Goal: Task Accomplishment & Management: Manage account settings

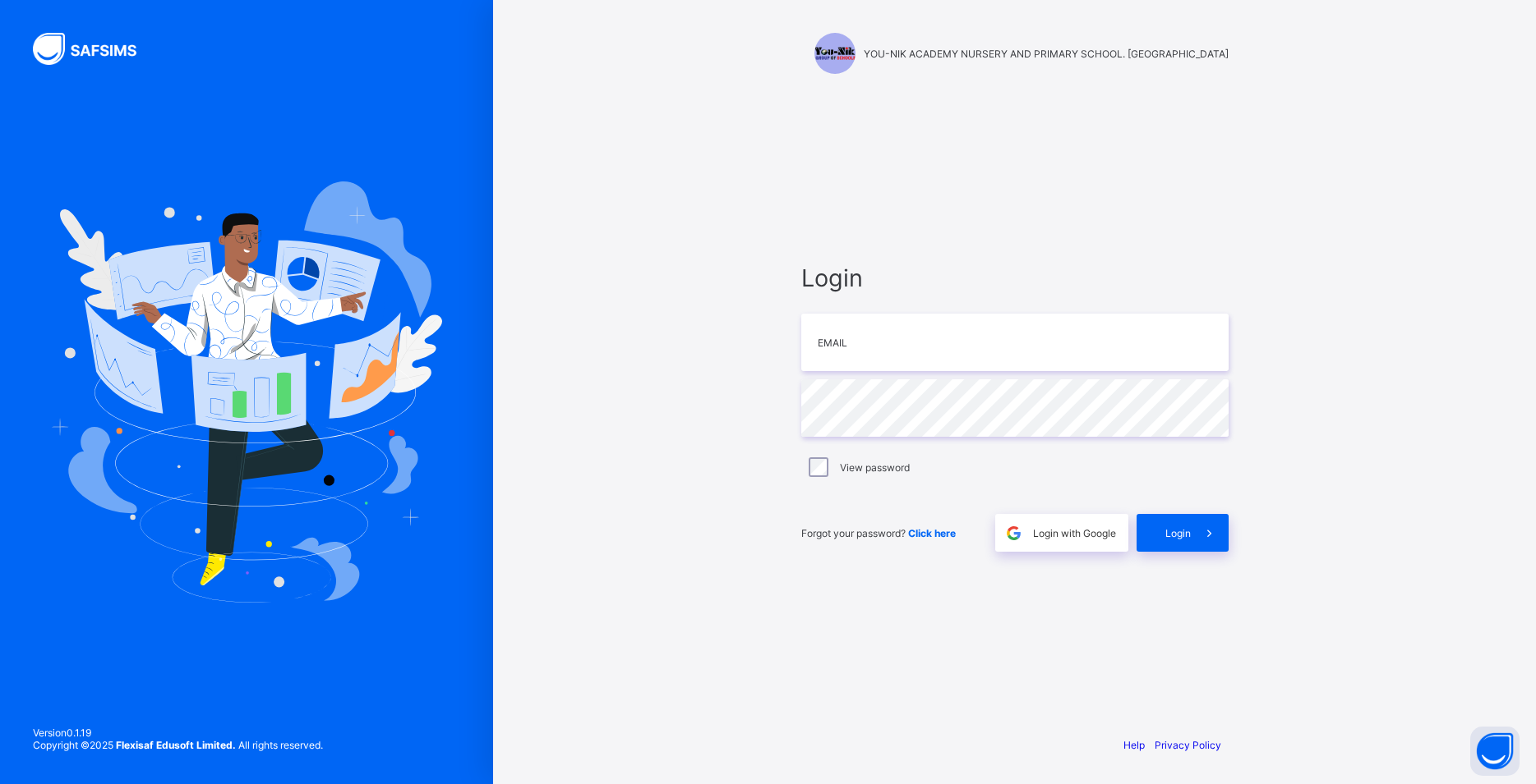
click at [952, 352] on input "email" at bounding box center [1014, 343] width 427 height 58
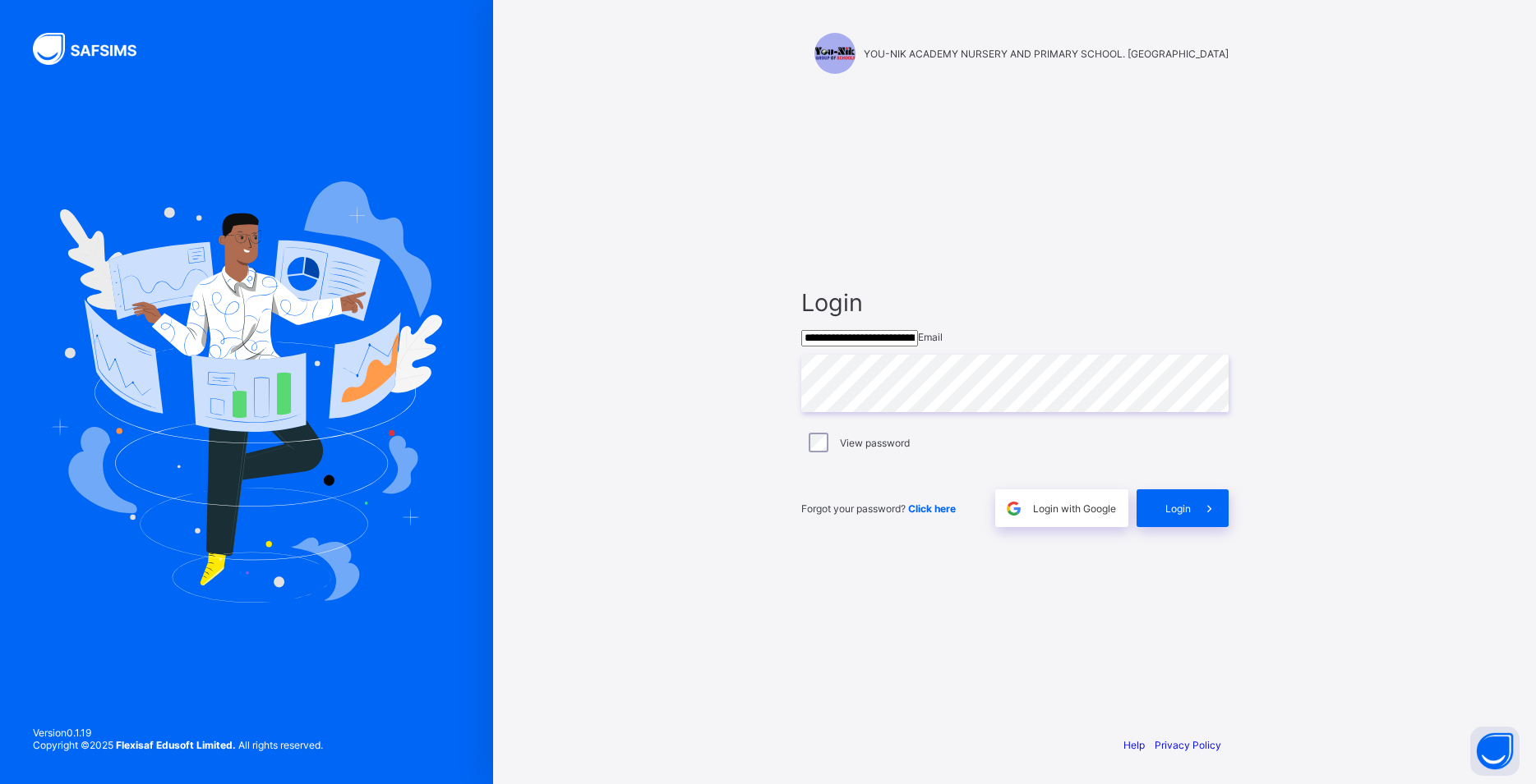
type input "**********"
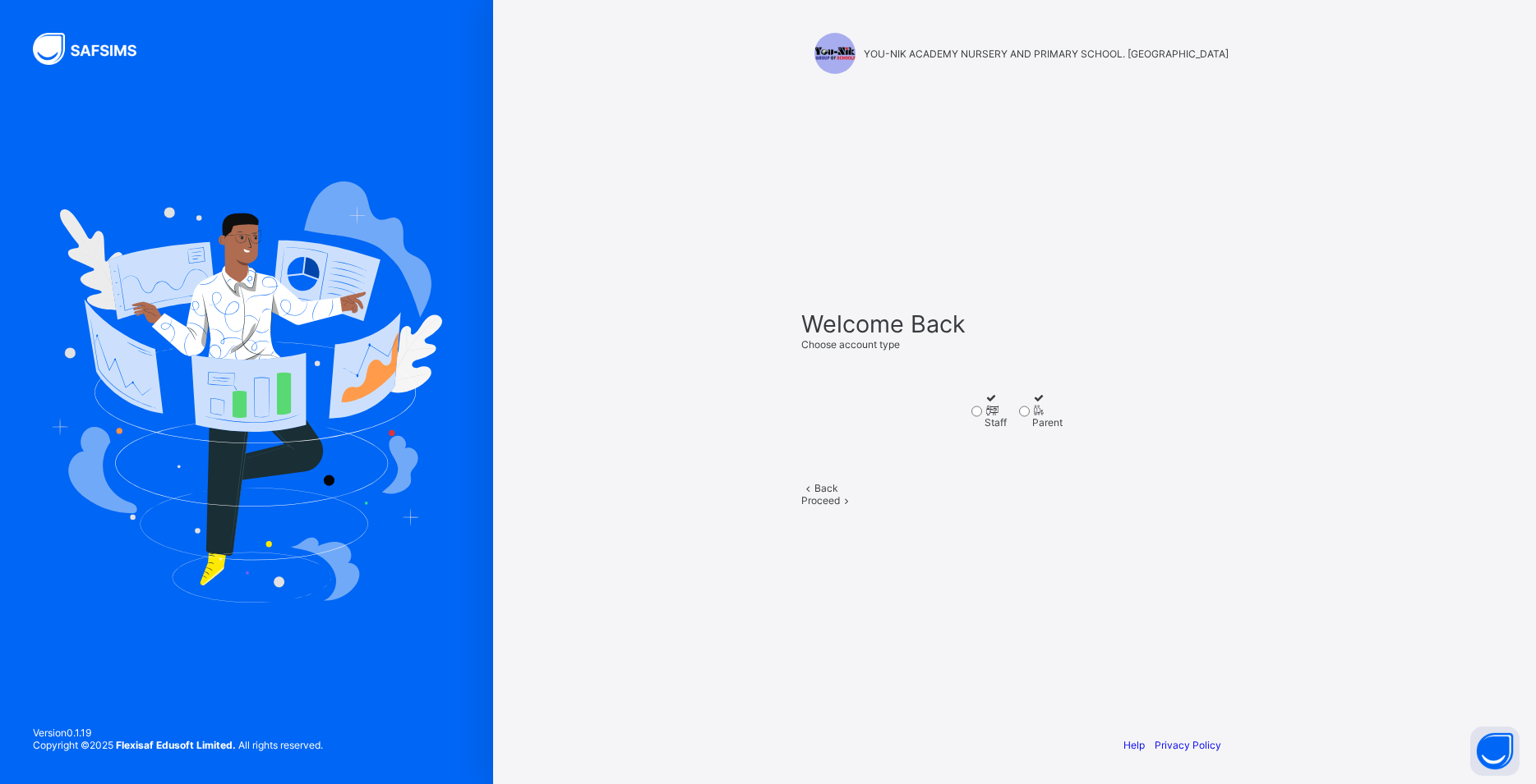
click at [984, 429] on div "Staff" at bounding box center [996, 422] width 22 height 12
click at [1057, 506] on div "Proceed" at bounding box center [1014, 500] width 427 height 12
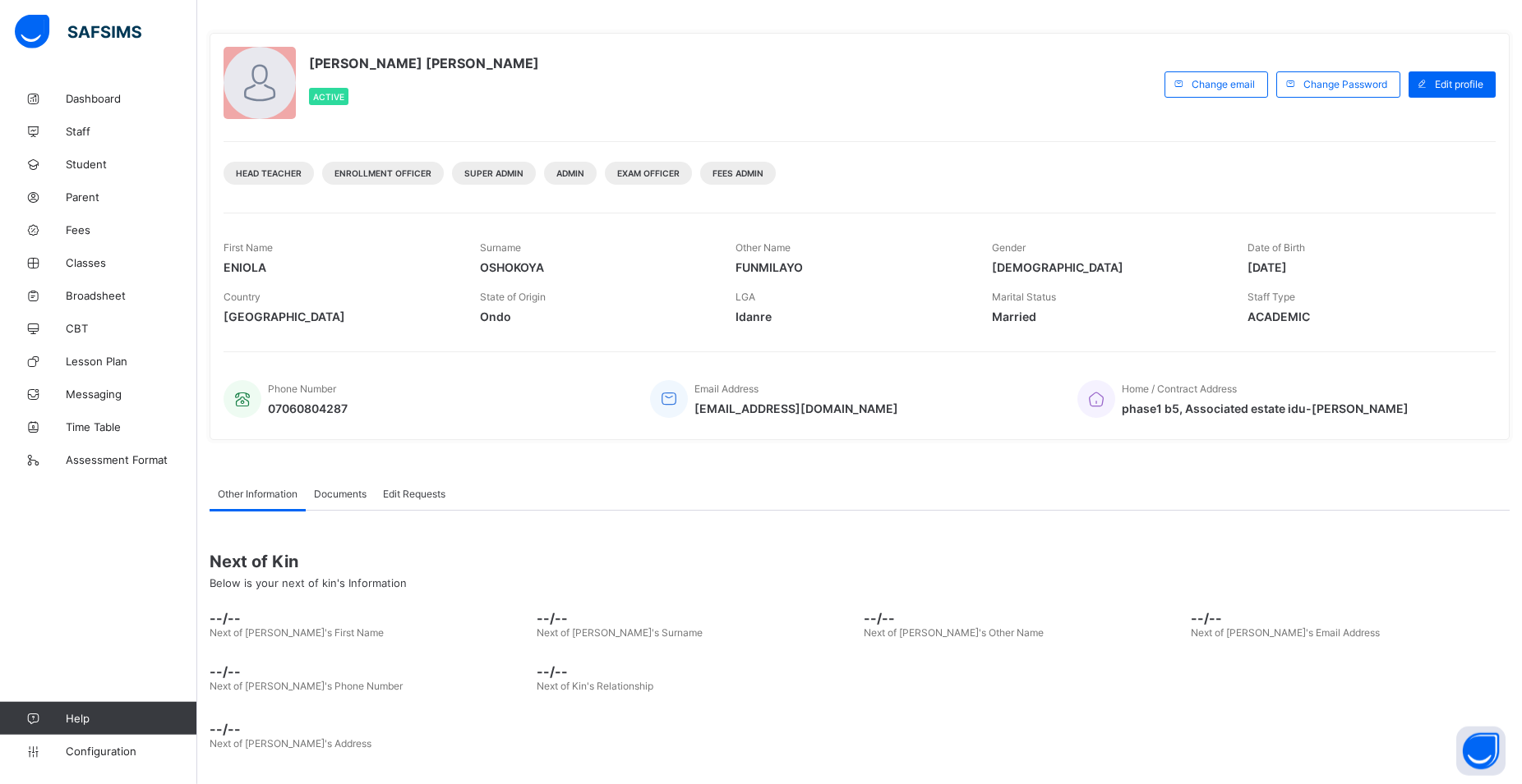
scroll to position [68, 0]
drag, startPoint x: 392, startPoint y: 371, endPoint x: 385, endPoint y: 397, distance: 26.9
click at [385, 397] on div "Phone Number 07060804287 Email Address eniolakolus4real415@gmail.com Home / Con…" at bounding box center [859, 387] width 1272 height 75
click at [108, 744] on link "Configuration" at bounding box center [98, 751] width 196 height 33
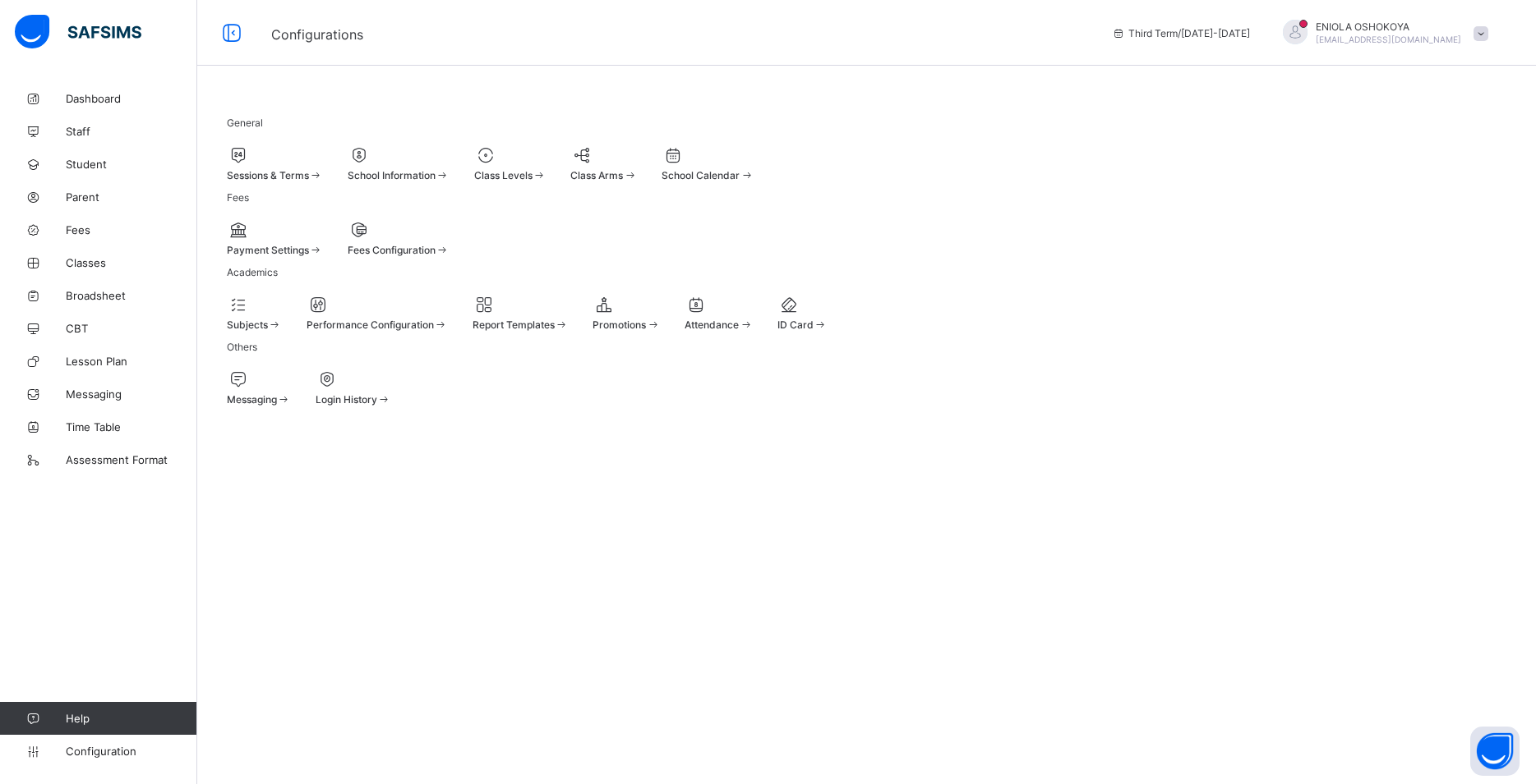
click at [321, 172] on div "Sessions & Terms" at bounding box center [275, 175] width 96 height 12
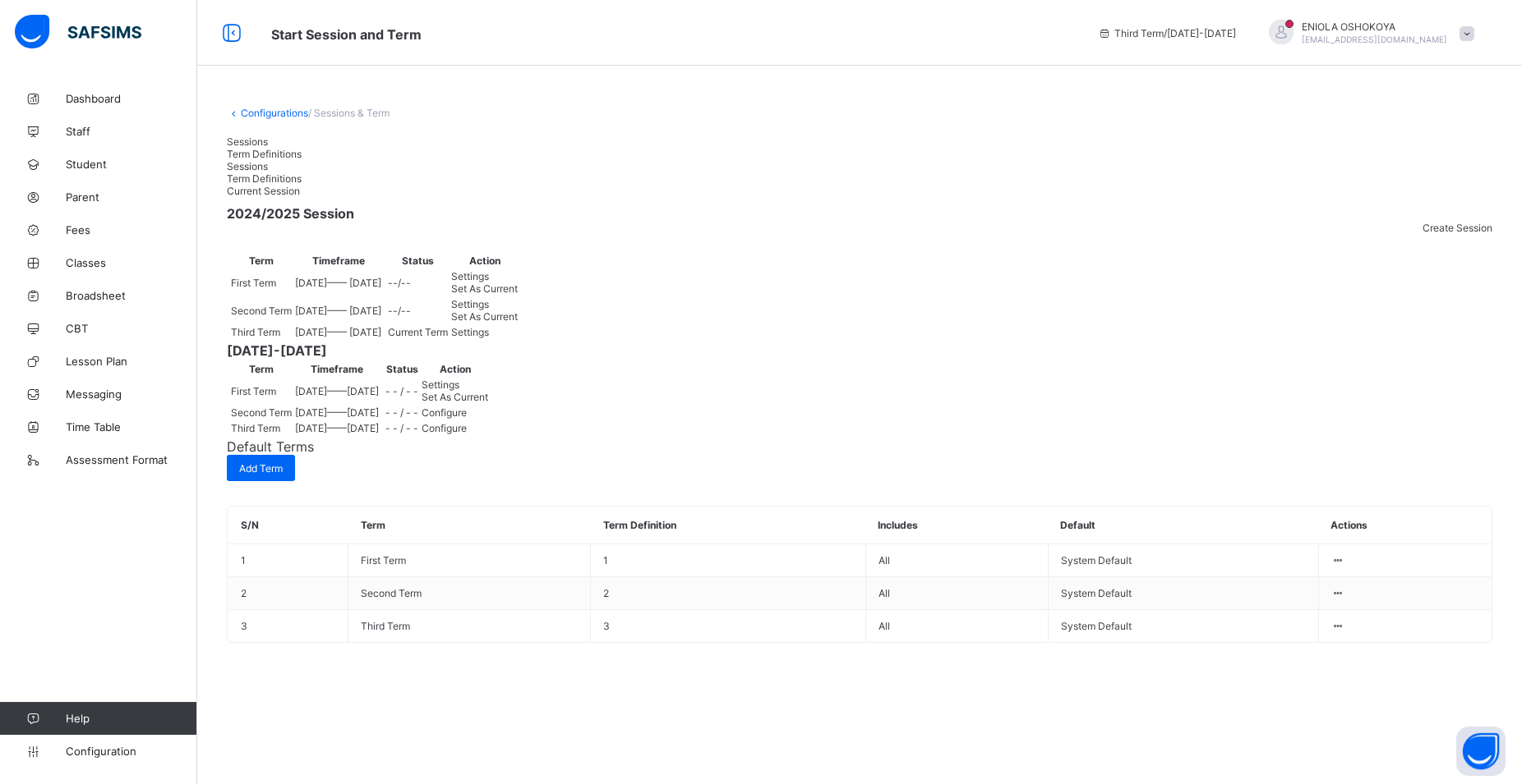
scroll to position [33, 0]
click at [488, 404] on div "Set As Current" at bounding box center [454, 396] width 66 height 12
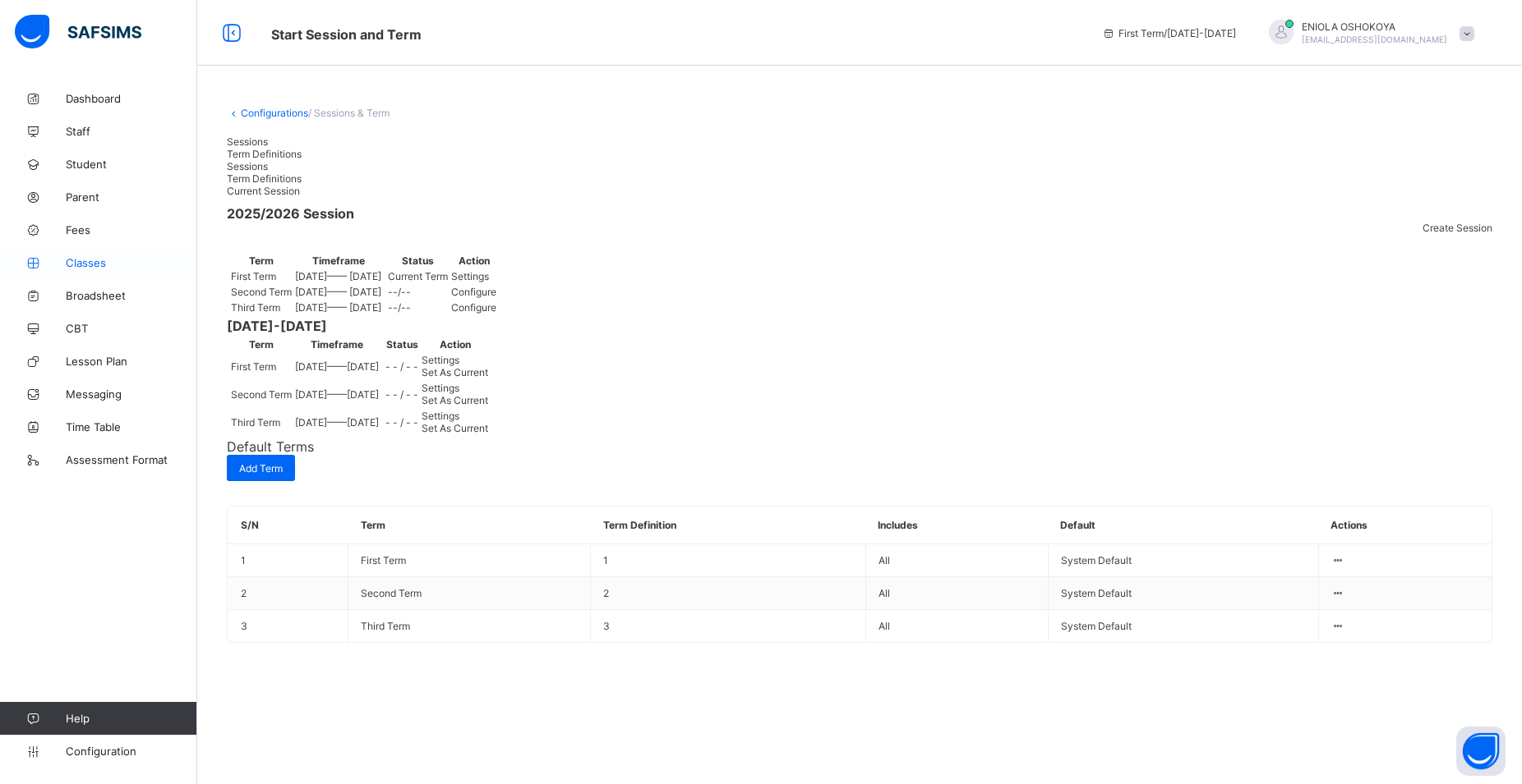
click at [85, 256] on span "Classes" at bounding box center [131, 263] width 132 height 13
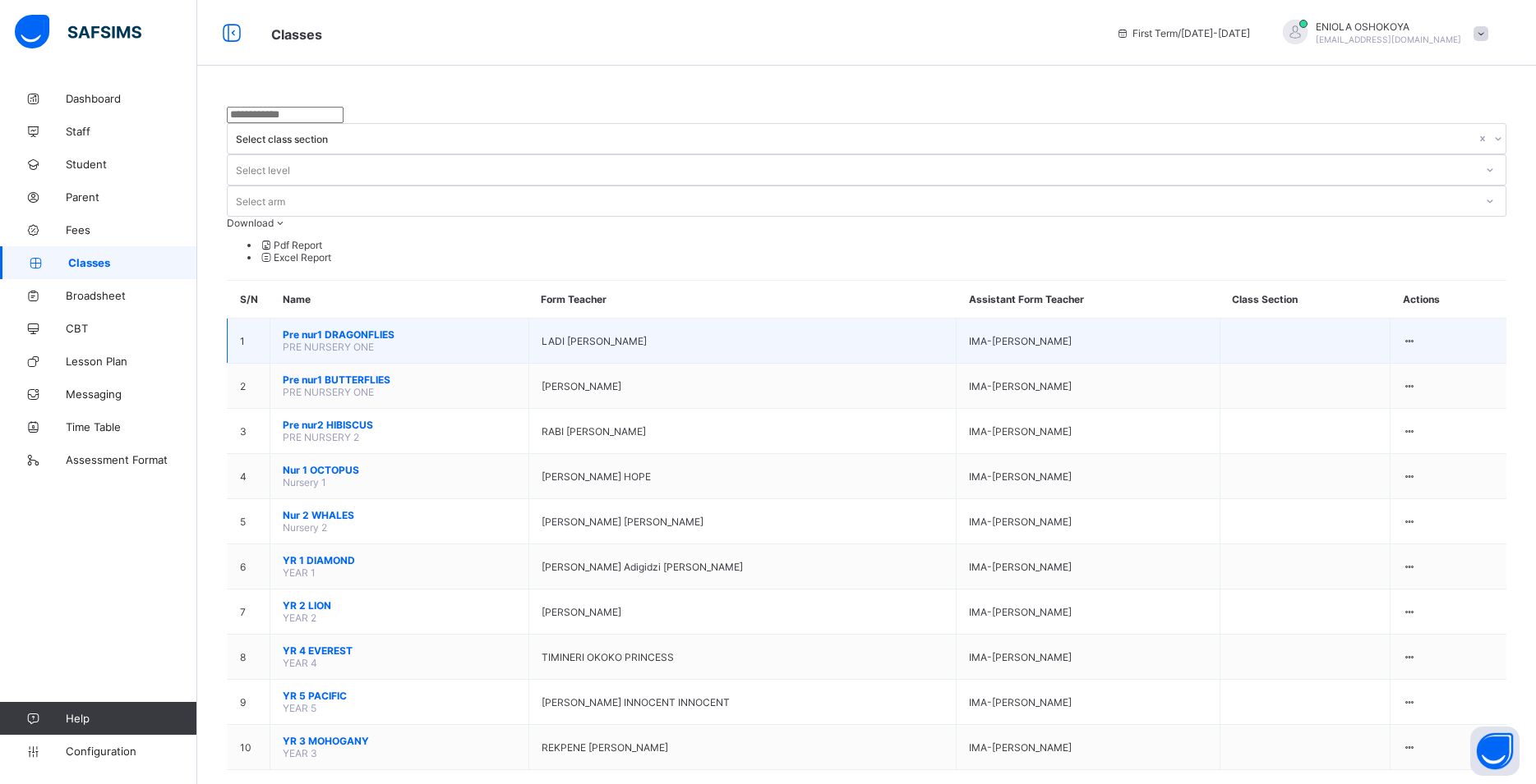
click at [438, 329] on span "Pre nur1 DRAGONFLIES" at bounding box center [399, 335] width 234 height 12
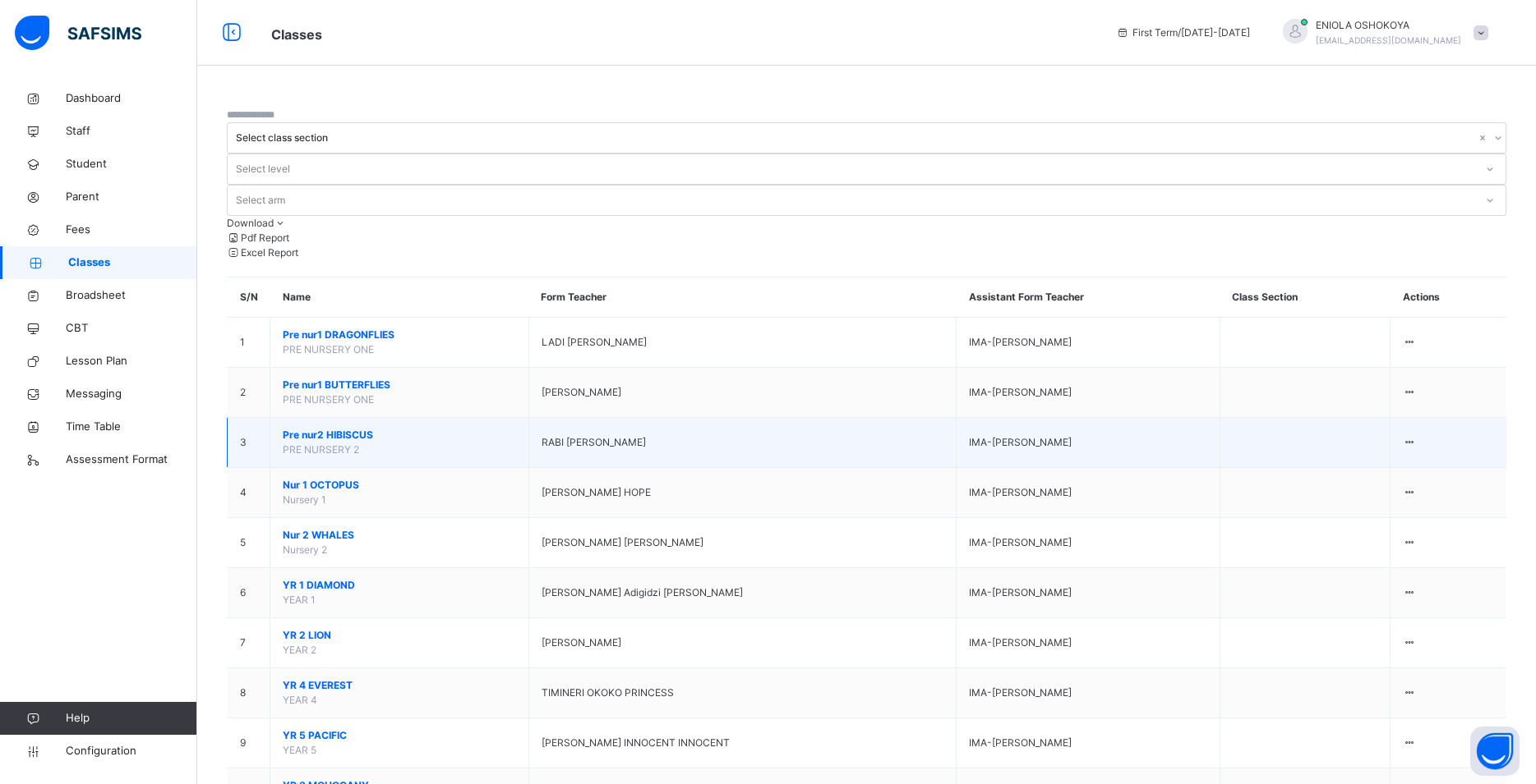
click at [408, 428] on span "Pre nur2 HIBISCUS" at bounding box center [399, 435] width 234 height 15
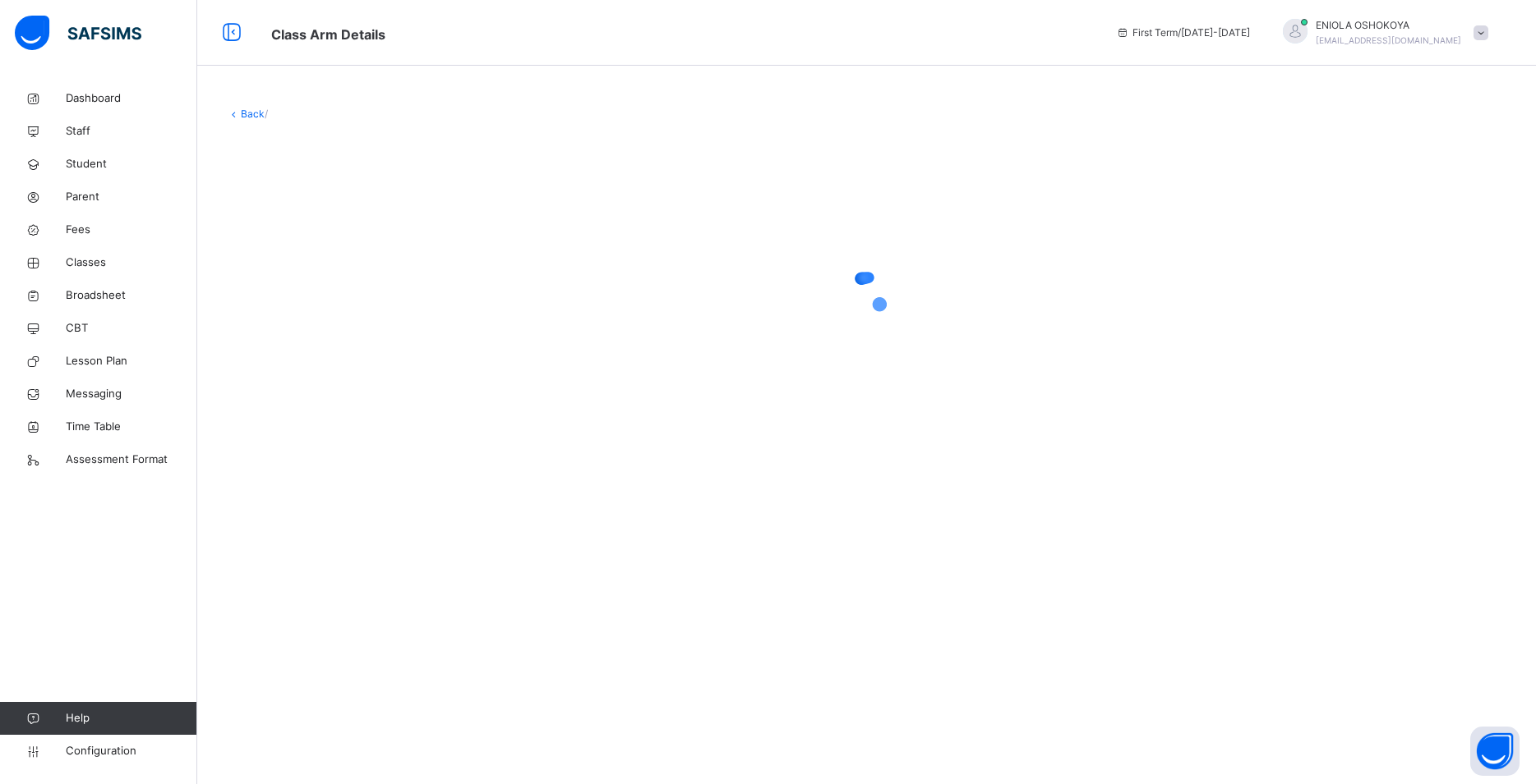
click at [407, 330] on div at bounding box center [867, 294] width 1280 height 312
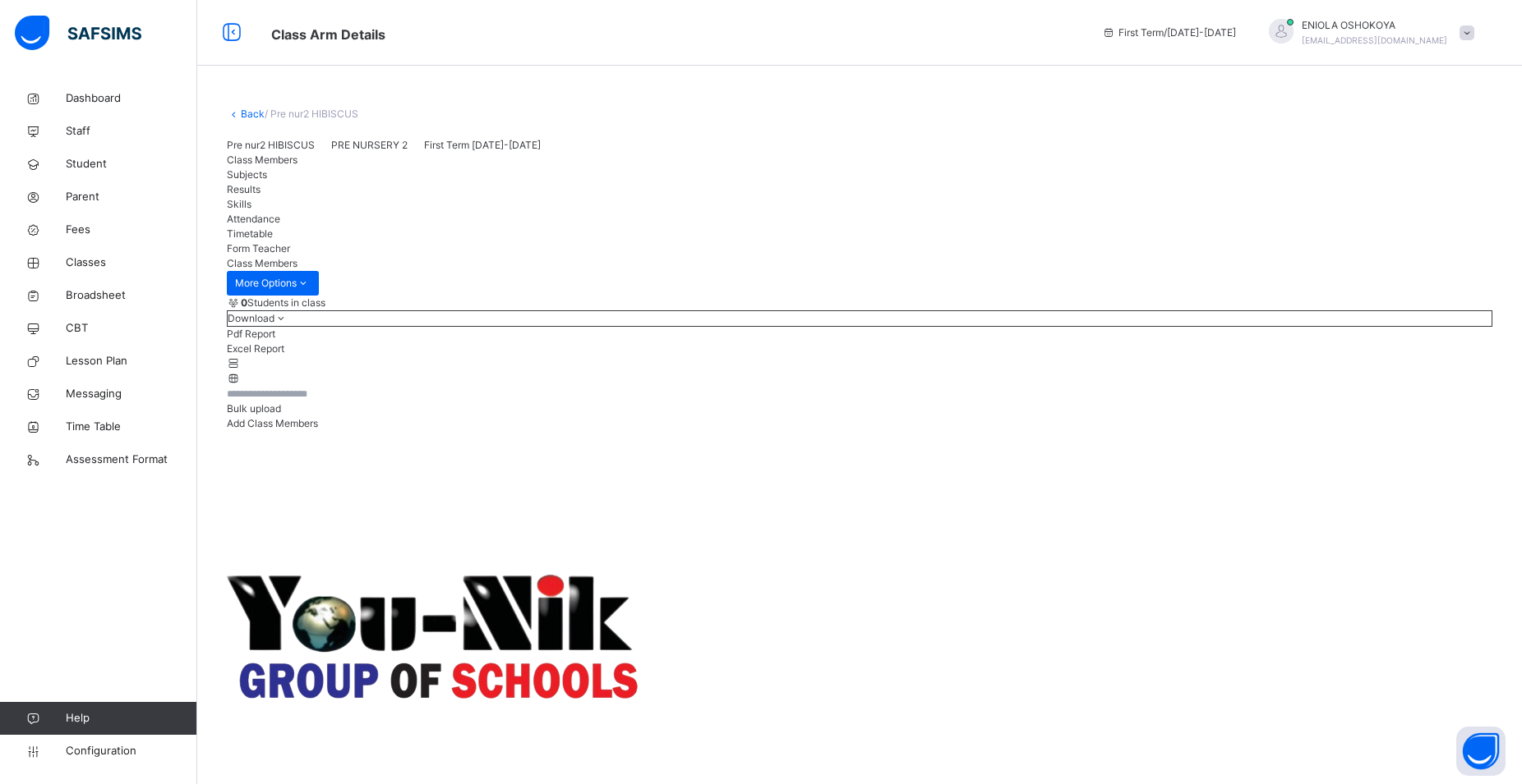
click at [318, 430] on span "Add Class Members" at bounding box center [273, 423] width 92 height 12
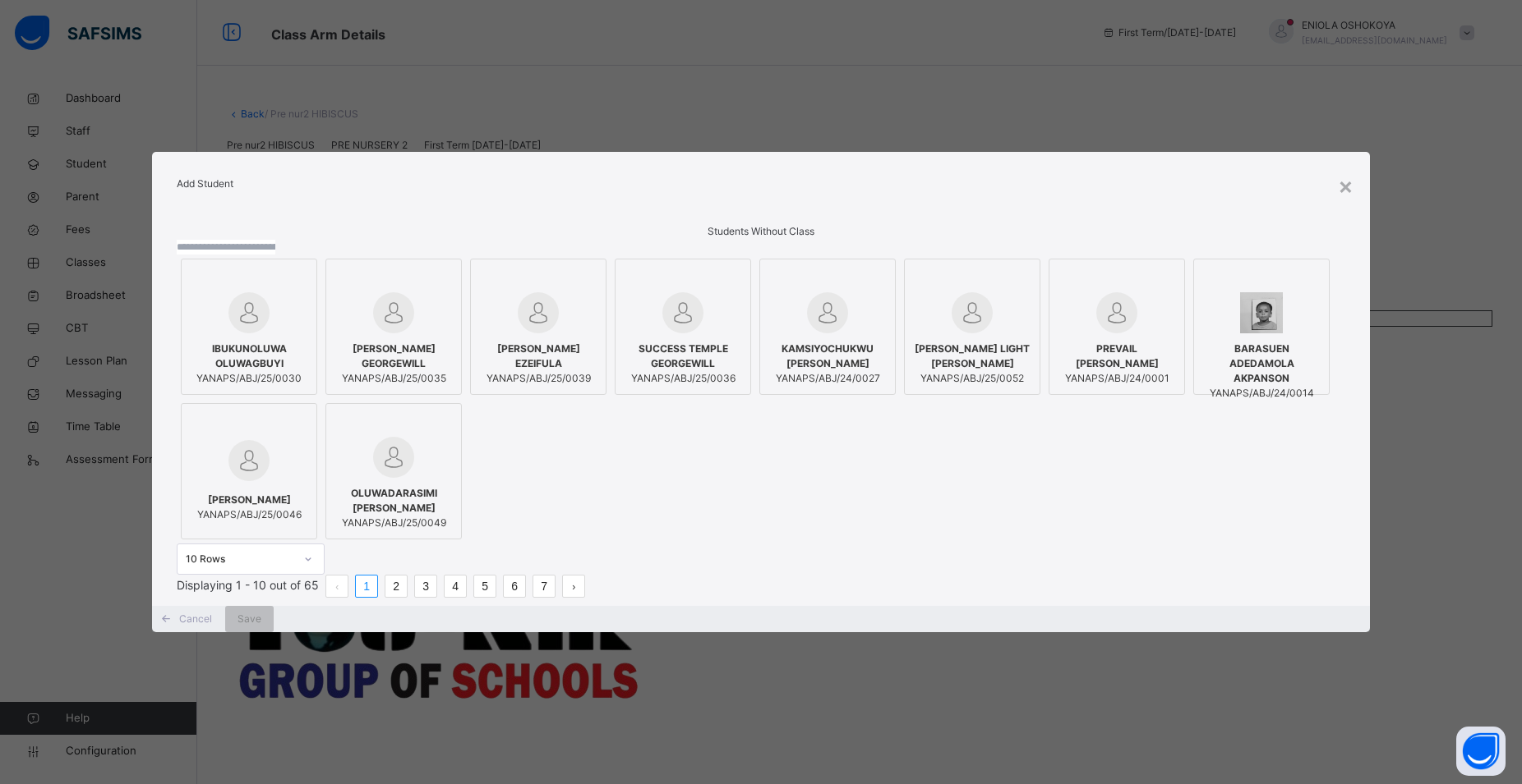
click at [597, 362] on span "TOBENNA HAYDEN EZEIFULA" at bounding box center [538, 357] width 119 height 30
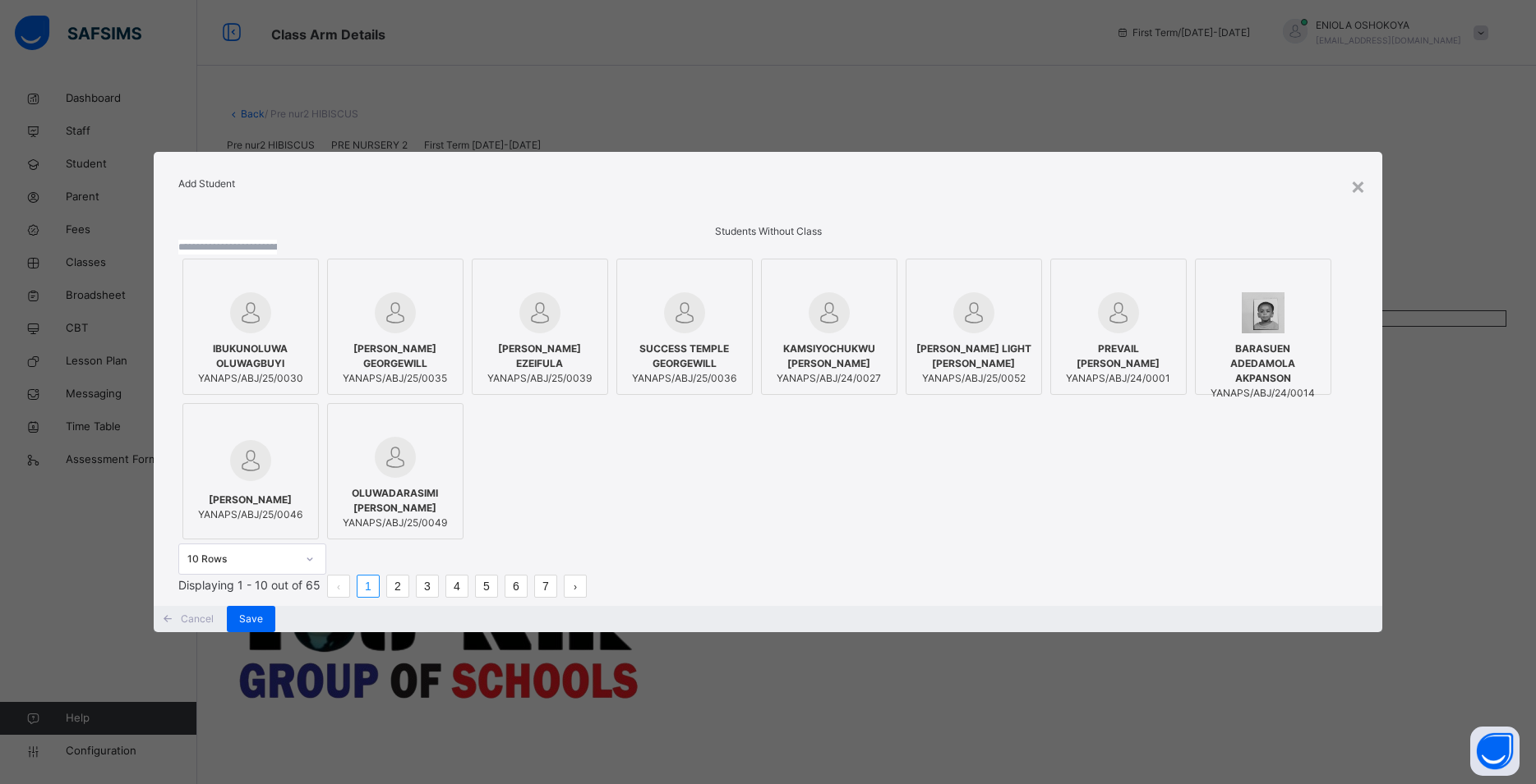
click at [409, 597] on link "2" at bounding box center [397, 586] width 22 height 21
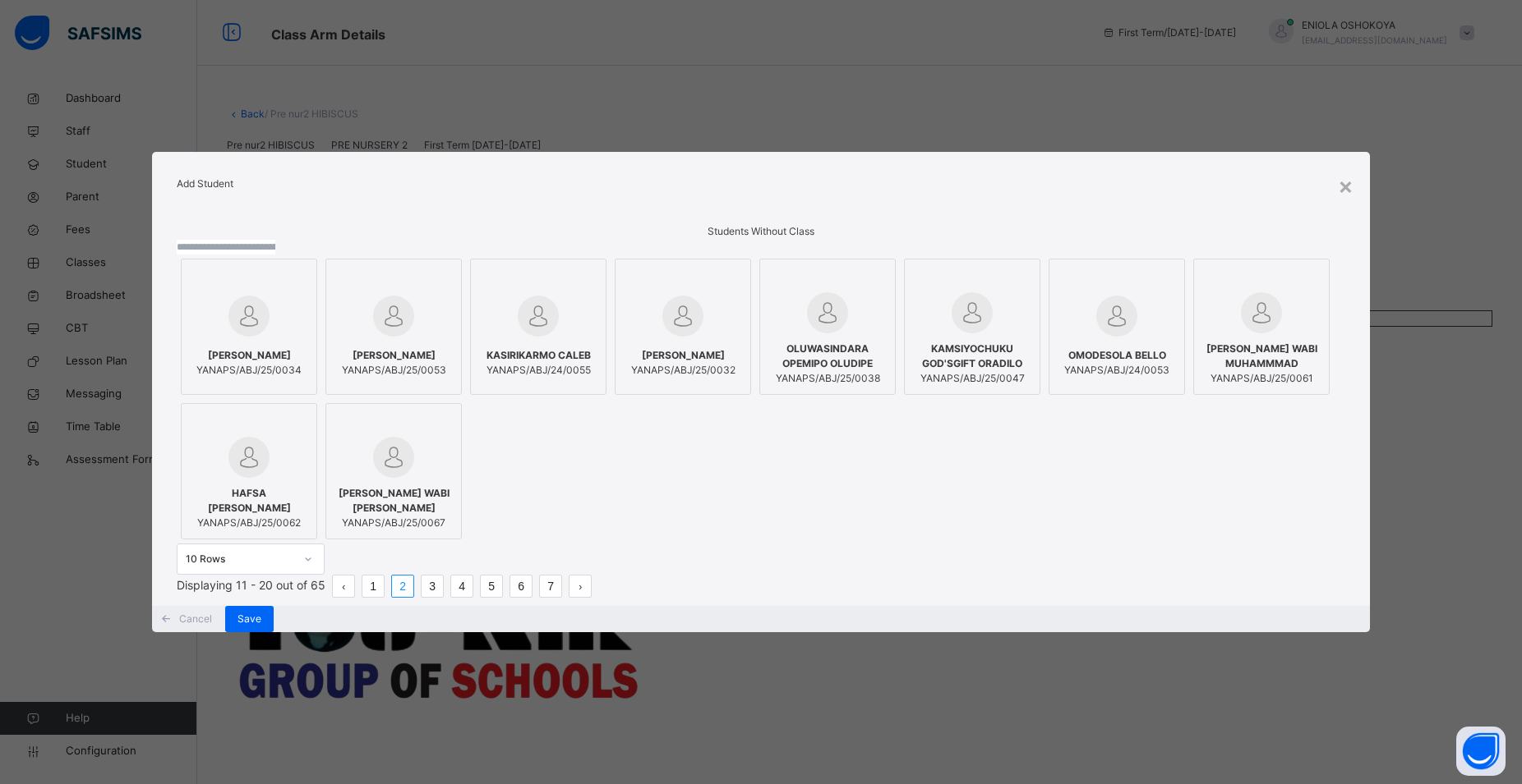
click at [1064, 378] on span "YANAPS/ABJ/24/0053" at bounding box center [1116, 370] width 106 height 15
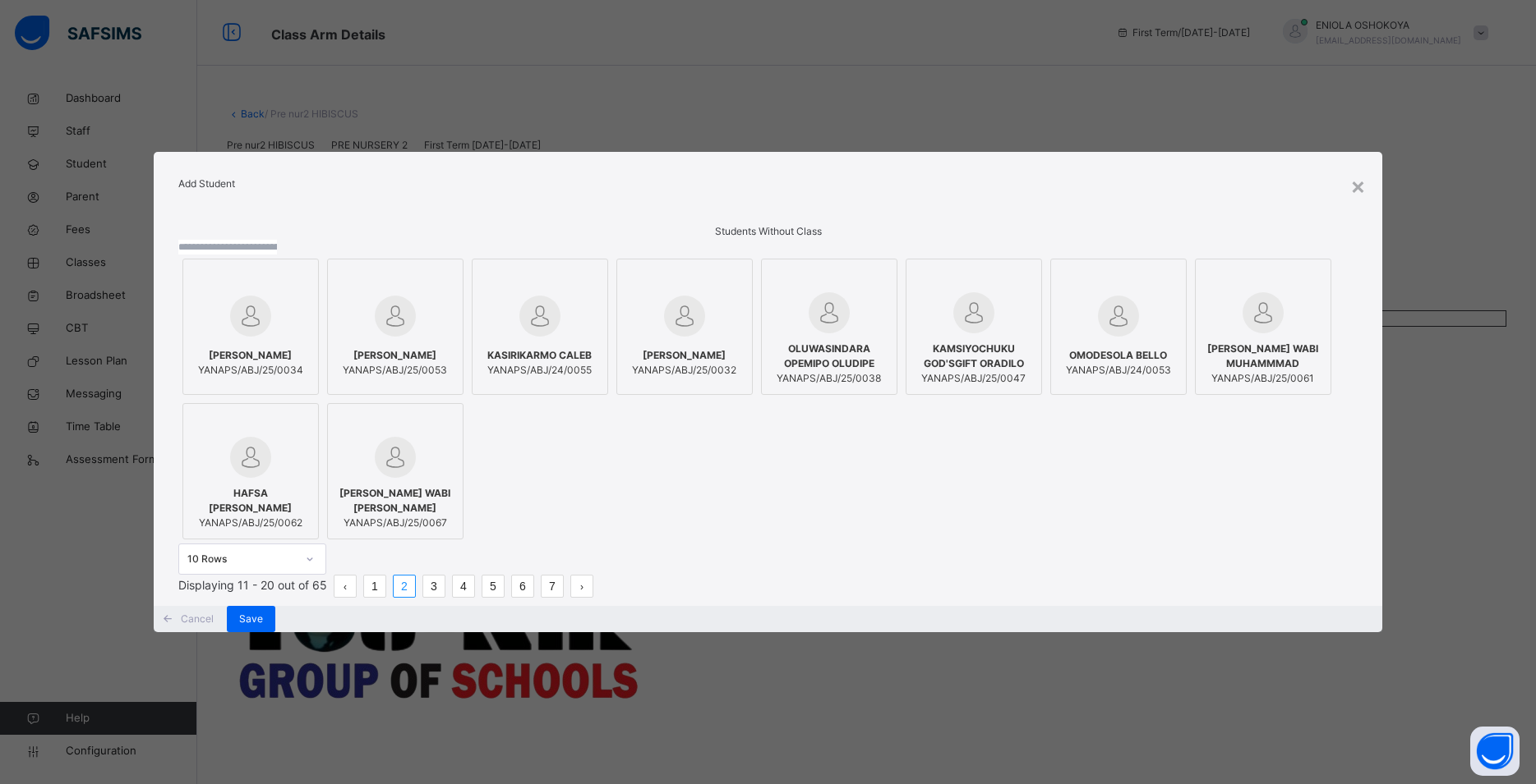
click at [888, 371] on span "YANAPS/ABJ/25/0038" at bounding box center [829, 378] width 119 height 15
click at [445, 597] on link "3" at bounding box center [434, 586] width 22 height 21
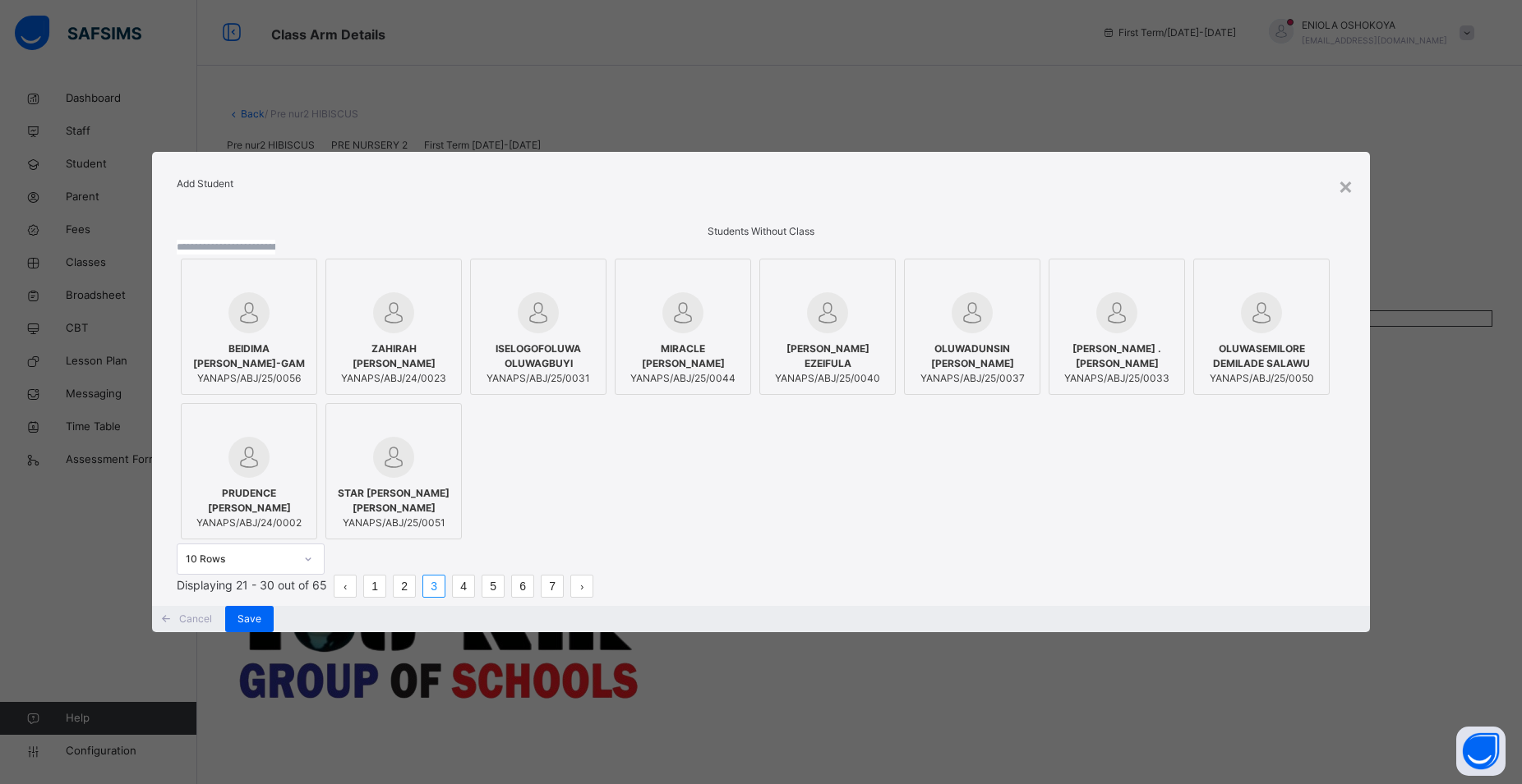
click at [913, 334] on div at bounding box center [972, 313] width 119 height 41
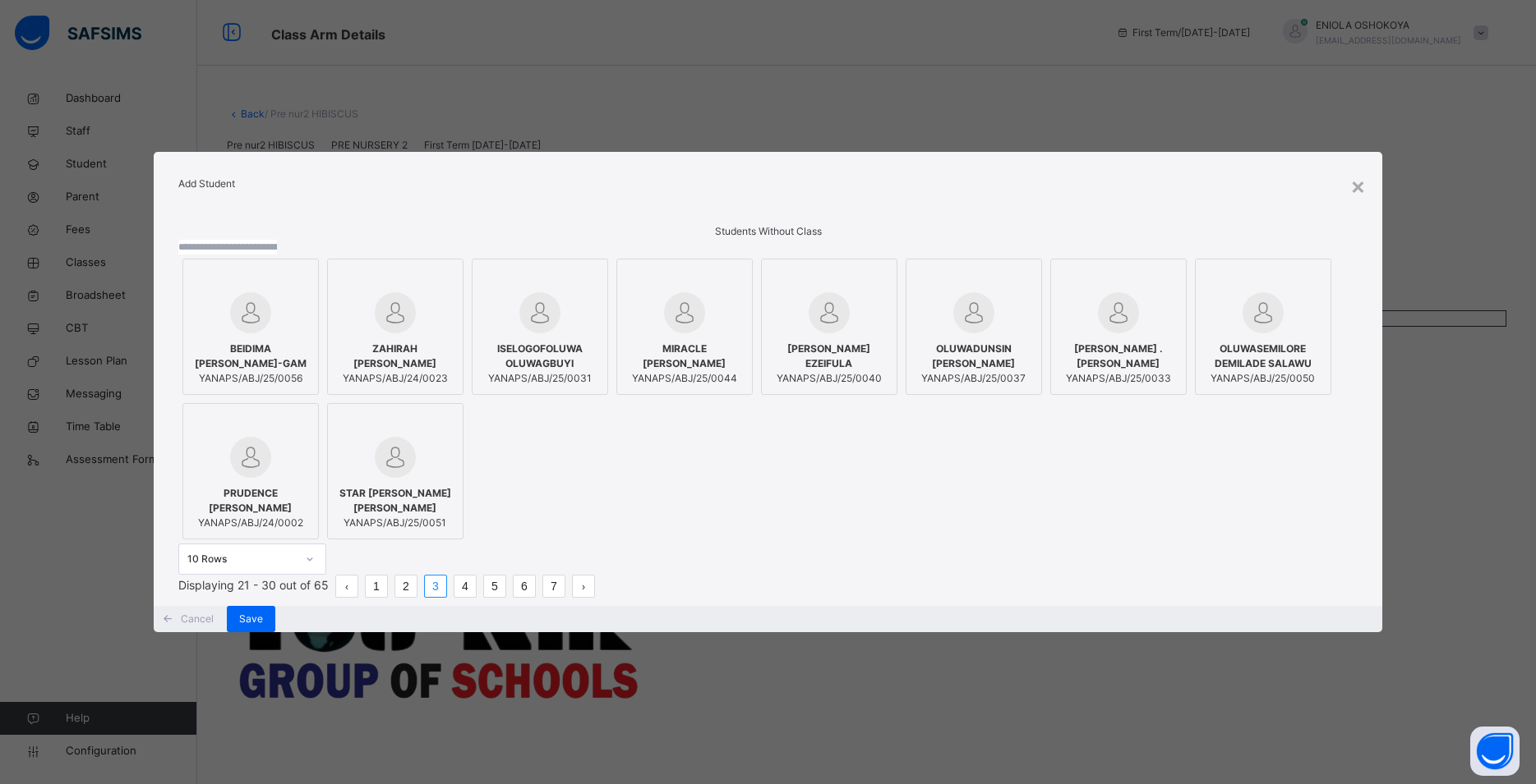
click at [476, 597] on link "4" at bounding box center [465, 586] width 22 height 21
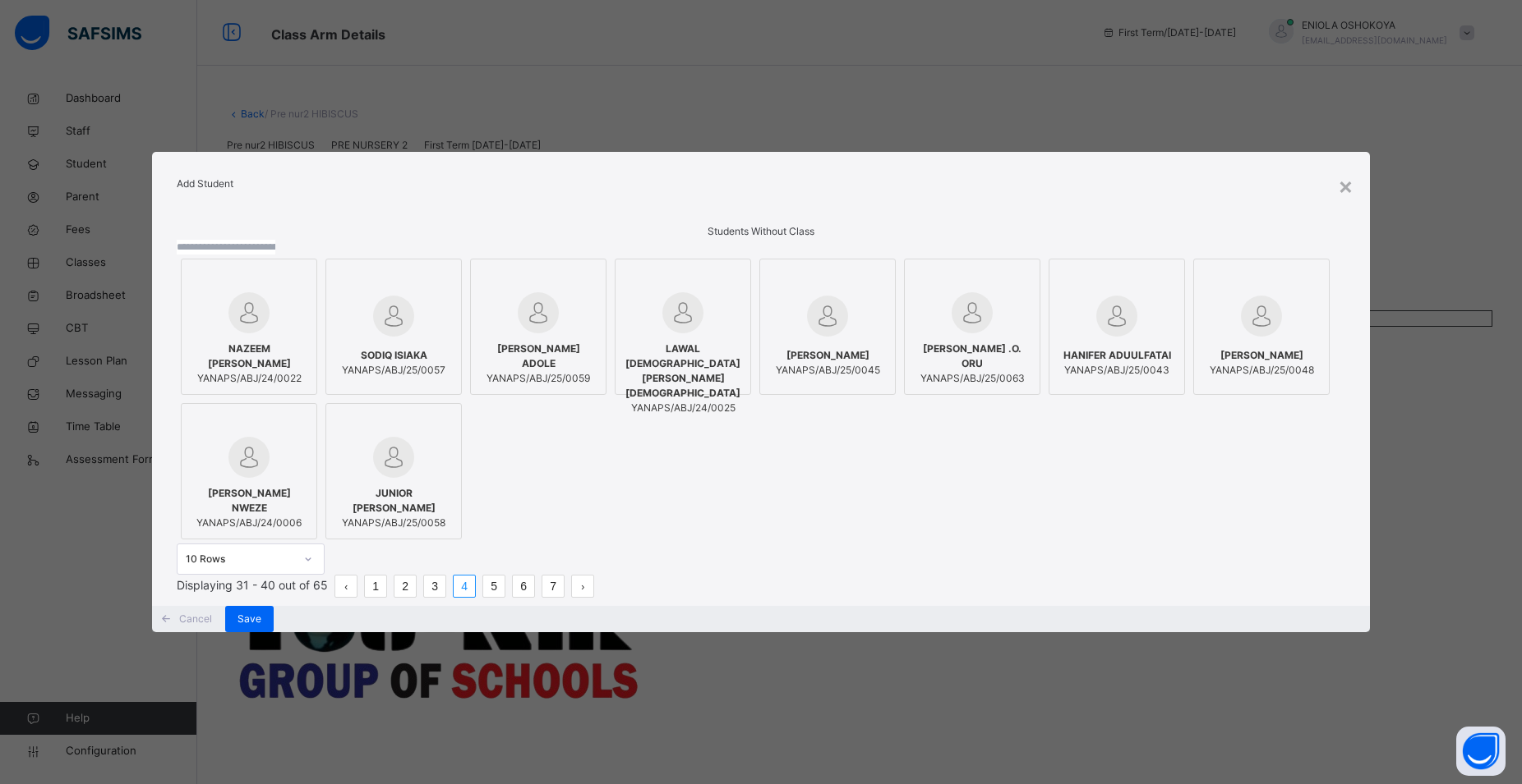
click at [1063, 378] on span "YANAPS/ABJ/25/0043" at bounding box center [1116, 370] width 108 height 15
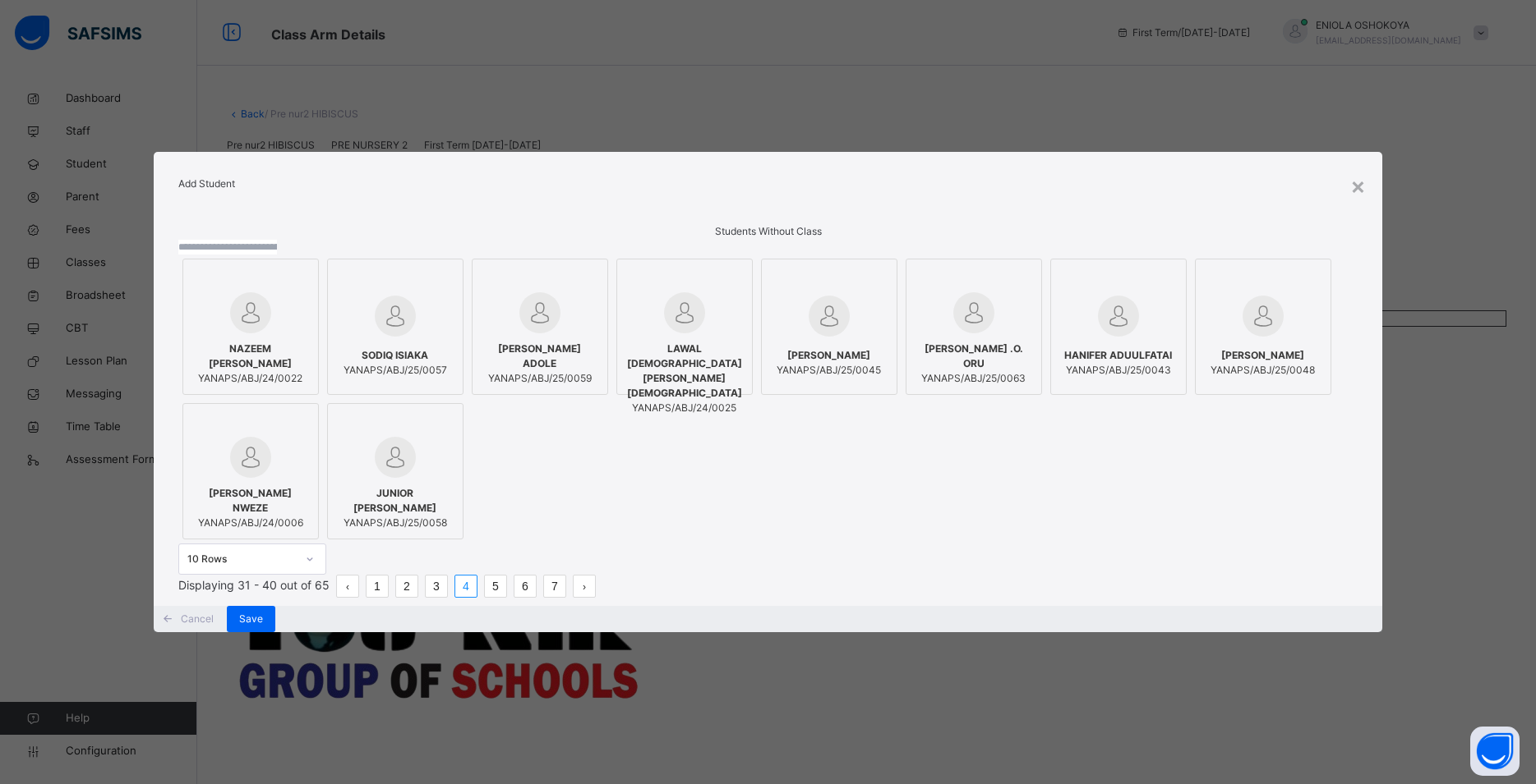
click at [507, 598] on li "5" at bounding box center [495, 586] width 23 height 23
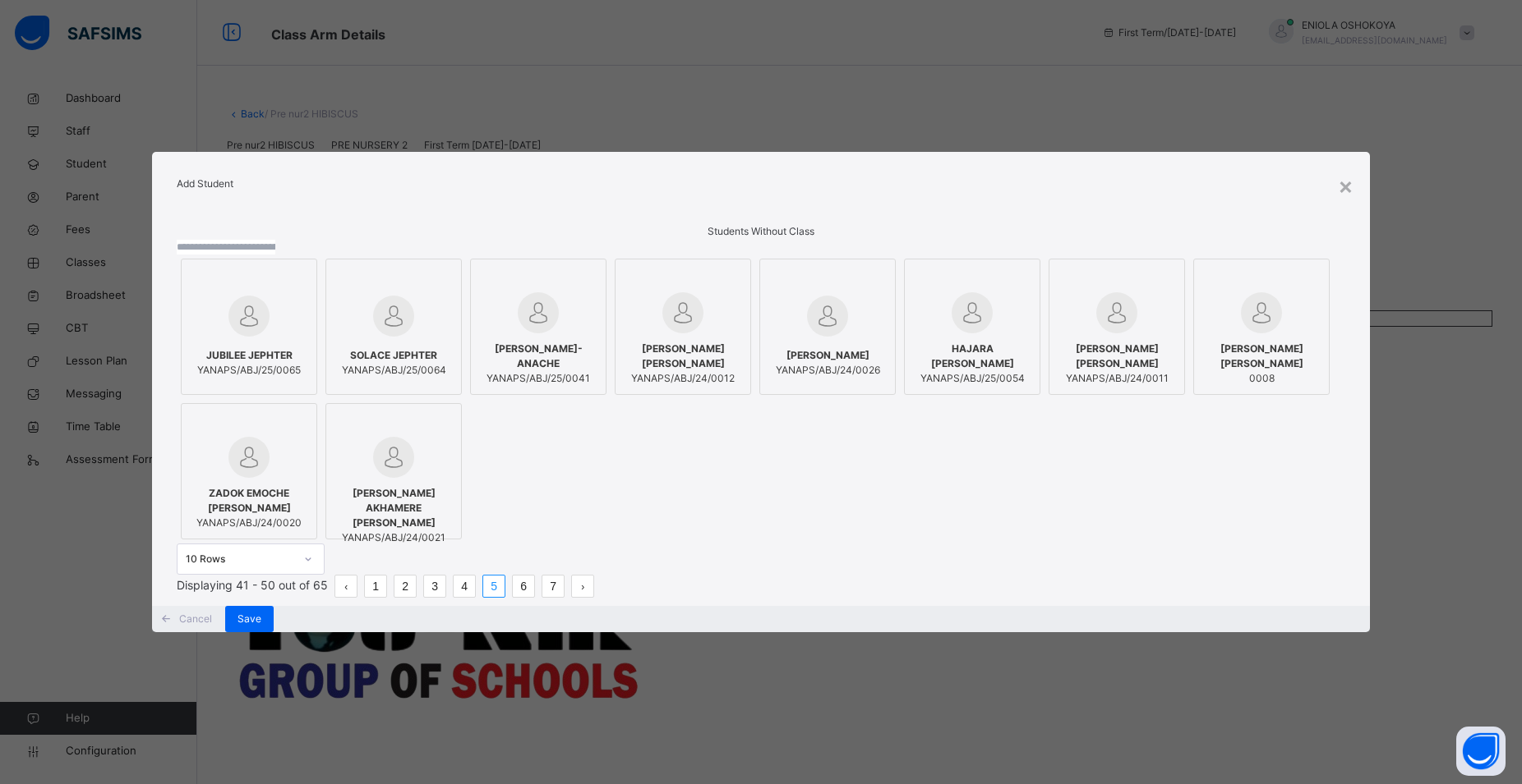
click at [597, 371] on span "YANAPS/ABJ/25/0041" at bounding box center [538, 378] width 119 height 15
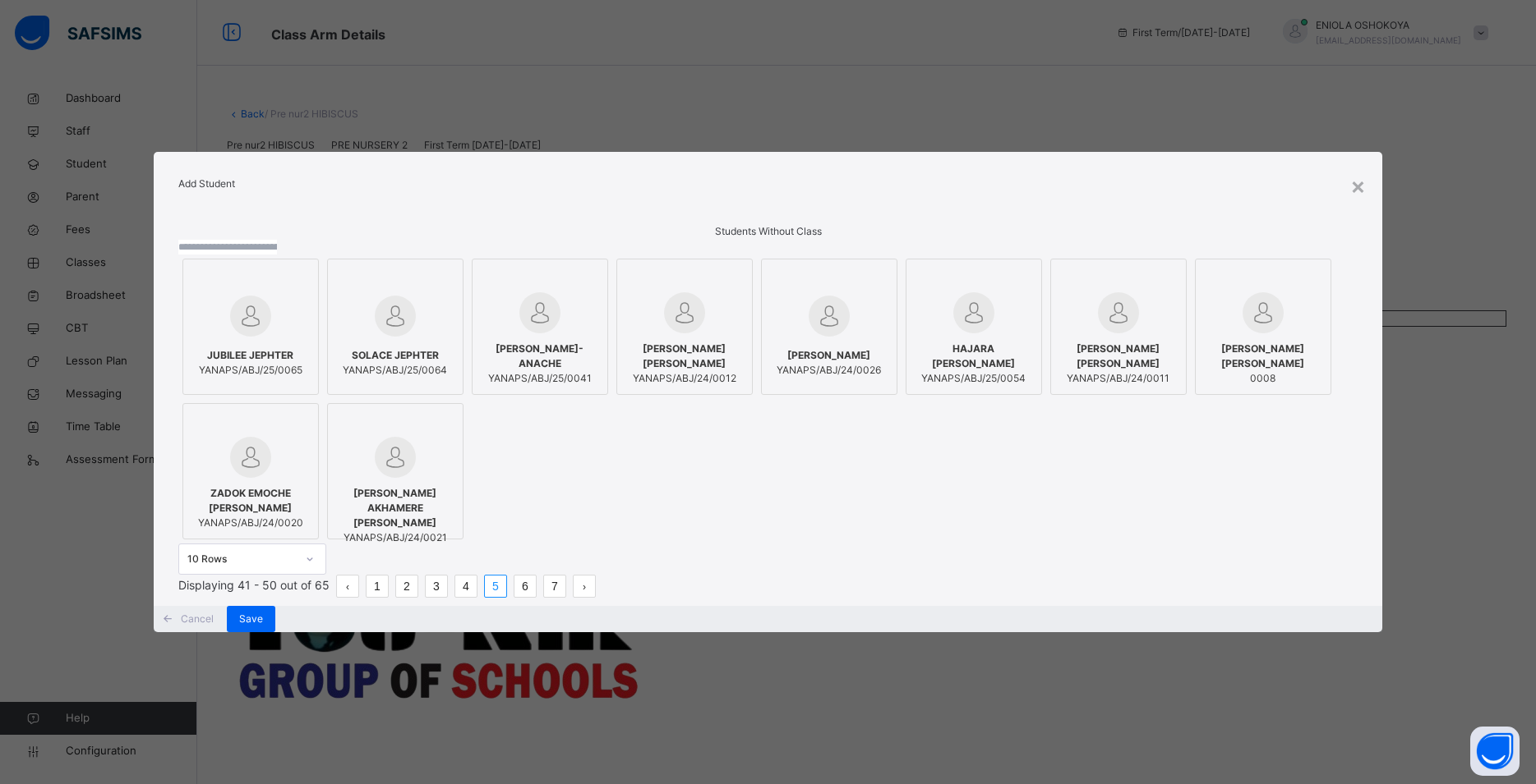
click at [1252, 598] on ul "Displaying 41 - 50 out of 65 1 2 3 4 5 6 7" at bounding box center [768, 586] width 1179 height 23
click at [537, 598] on li "6" at bounding box center [524, 586] width 23 height 23
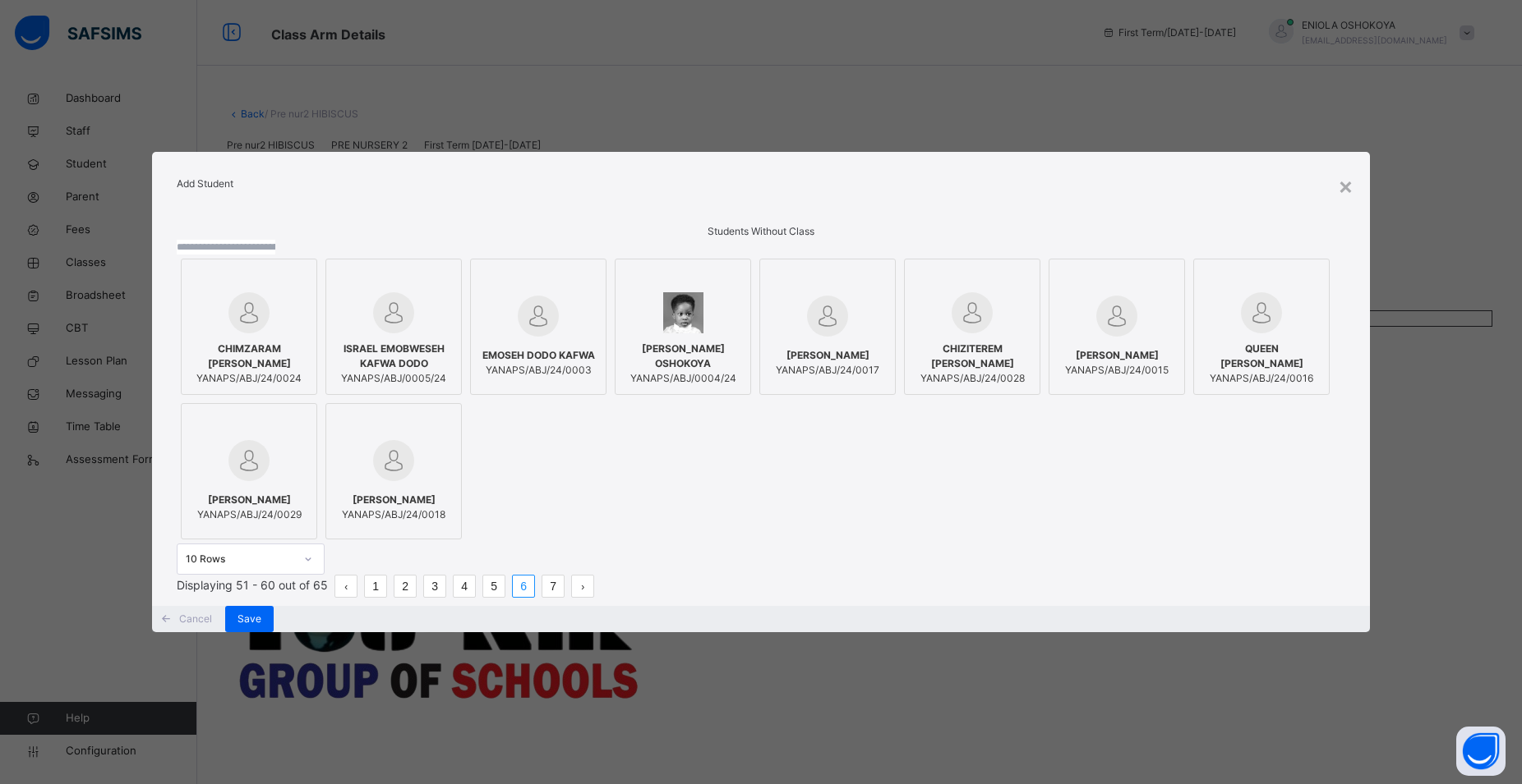
click at [742, 362] on span "ADRIAN OLUWAJOMILOJU OSHOKOYA" at bounding box center [682, 357] width 119 height 30
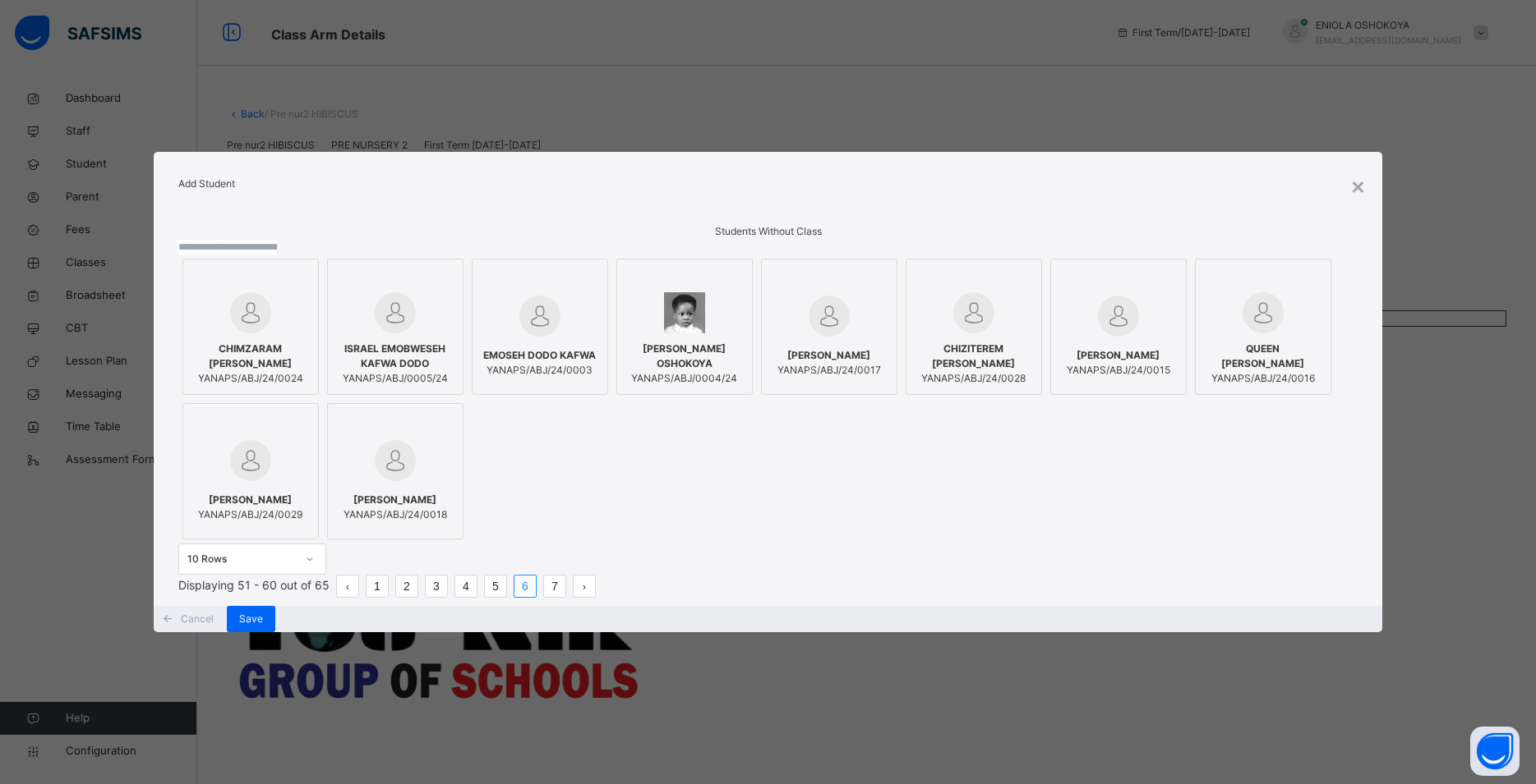
click at [309, 476] on div at bounding box center [251, 461] width 119 height 48
click at [567, 598] on li "7" at bounding box center [554, 586] width 23 height 23
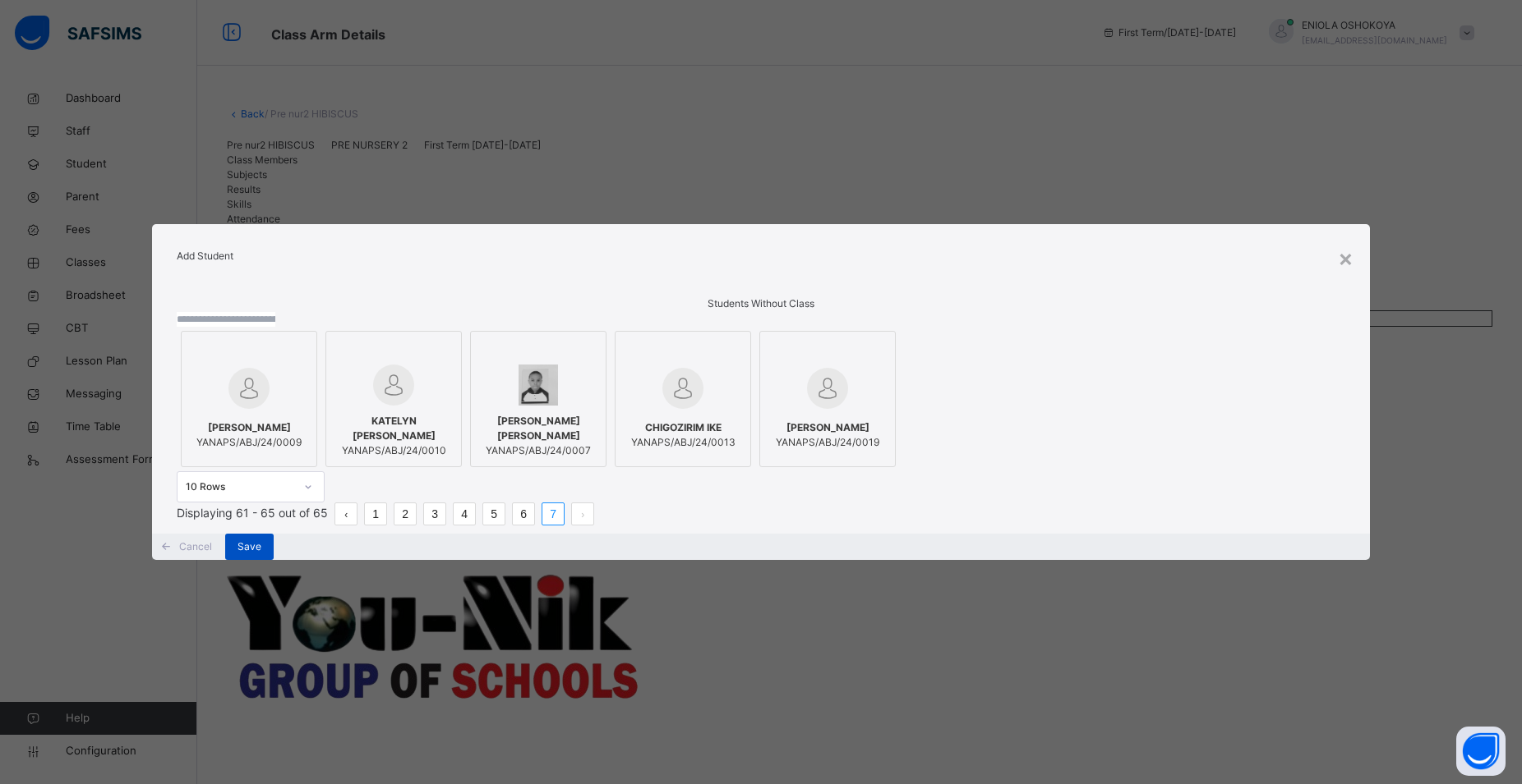
click at [262, 554] on span "Save" at bounding box center [249, 547] width 23 height 15
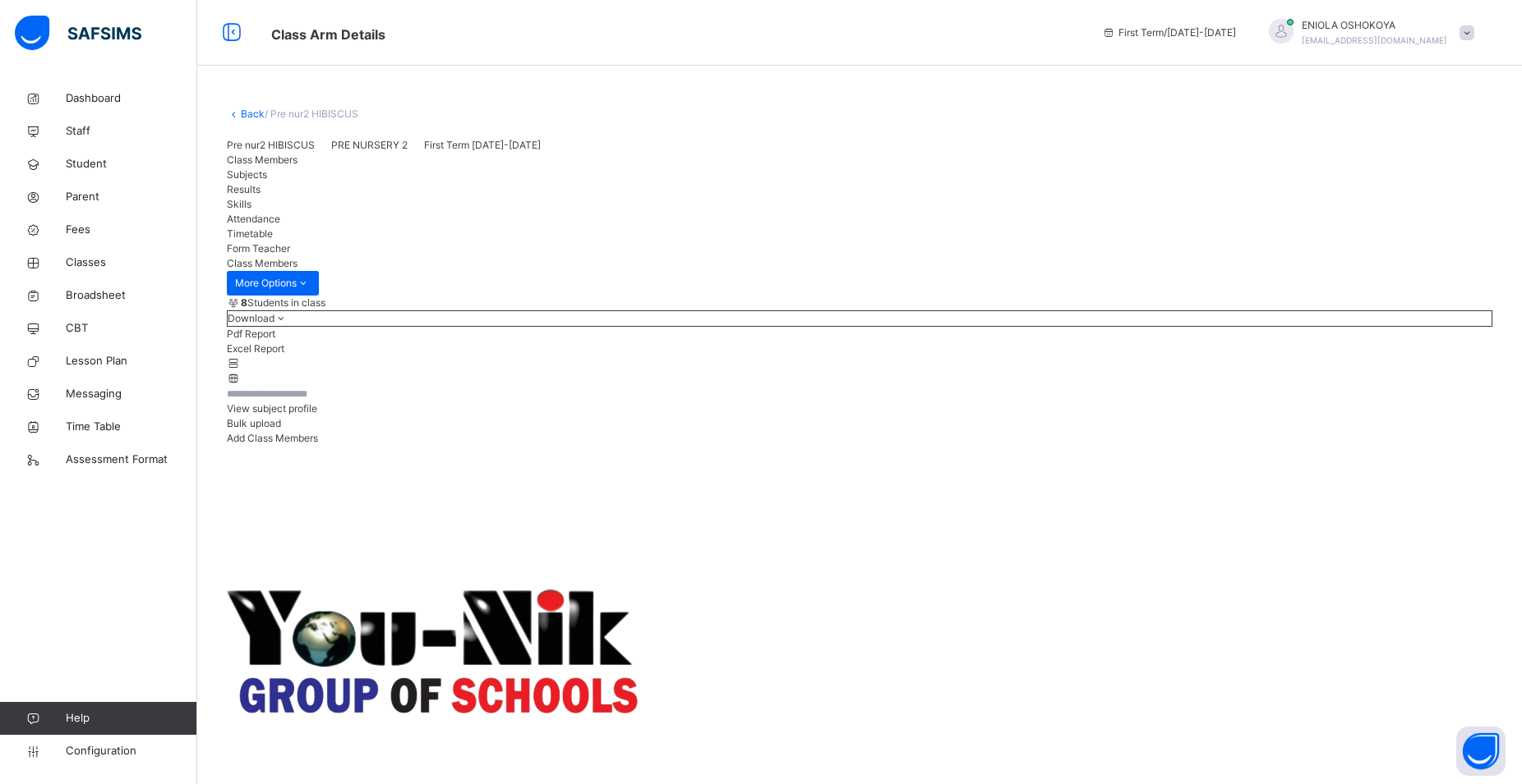
drag, startPoint x: 383, startPoint y: 242, endPoint x: 374, endPoint y: 212, distance: 31.3
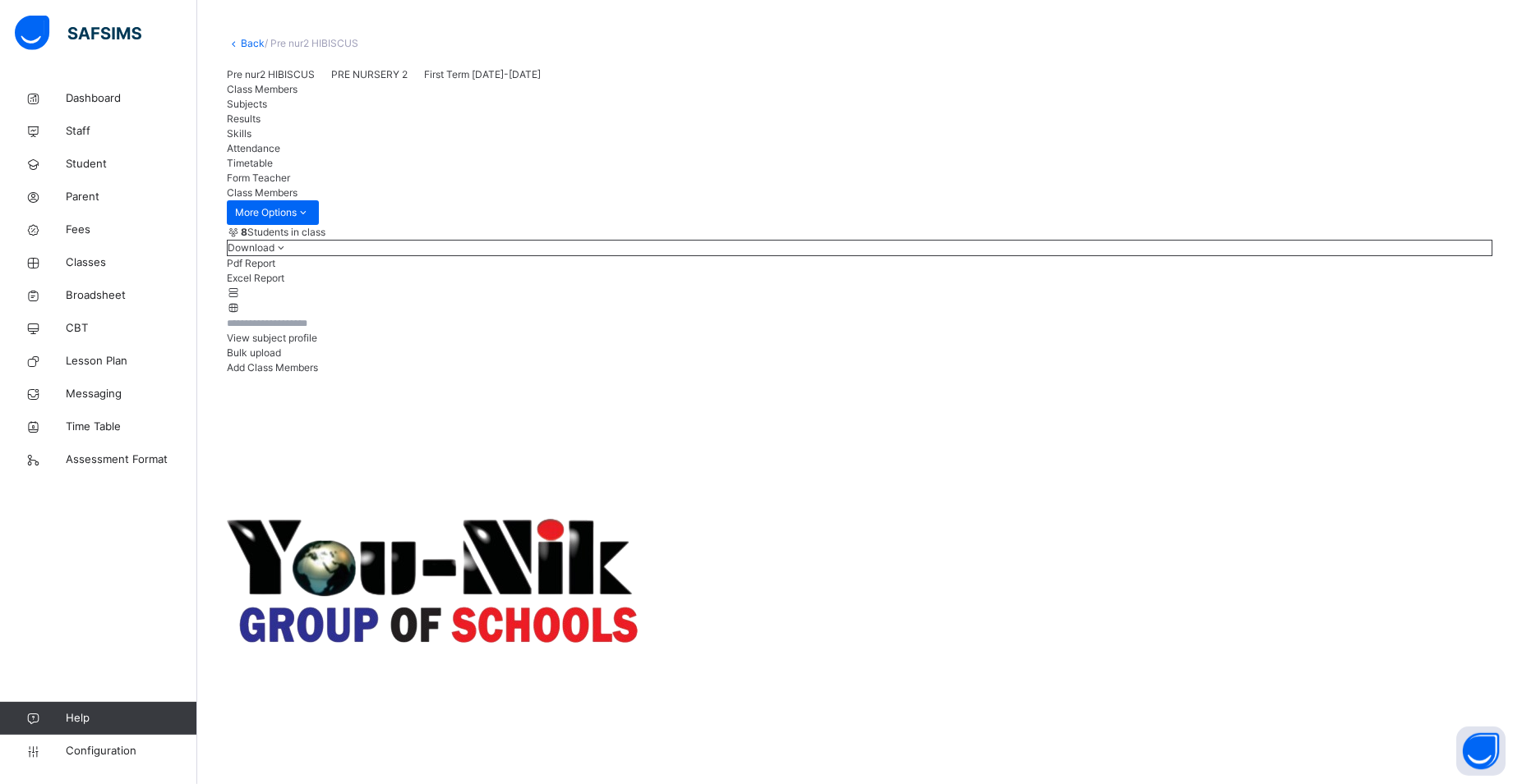
scroll to position [84, 0]
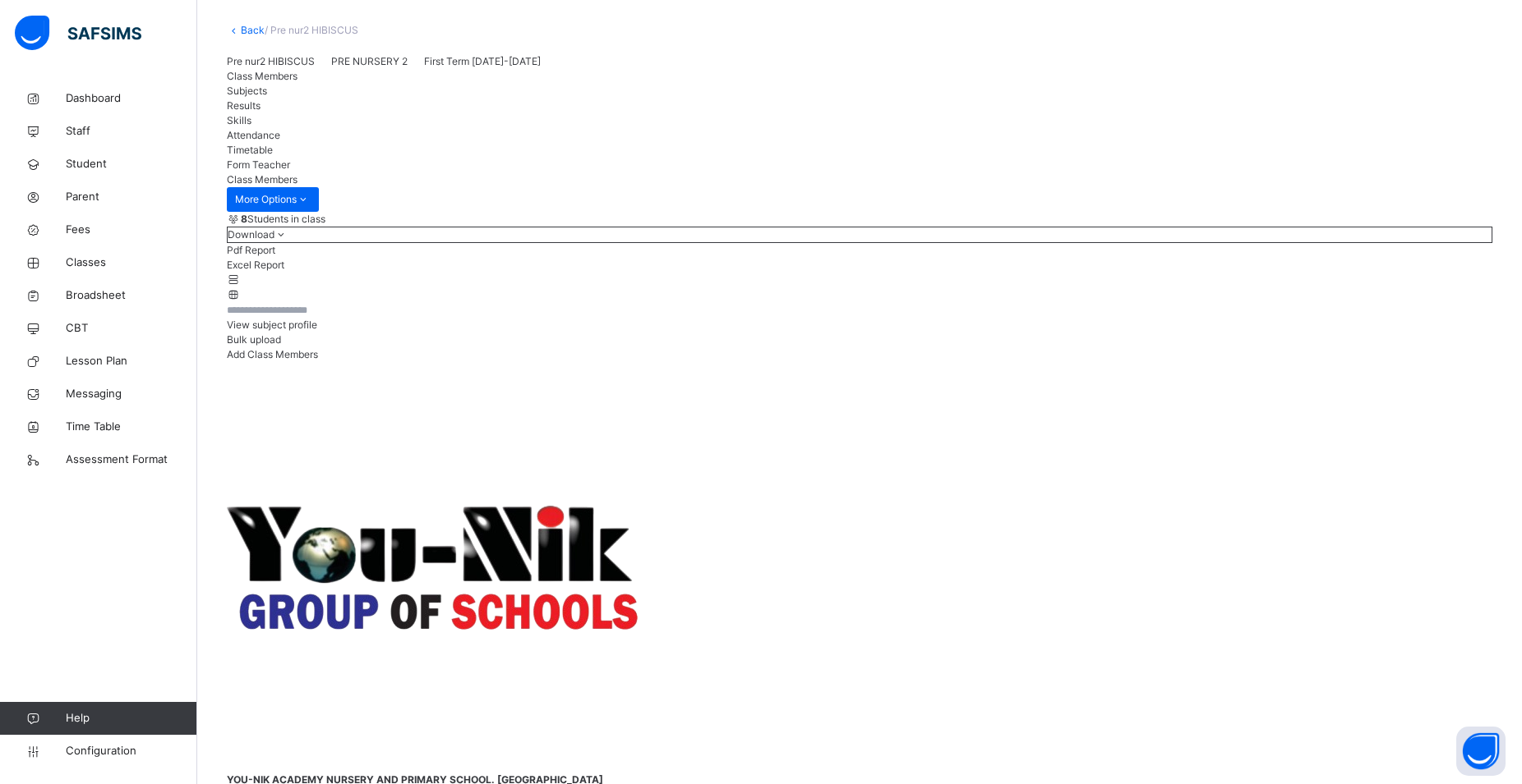
click at [166, 60] on div at bounding box center [97, 33] width 197 height 65
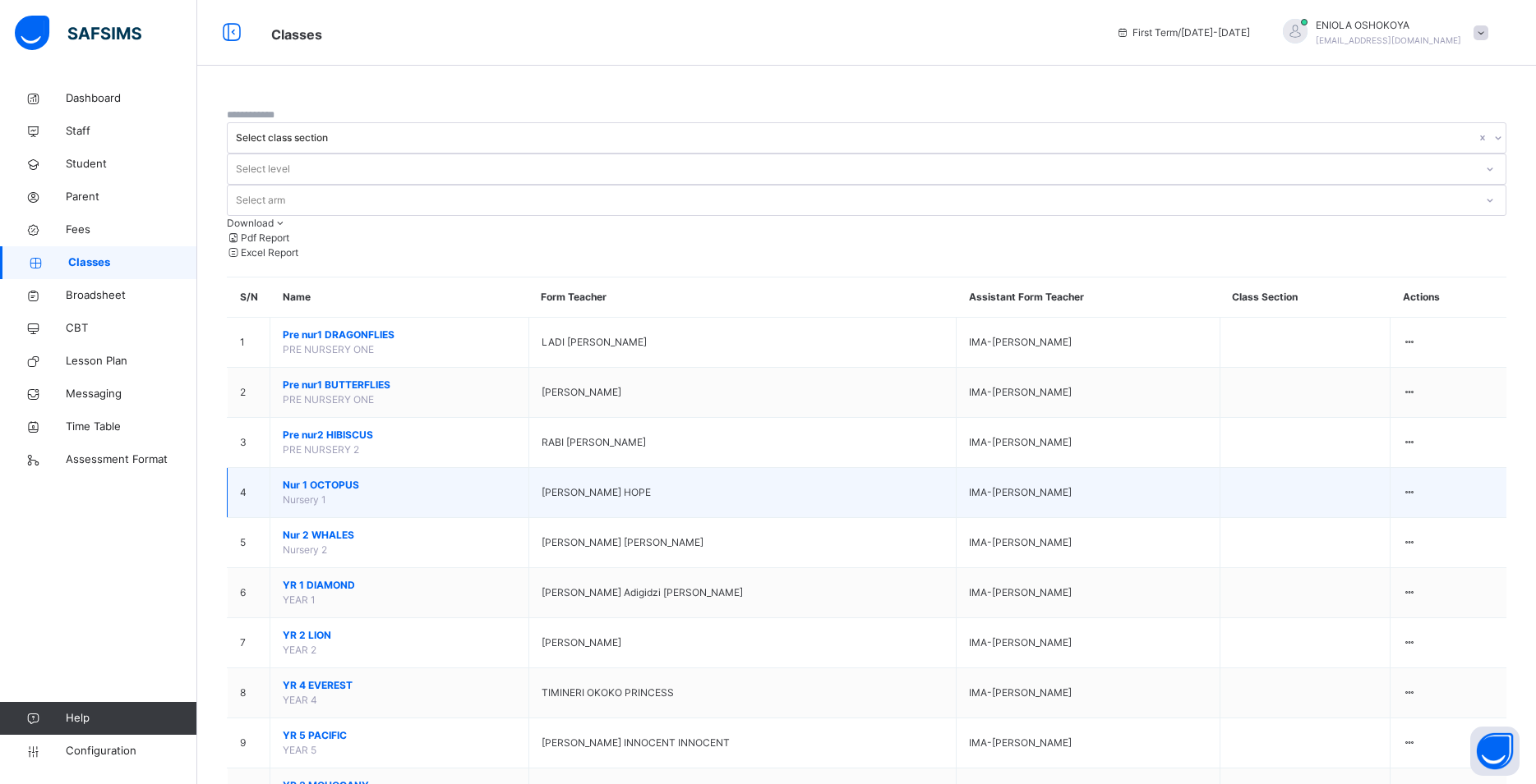
click at [388, 478] on span "Nur 1 OCTOPUS" at bounding box center [399, 486] width 234 height 15
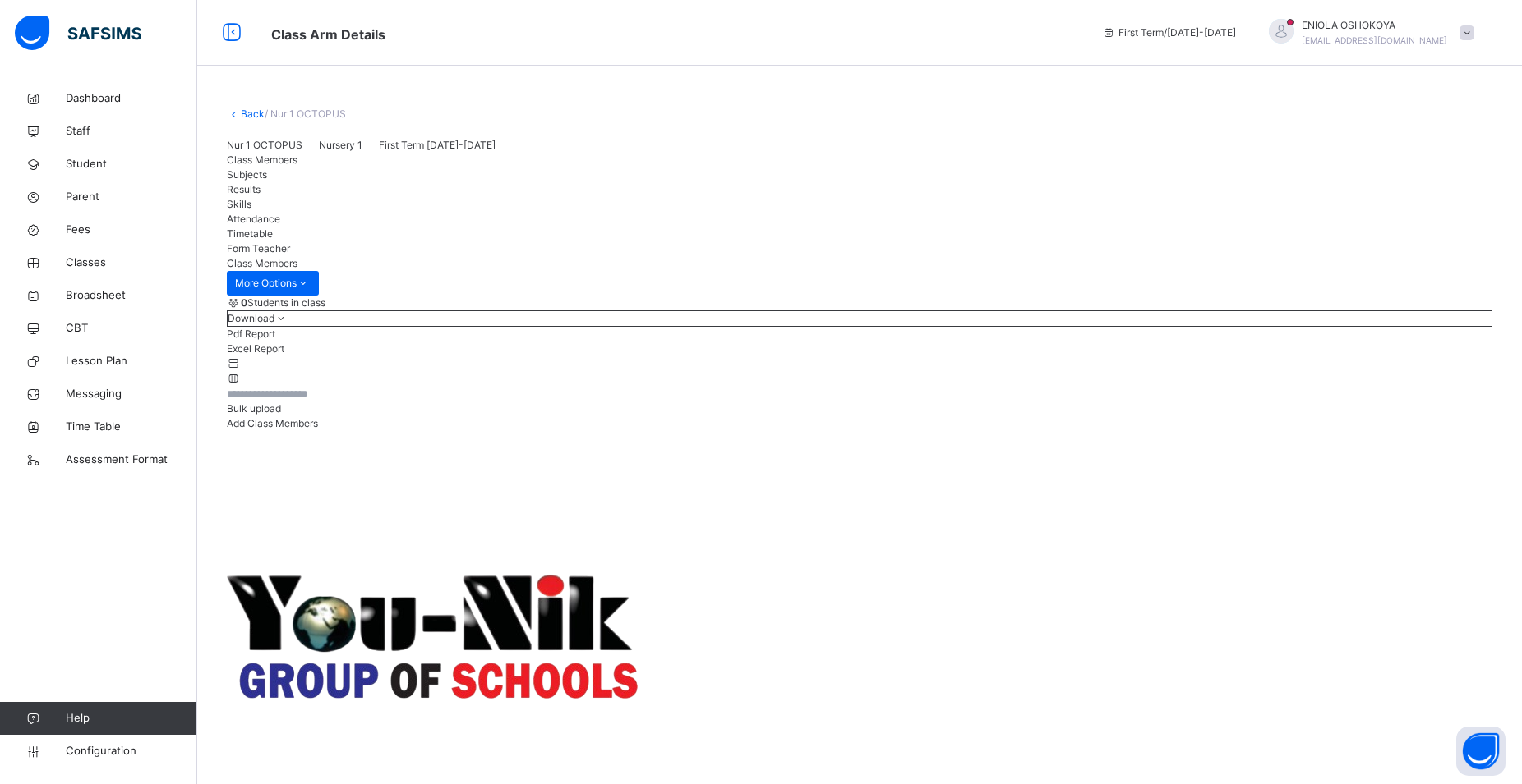
click at [318, 430] on span "Add Class Members" at bounding box center [273, 423] width 92 height 12
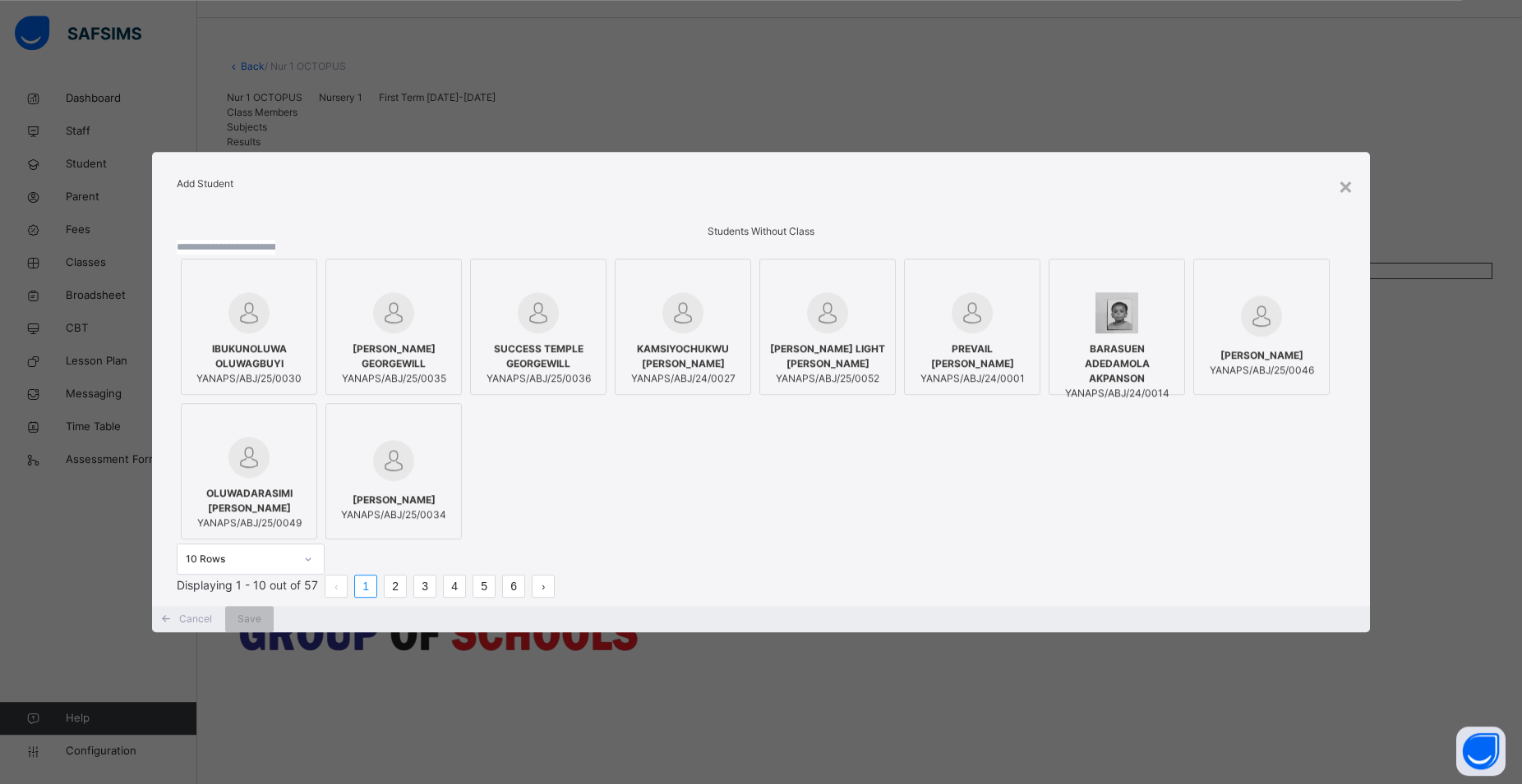
scroll to position [76, 0]
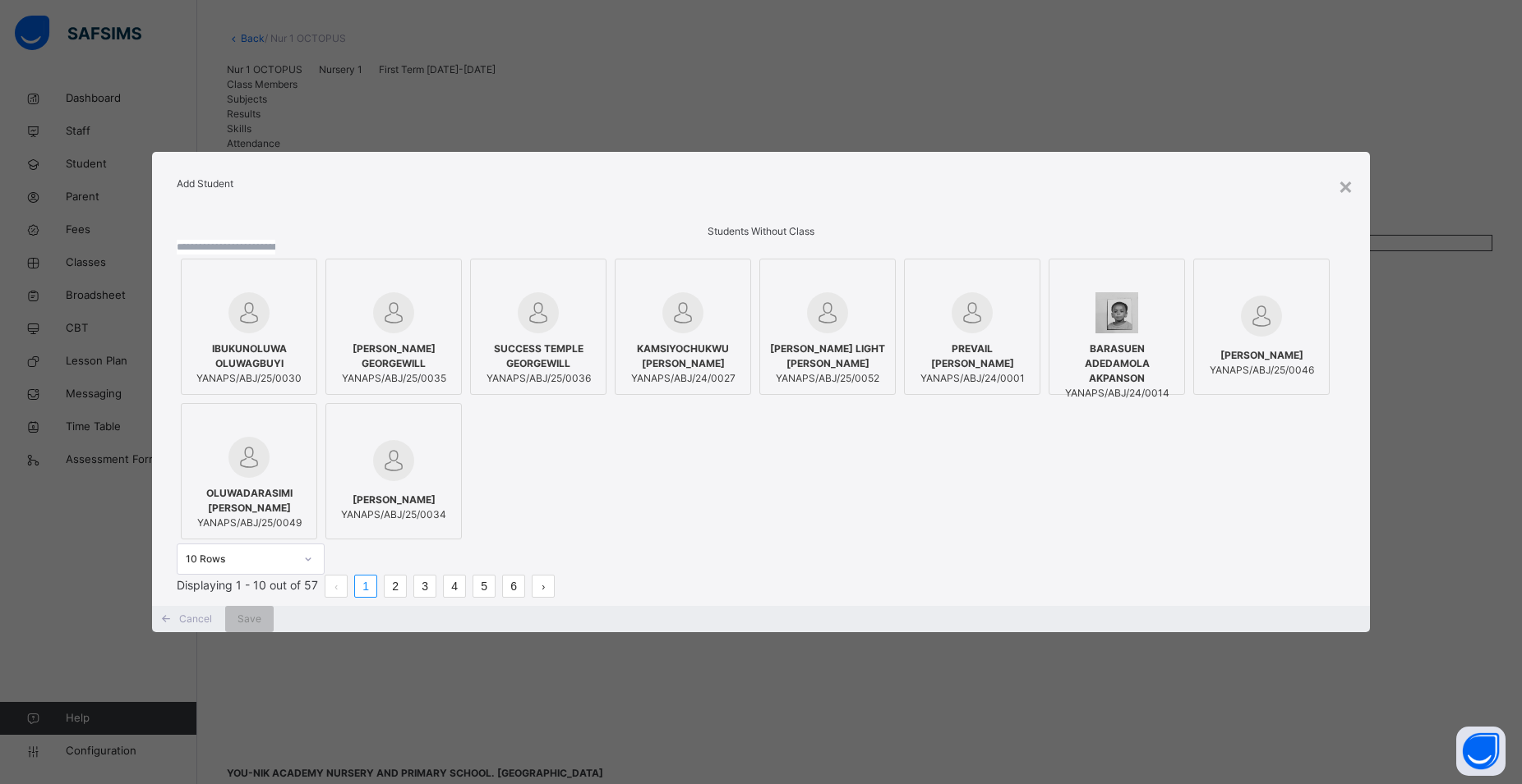
click at [1057, 386] on span "BARASUEN ADEDAMOLA AKPANSON" at bounding box center [1116, 363] width 119 height 44
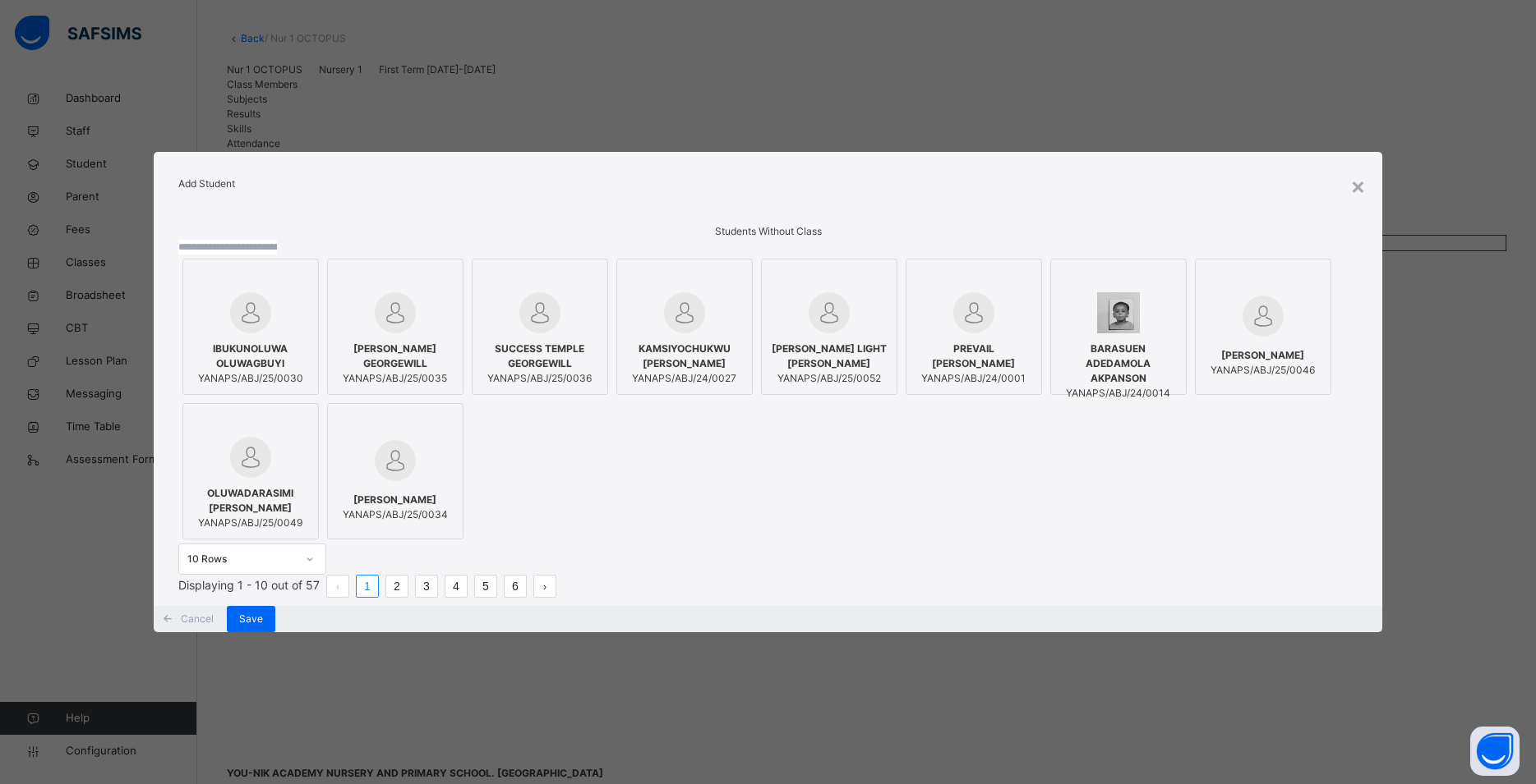
click at [454, 437] on div at bounding box center [395, 461] width 119 height 48
click at [408, 597] on link "2" at bounding box center [396, 586] width 22 height 21
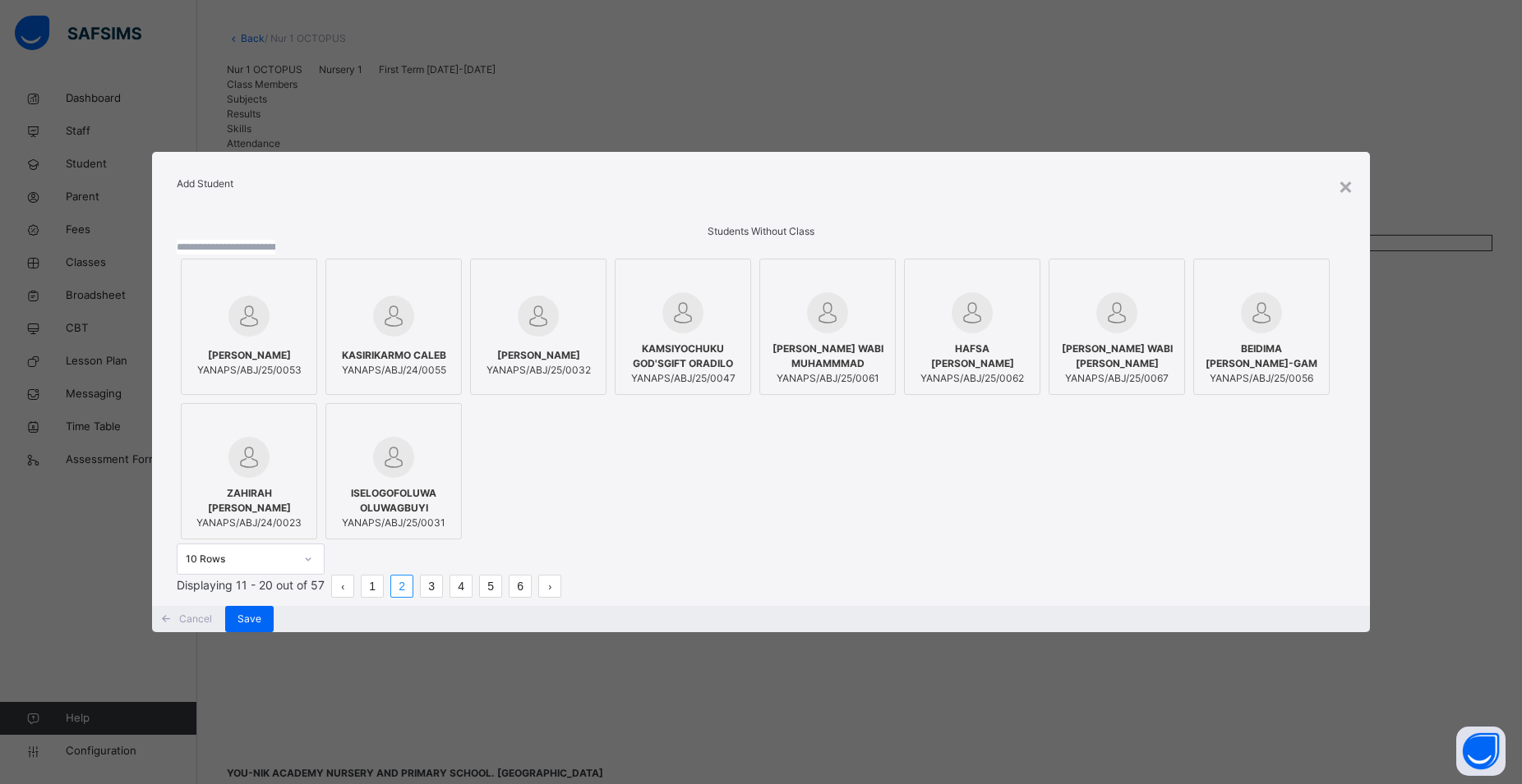
click at [742, 352] on span "KAMSIYOCHUKU GOD'SGIFT ORADILO" at bounding box center [682, 357] width 119 height 30
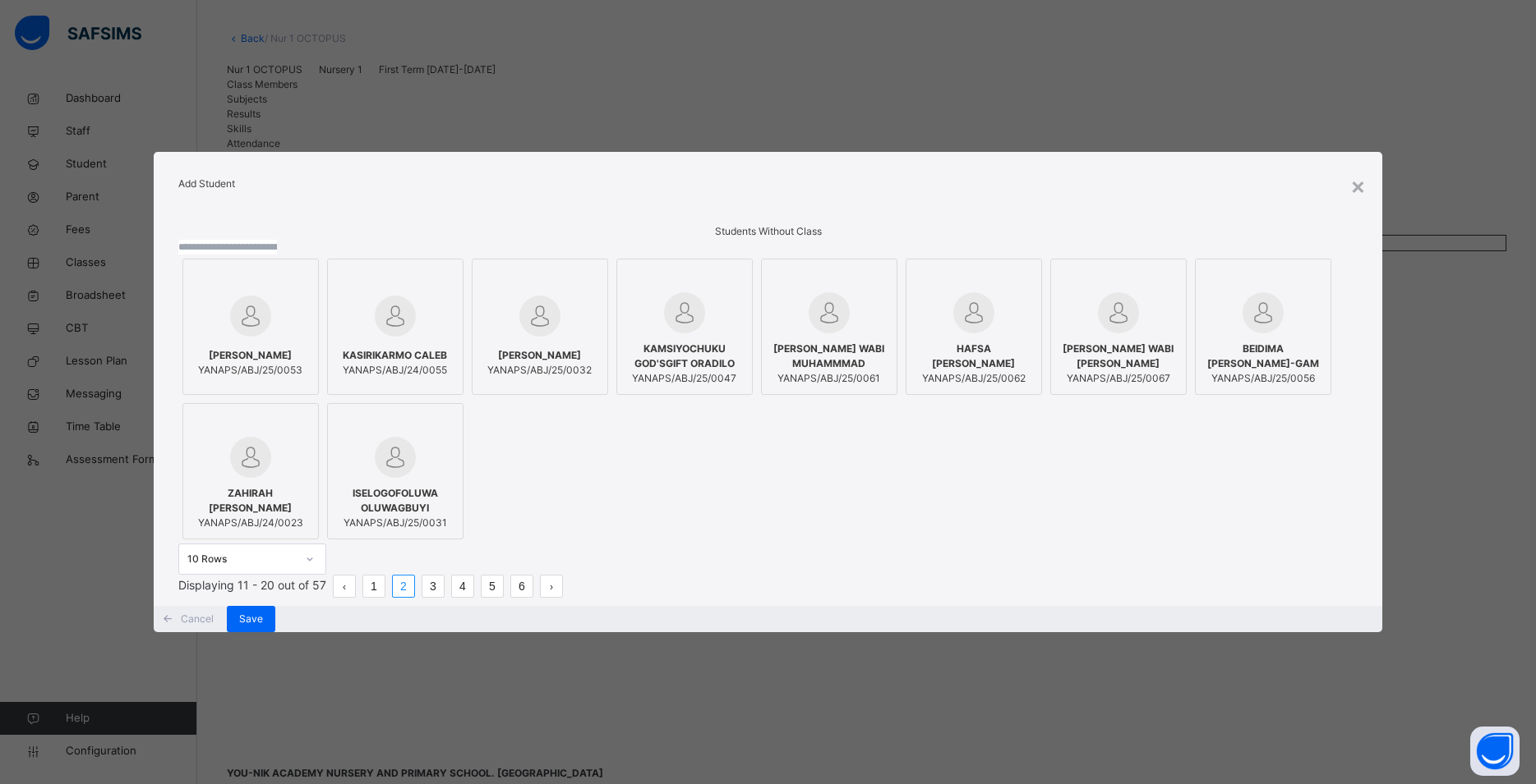
click at [445, 598] on li "3" at bounding box center [433, 586] width 23 height 23
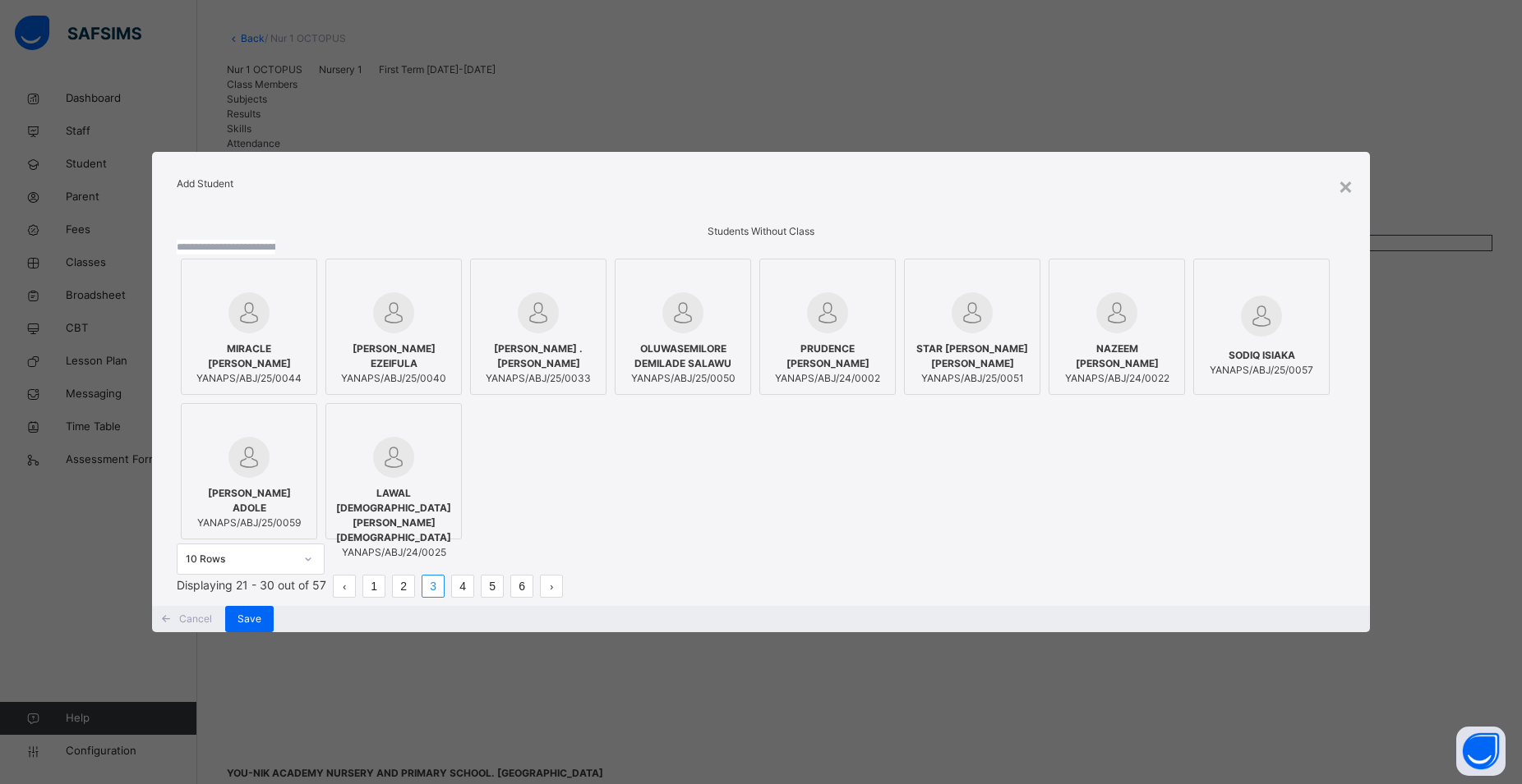
click at [597, 342] on span "BRYANA CHIBINOBIM .E. KINGSLEY" at bounding box center [538, 357] width 119 height 30
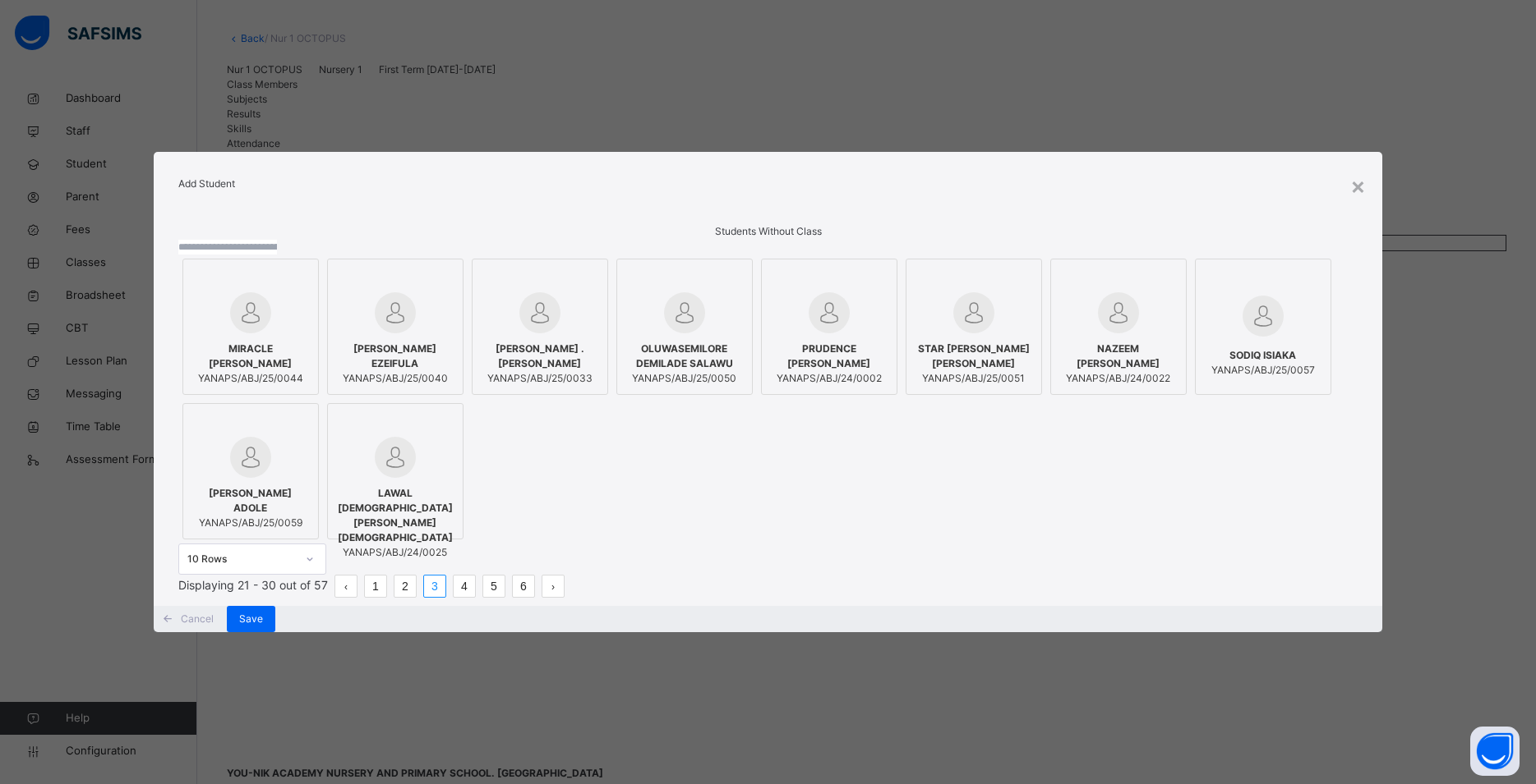
click at [475, 597] on link "4" at bounding box center [464, 586] width 22 height 21
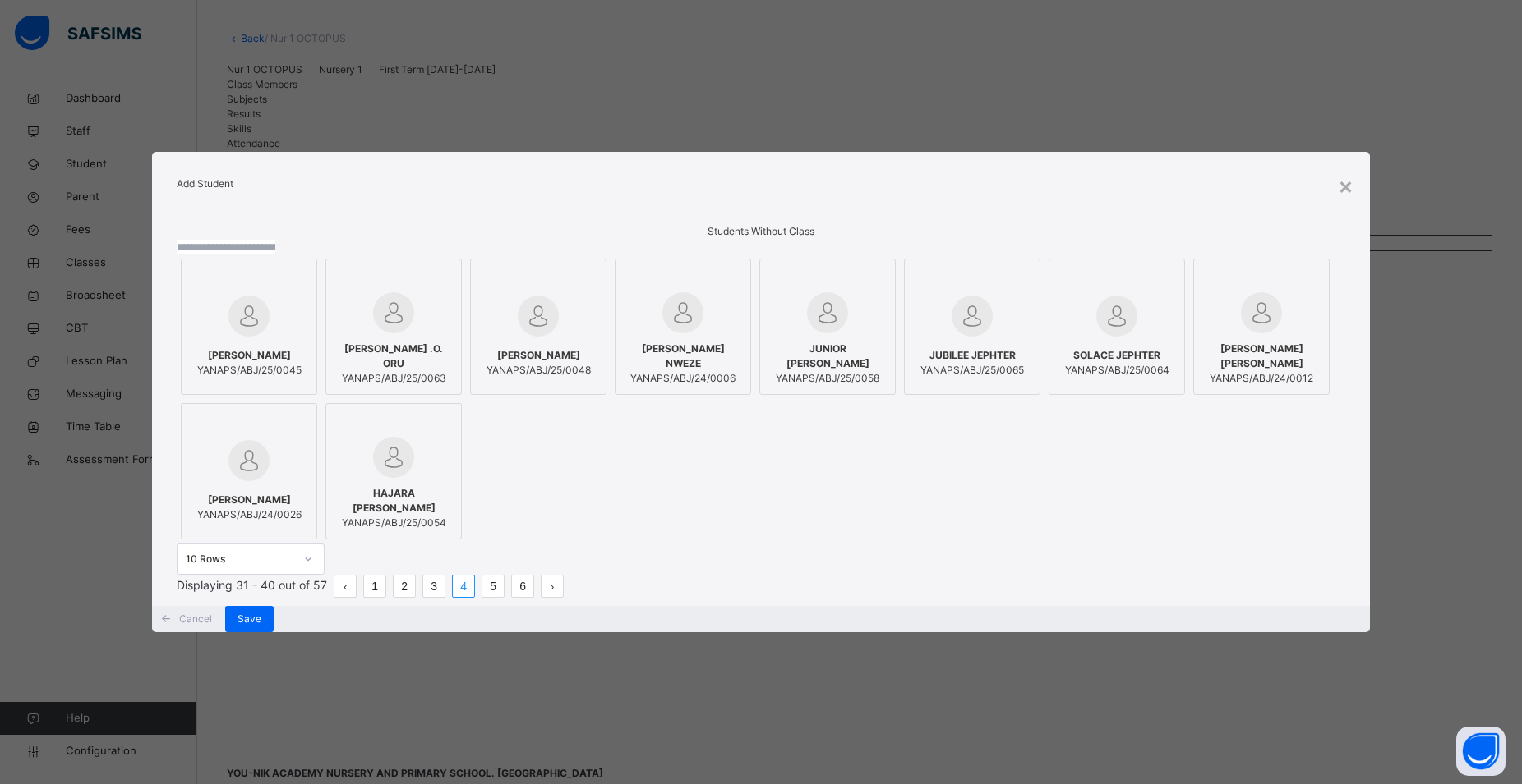
click at [742, 342] on span "IVANA CHIDIEBUBE NWEZE" at bounding box center [682, 357] width 119 height 30
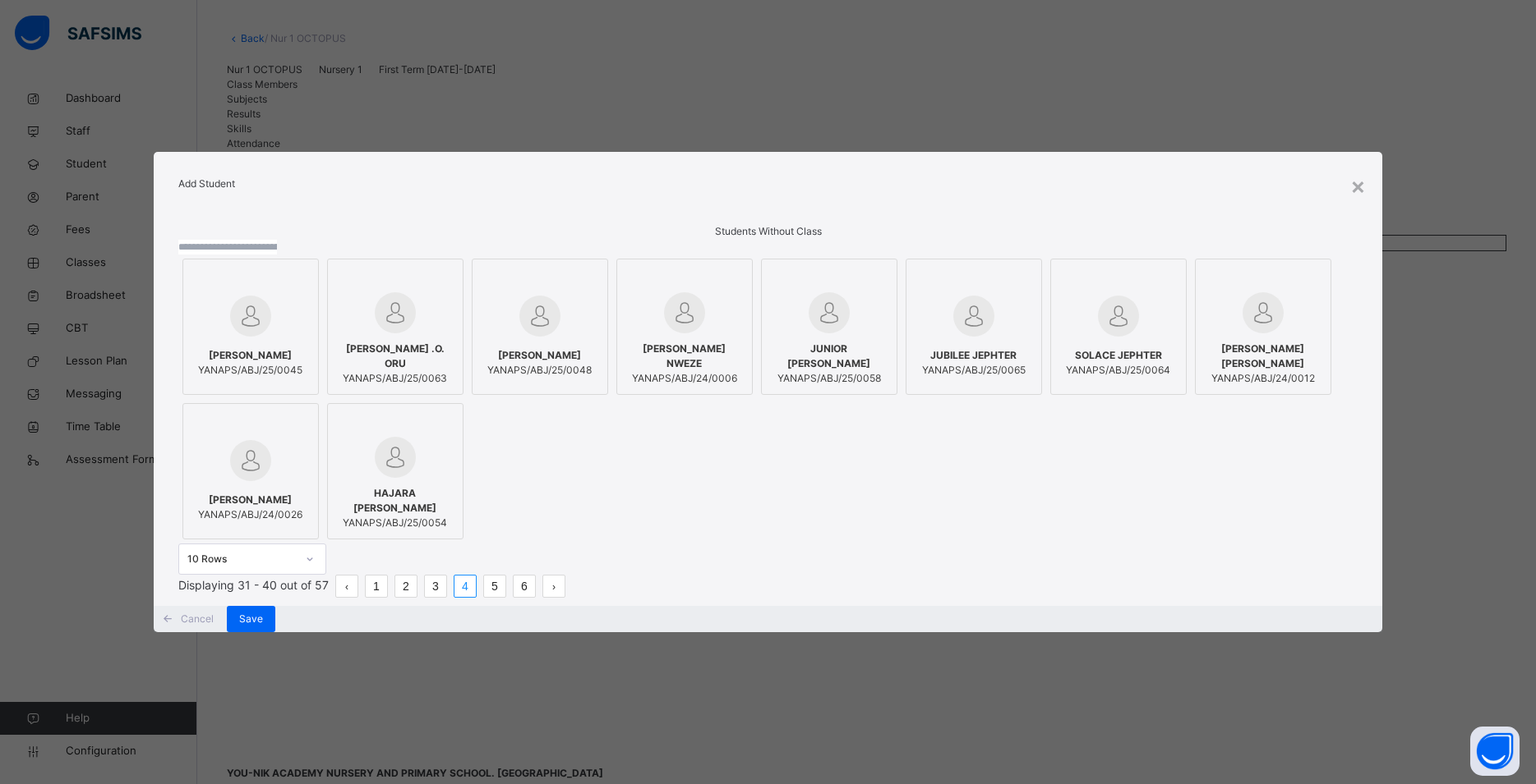
click at [506, 597] on link "5" at bounding box center [495, 586] width 22 height 21
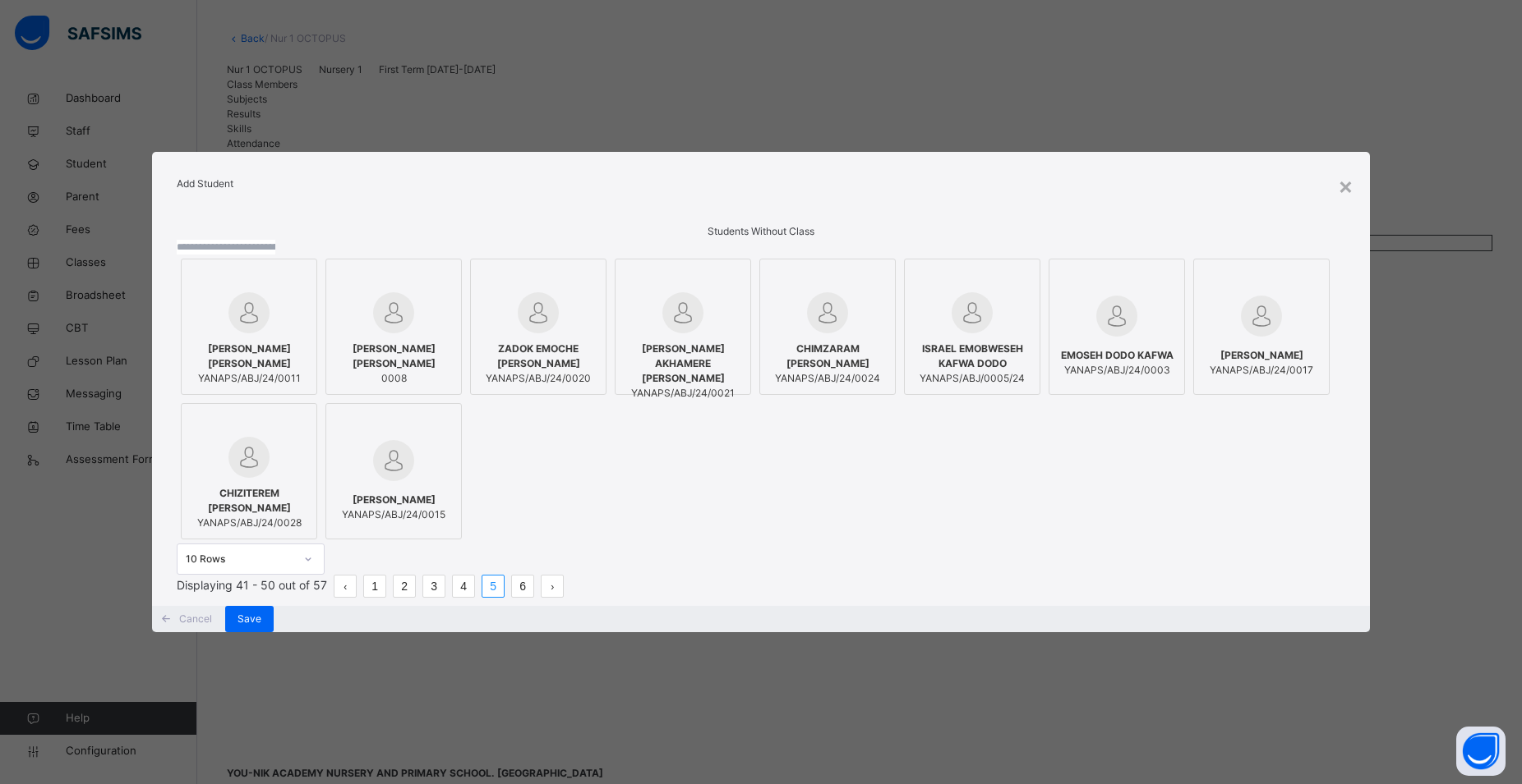
click at [597, 335] on div "ZADOK EMOCHE DAVID YANAPS/ABJ/24/0020" at bounding box center [538, 363] width 119 height 61
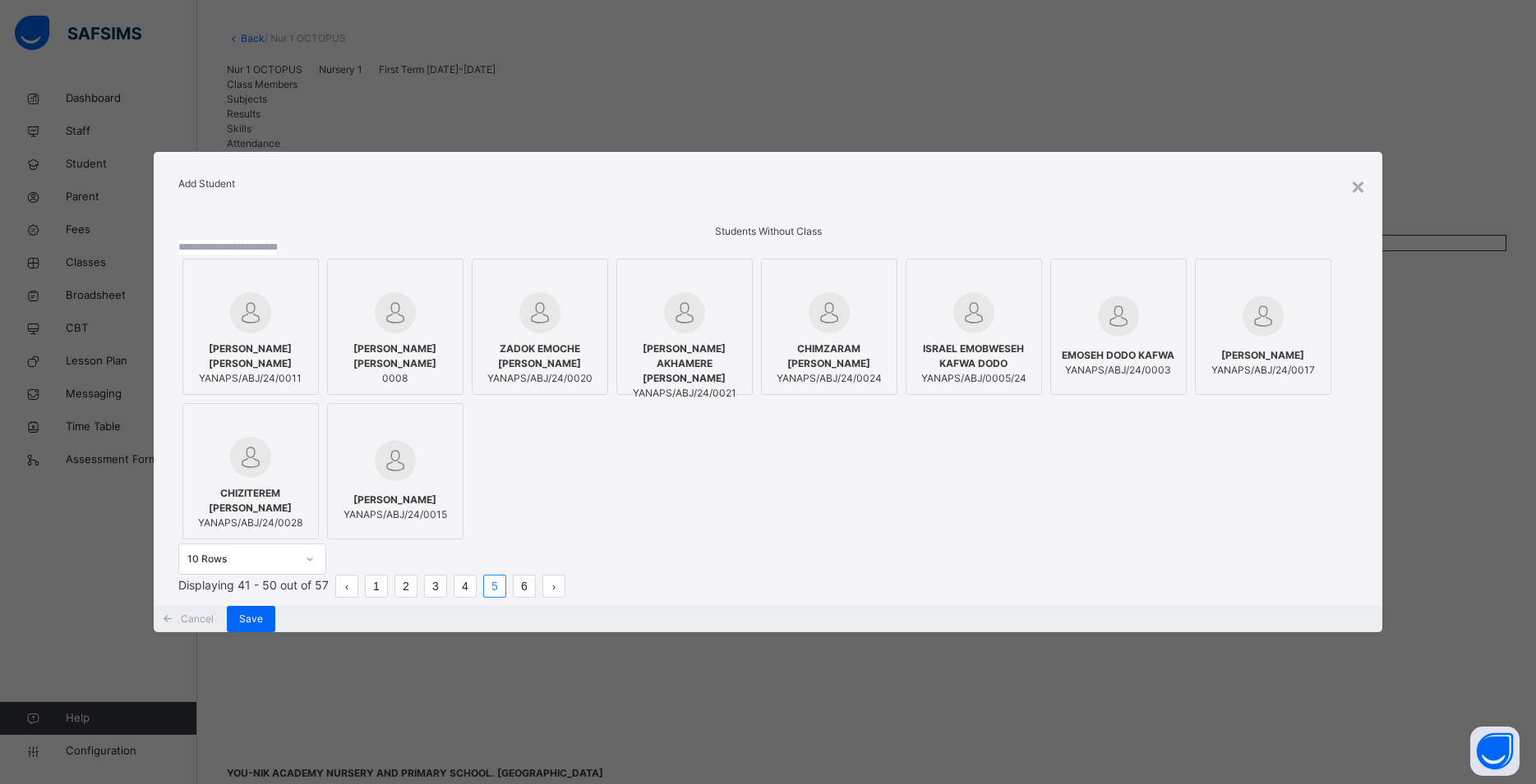
click at [743, 342] on span "VICTORIA AKHAMERE DAVID" at bounding box center [684, 363] width 119 height 44
click at [309, 453] on div at bounding box center [251, 458] width 119 height 41
click at [535, 597] on link "6" at bounding box center [524, 586] width 22 height 21
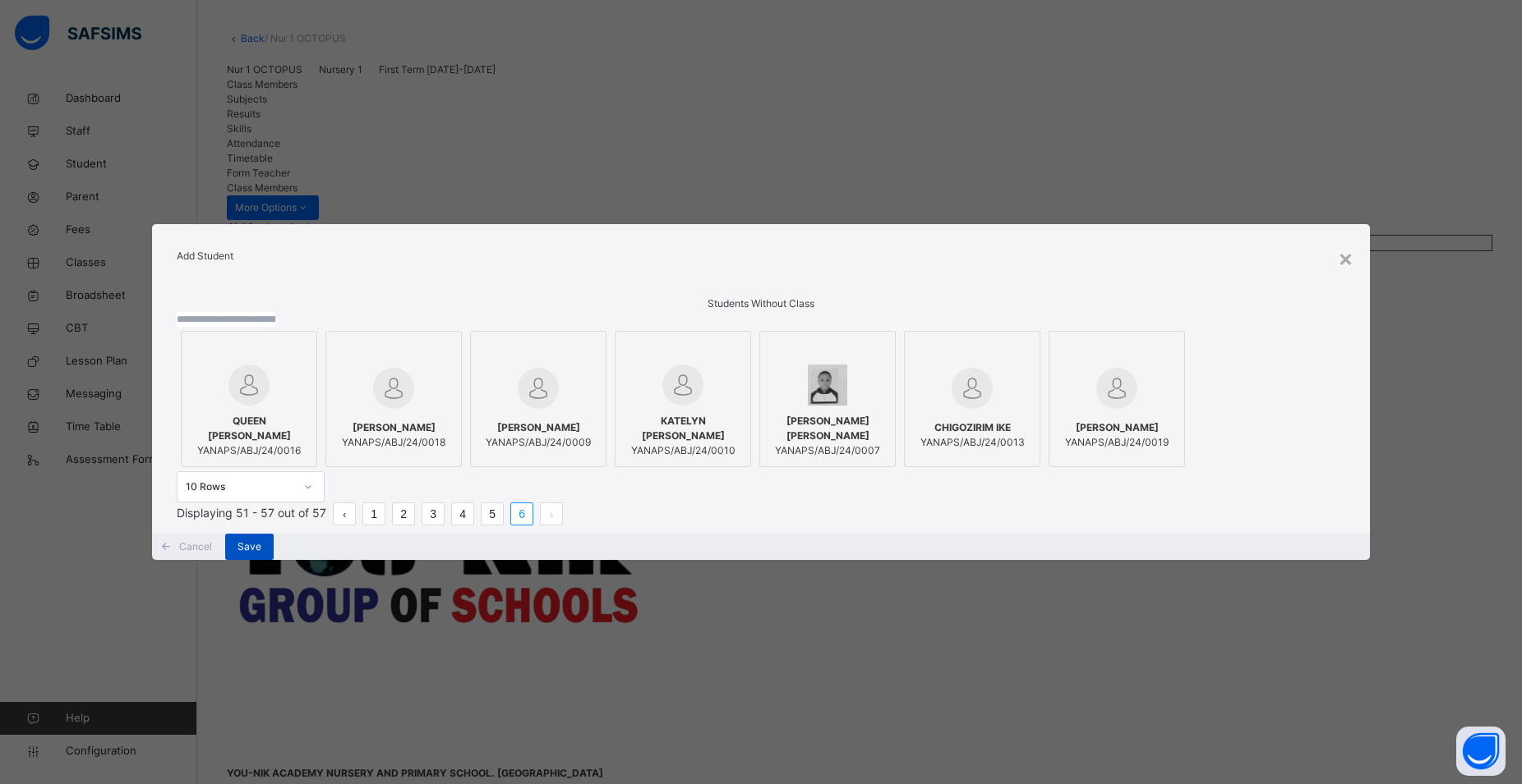
click at [274, 560] on div "Save" at bounding box center [250, 547] width 49 height 26
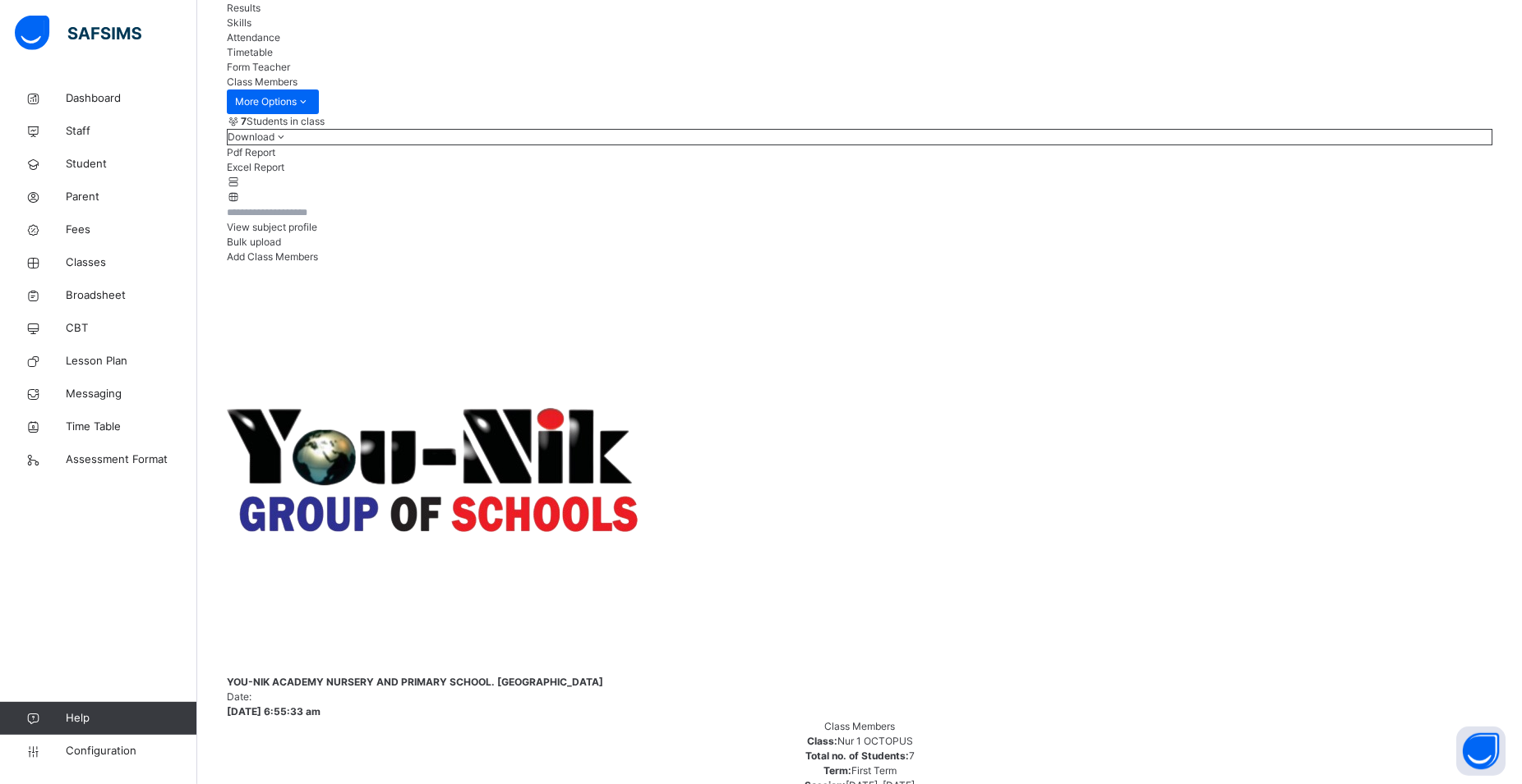
scroll to position [229, 0]
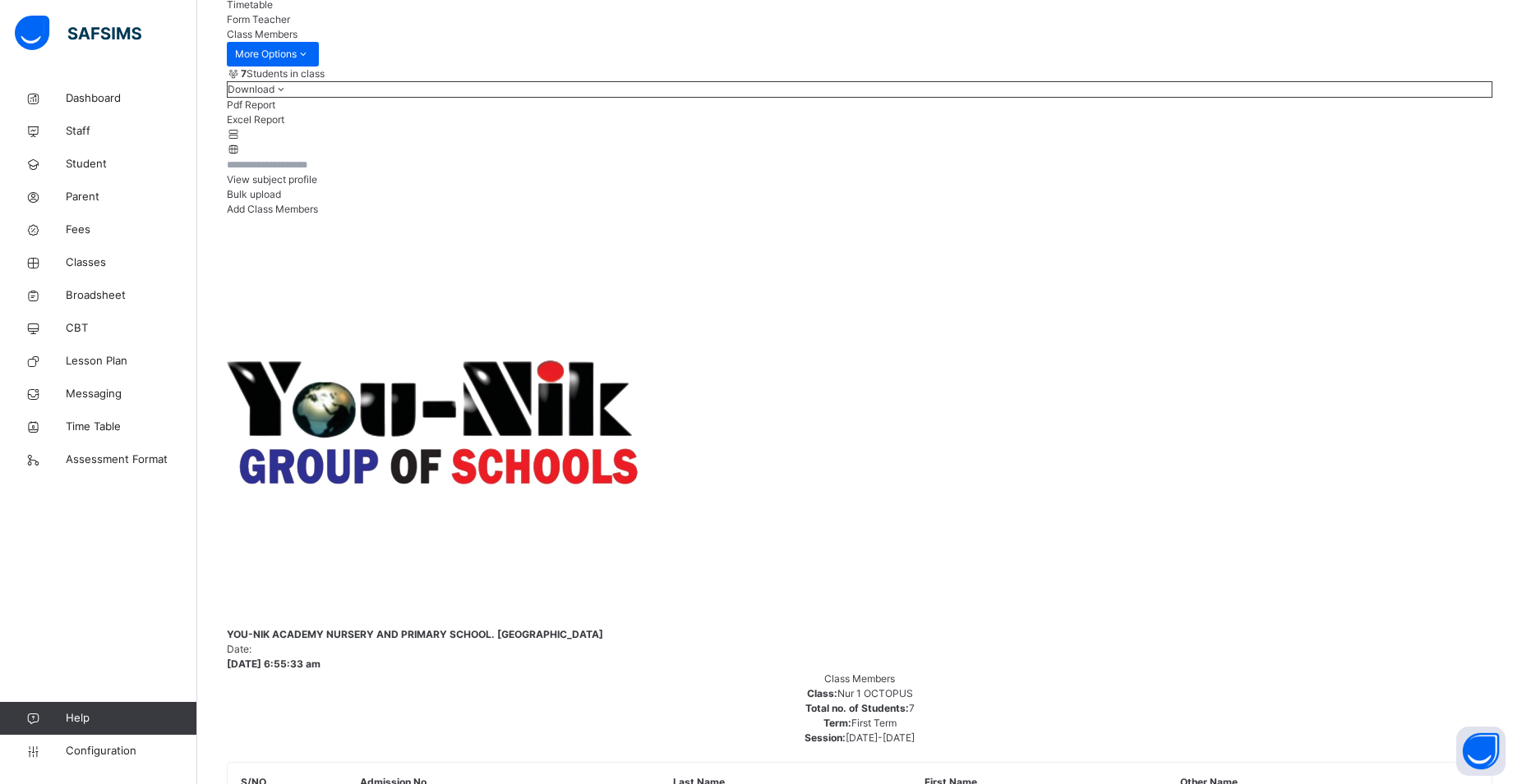
drag, startPoint x: 409, startPoint y: 578, endPoint x: 446, endPoint y: 604, distance: 45.2
click at [87, 601] on div "Dashboard Staff Student Parent Fees Classes Broadsheet CBT Lesson Plan Messagin…" at bounding box center [98, 424] width 197 height 719
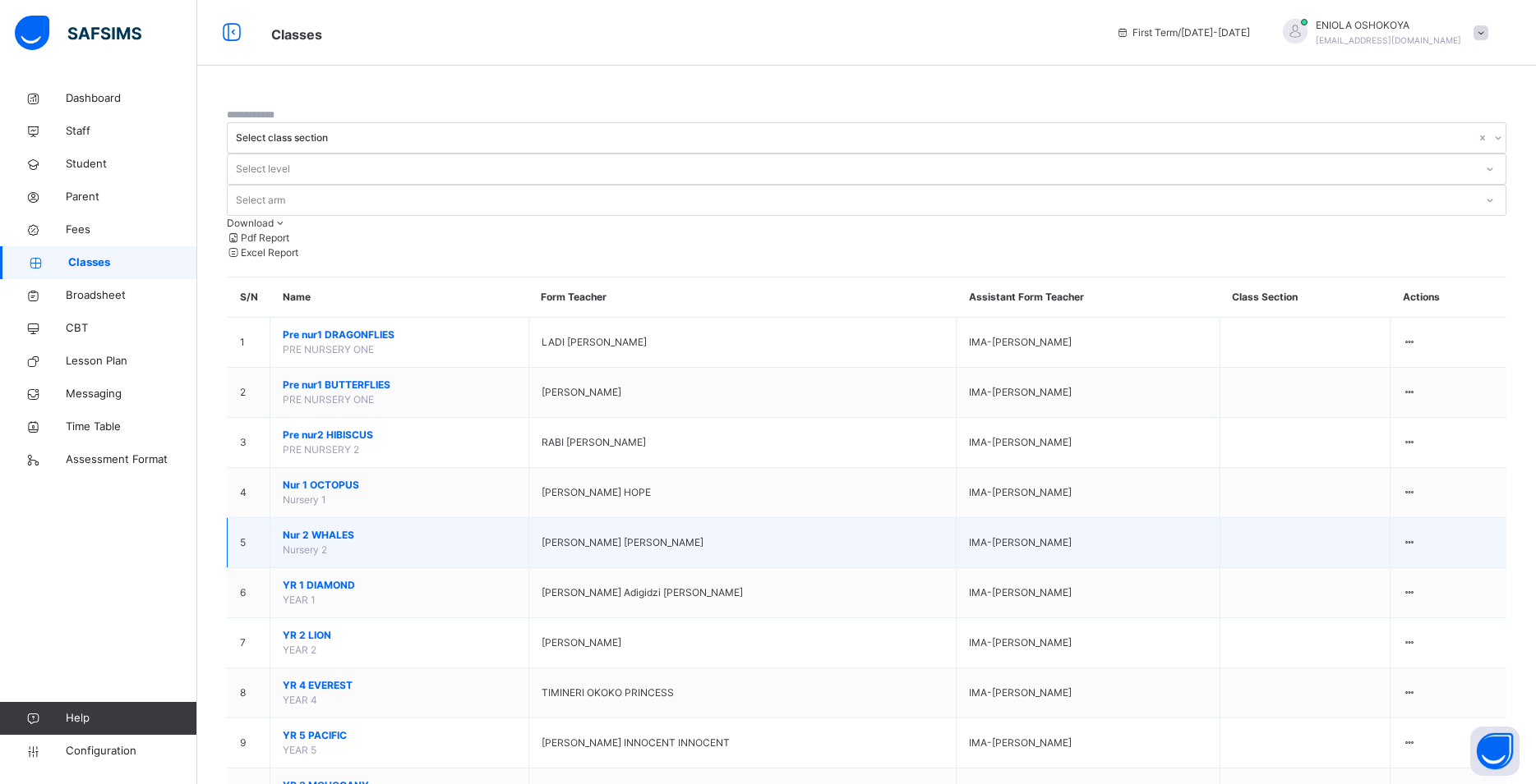
click at [334, 519] on td "Nur 2 WHALES Nursery 2" at bounding box center [399, 544] width 259 height 50
click at [336, 519] on td "Nur 2 WHALES Nursery 2" at bounding box center [399, 544] width 259 height 50
click at [364, 519] on td "Nur 2 WHALES Nursery 2" at bounding box center [399, 544] width 259 height 50
click at [261, 519] on td "5" at bounding box center [249, 544] width 43 height 50
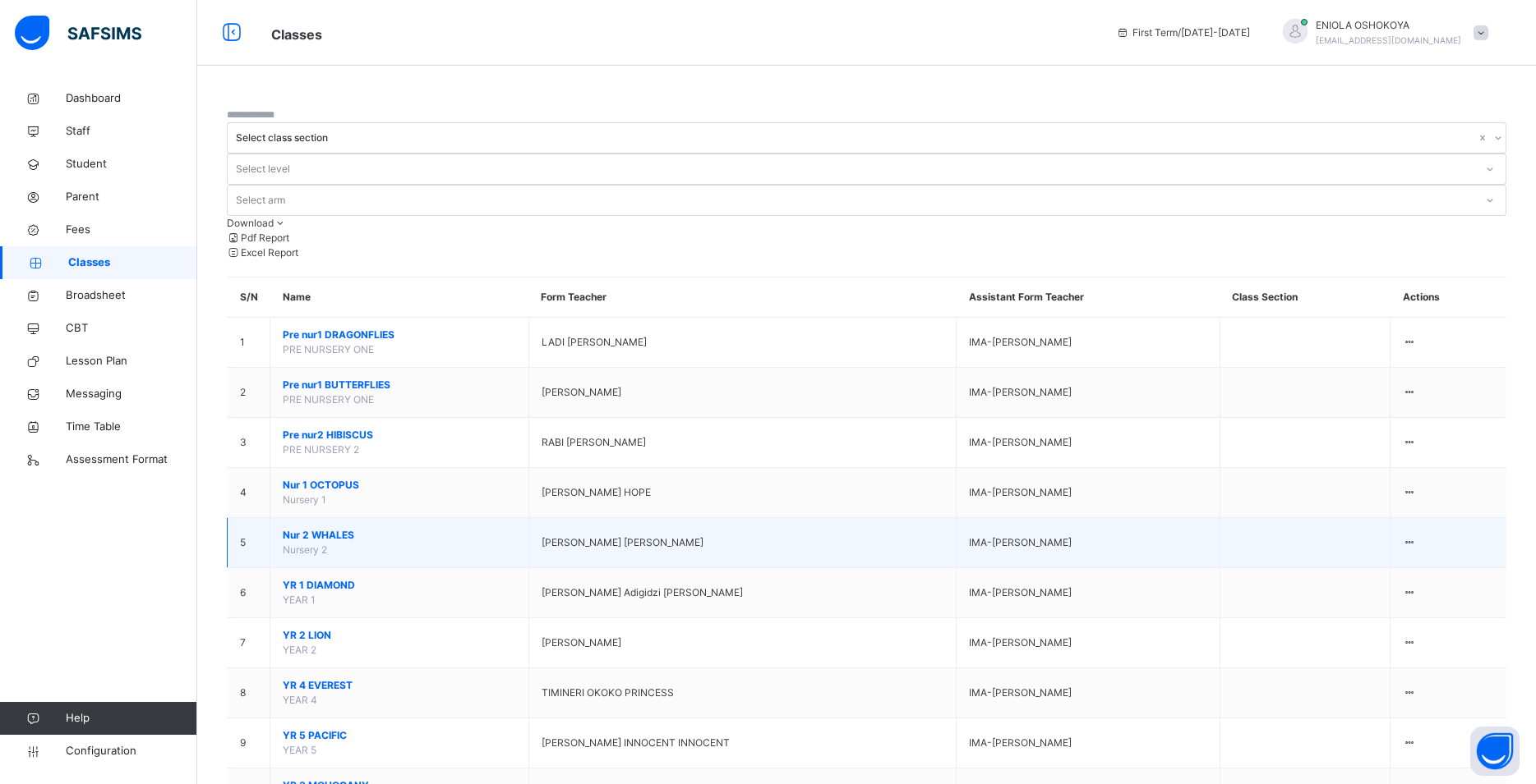
click at [264, 519] on td "5" at bounding box center [249, 544] width 43 height 50
click at [315, 544] on span "Nursery 2" at bounding box center [304, 549] width 44 height 12
drag, startPoint x: 315, startPoint y: 447, endPoint x: 331, endPoint y: 449, distance: 16.1
click at [316, 544] on span "Nursery 2" at bounding box center [304, 549] width 44 height 12
click at [370, 519] on td "Nur 2 WHALES Nursery 2" at bounding box center [399, 544] width 259 height 50
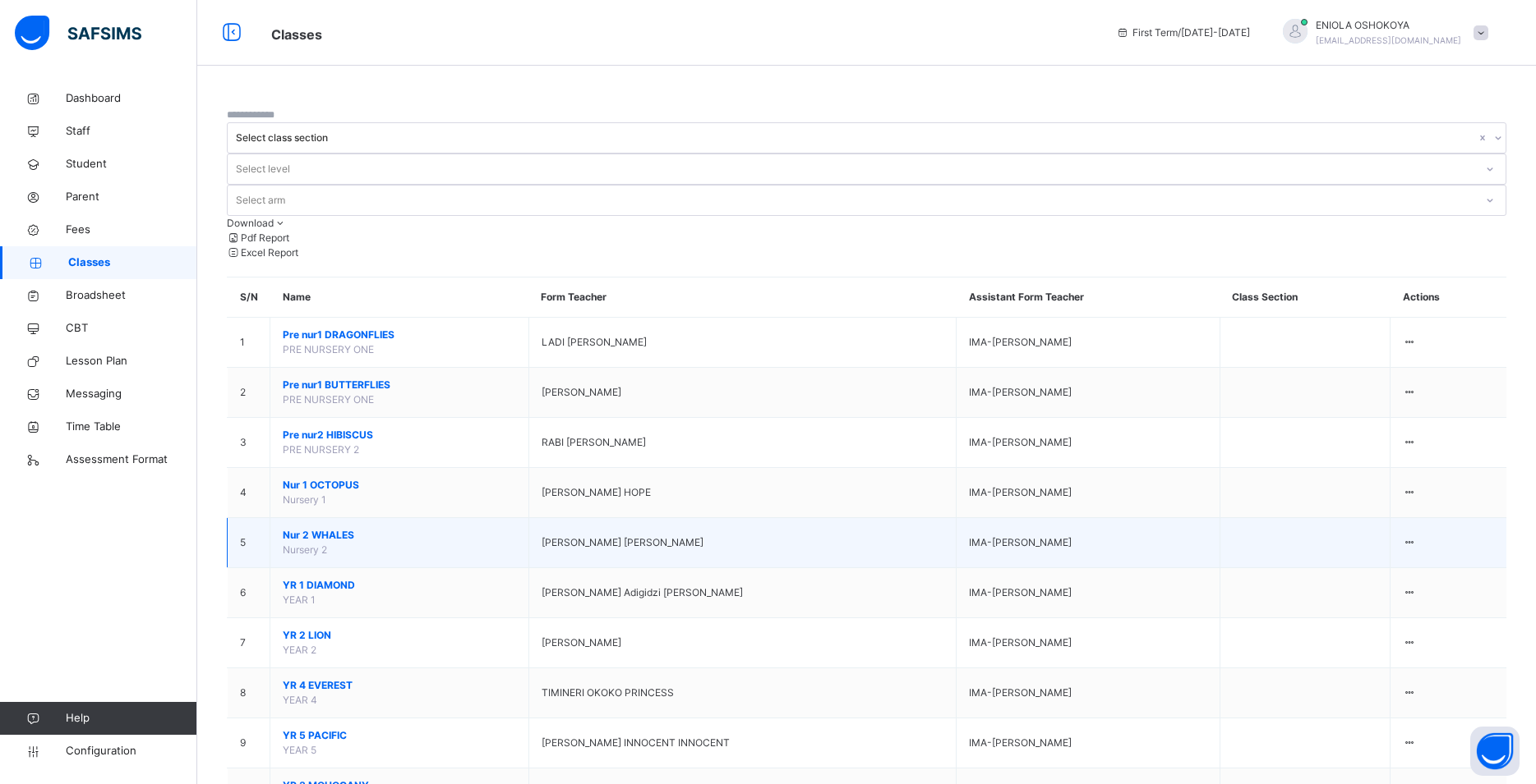
drag, startPoint x: 375, startPoint y: 444, endPoint x: 404, endPoint y: 449, distance: 29.4
click at [383, 519] on td "Nur 2 WHALES Nursery 2" at bounding box center [399, 544] width 259 height 50
click at [604, 535] on span "OLUWATOYIN ADELEKE VICTORIA" at bounding box center [622, 543] width 162 height 15
click at [609, 535] on span "OLUWATOYIN ADELEKE VICTORIA" at bounding box center [622, 543] width 162 height 15
click at [1385, 583] on div "View Class" at bounding box center [1362, 591] width 93 height 15
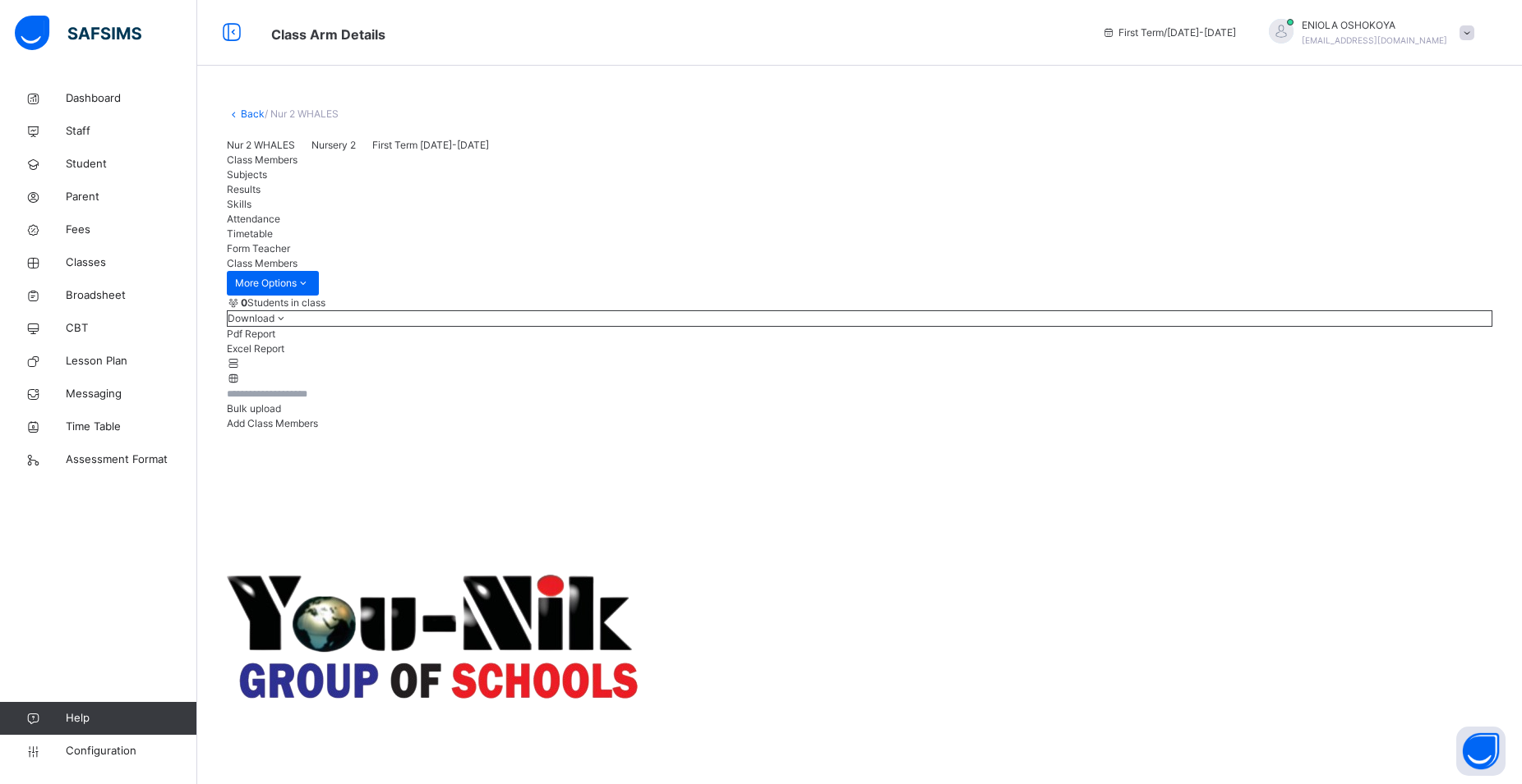
click at [318, 430] on span "Add Class Members" at bounding box center [273, 423] width 92 height 12
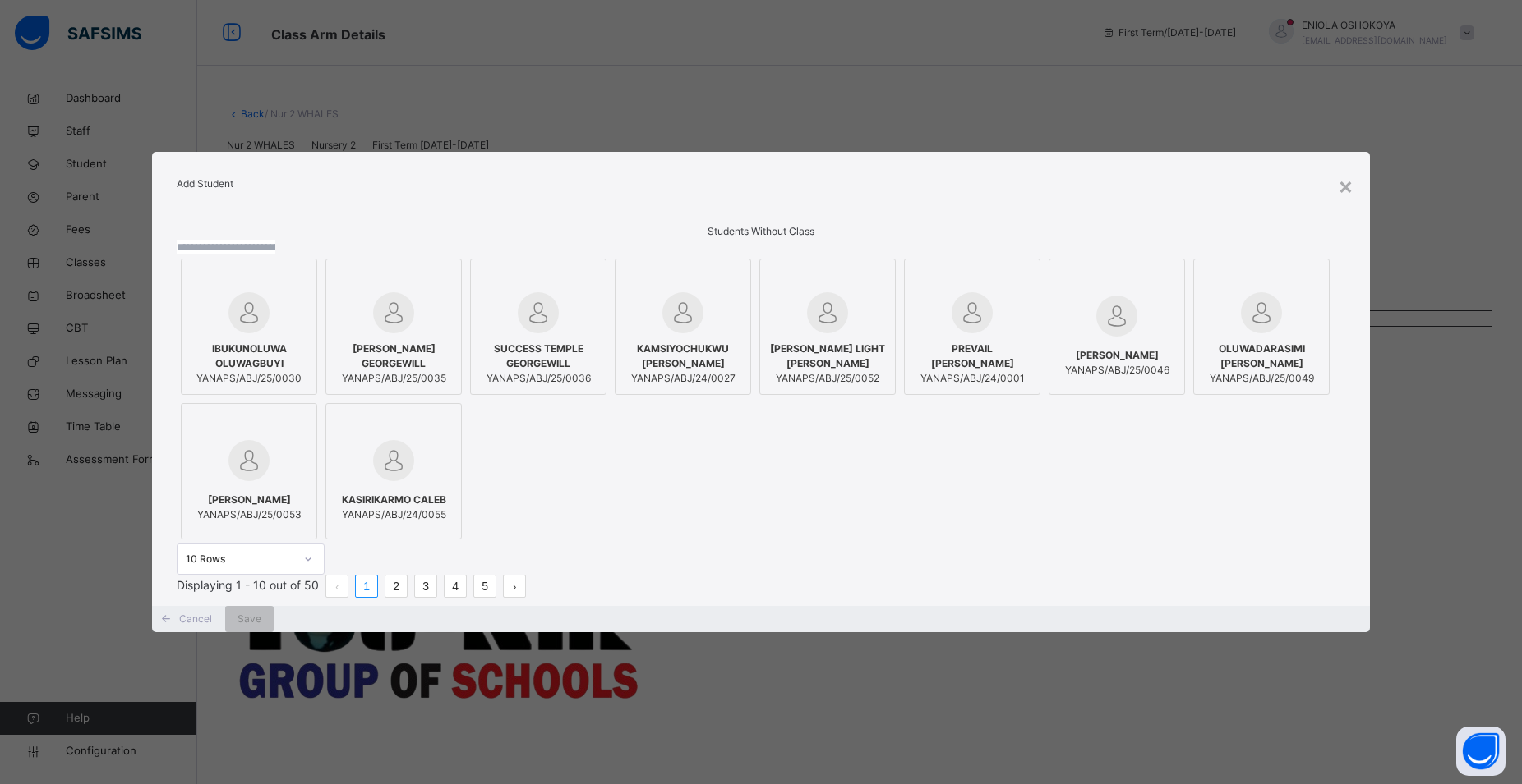
click at [256, 359] on span "IBUKUNOLUWA OLUWAGBUYI" at bounding box center [249, 357] width 119 height 30
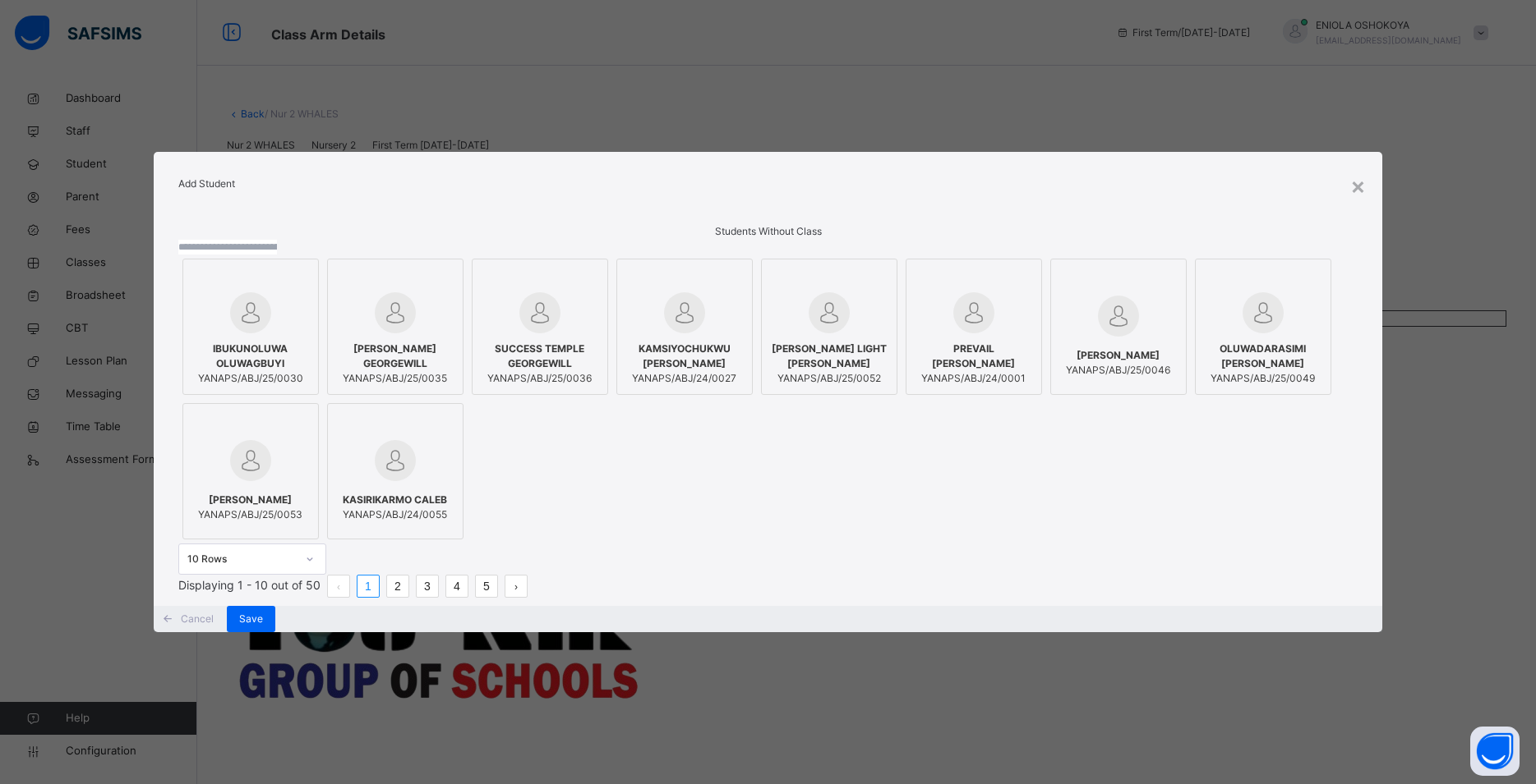
click at [743, 359] on span "KAMSIYOCHUKWU [PERSON_NAME]" at bounding box center [684, 357] width 119 height 30
click at [447, 500] on span "KASIRIKARMO CALEB" at bounding box center [395, 500] width 105 height 15
click at [888, 354] on span "JUANNA IFEOMA LIGHT MOLOKWU" at bounding box center [829, 357] width 119 height 30
click at [409, 597] on link "2" at bounding box center [397, 586] width 22 height 21
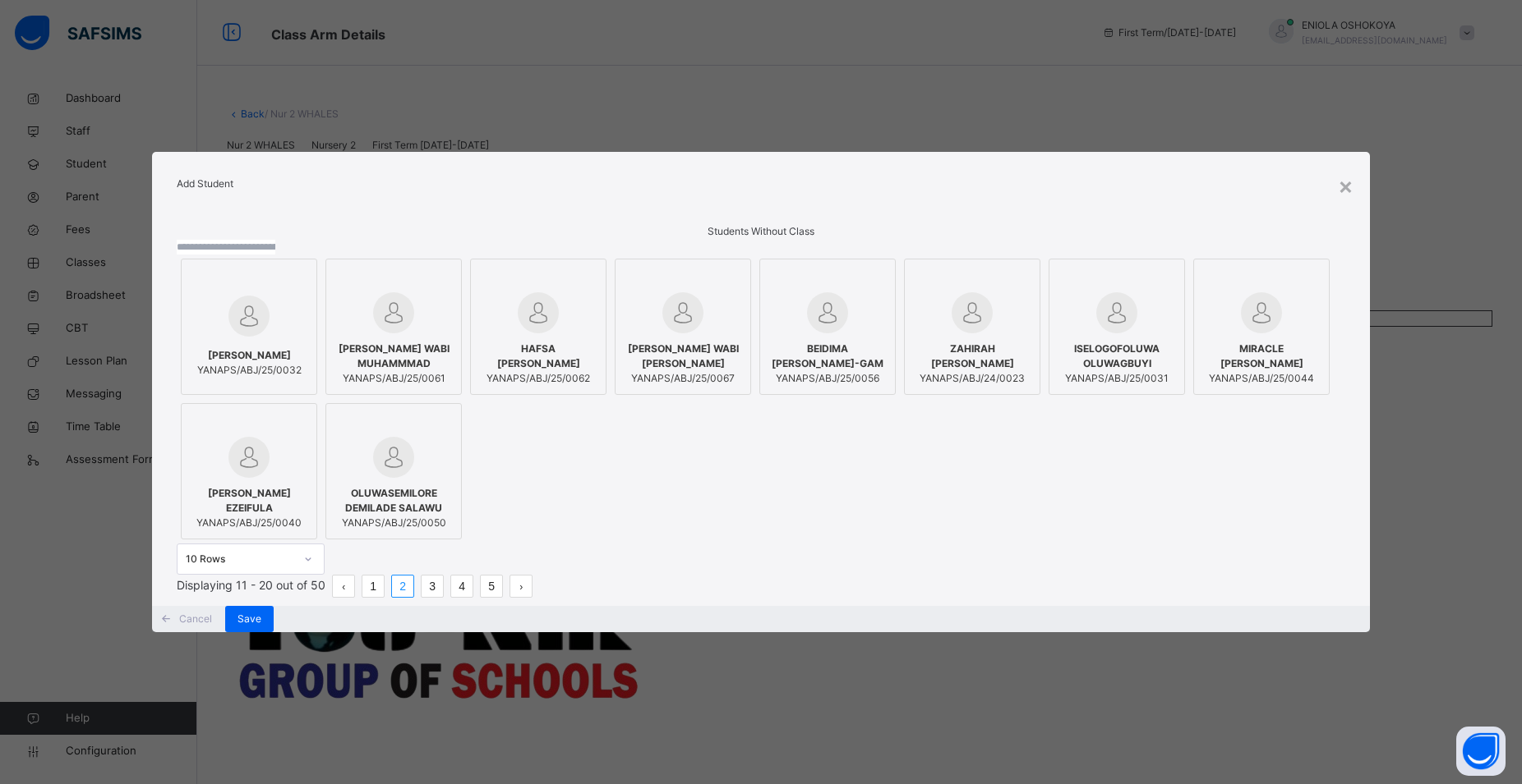
click at [1057, 394] on div "ISELOGOFOLUWA OLUWAGBUYI YANAPS/ABJ/25/0031" at bounding box center [1116, 363] width 119 height 61
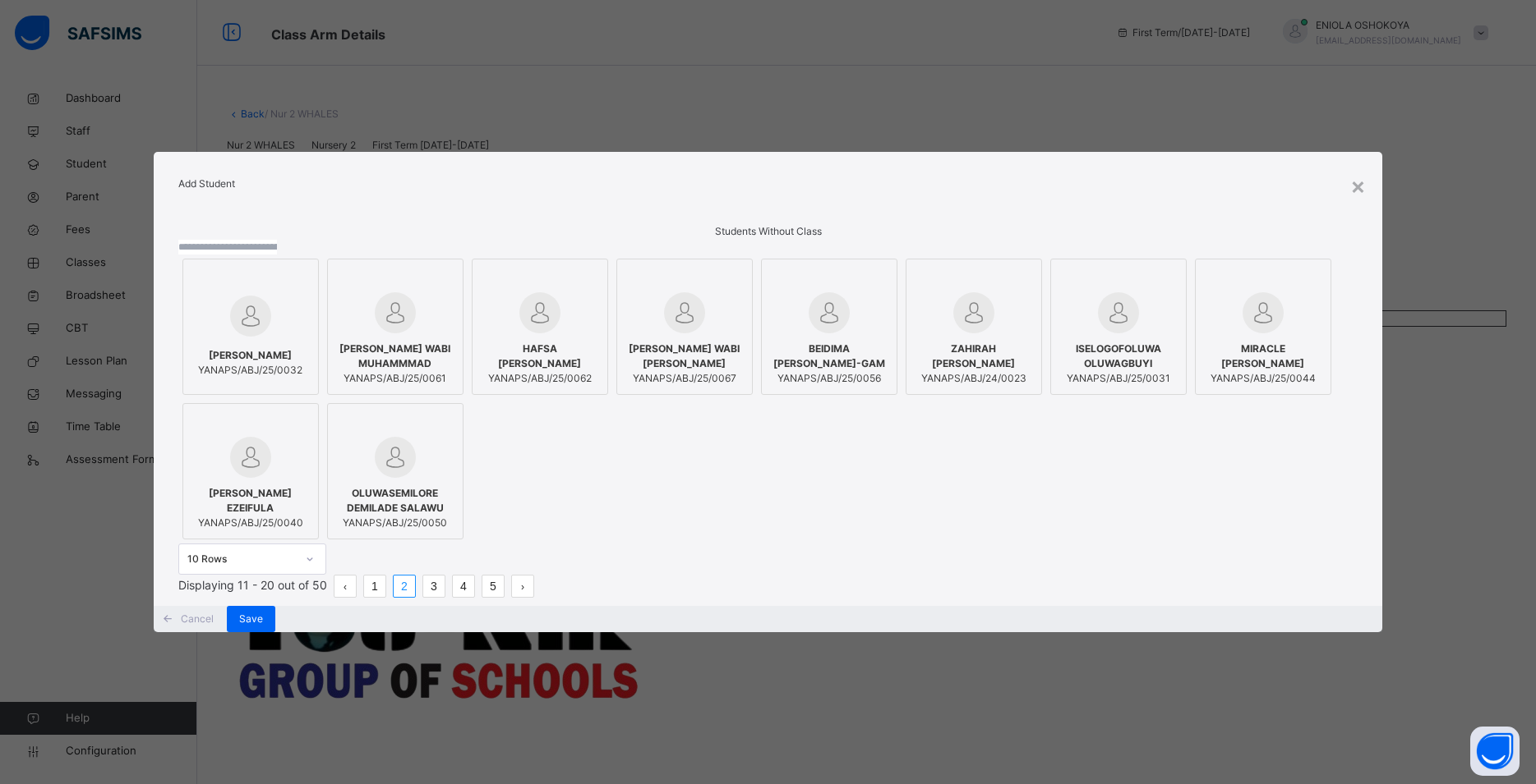
click at [445, 598] on li "3" at bounding box center [434, 586] width 23 height 23
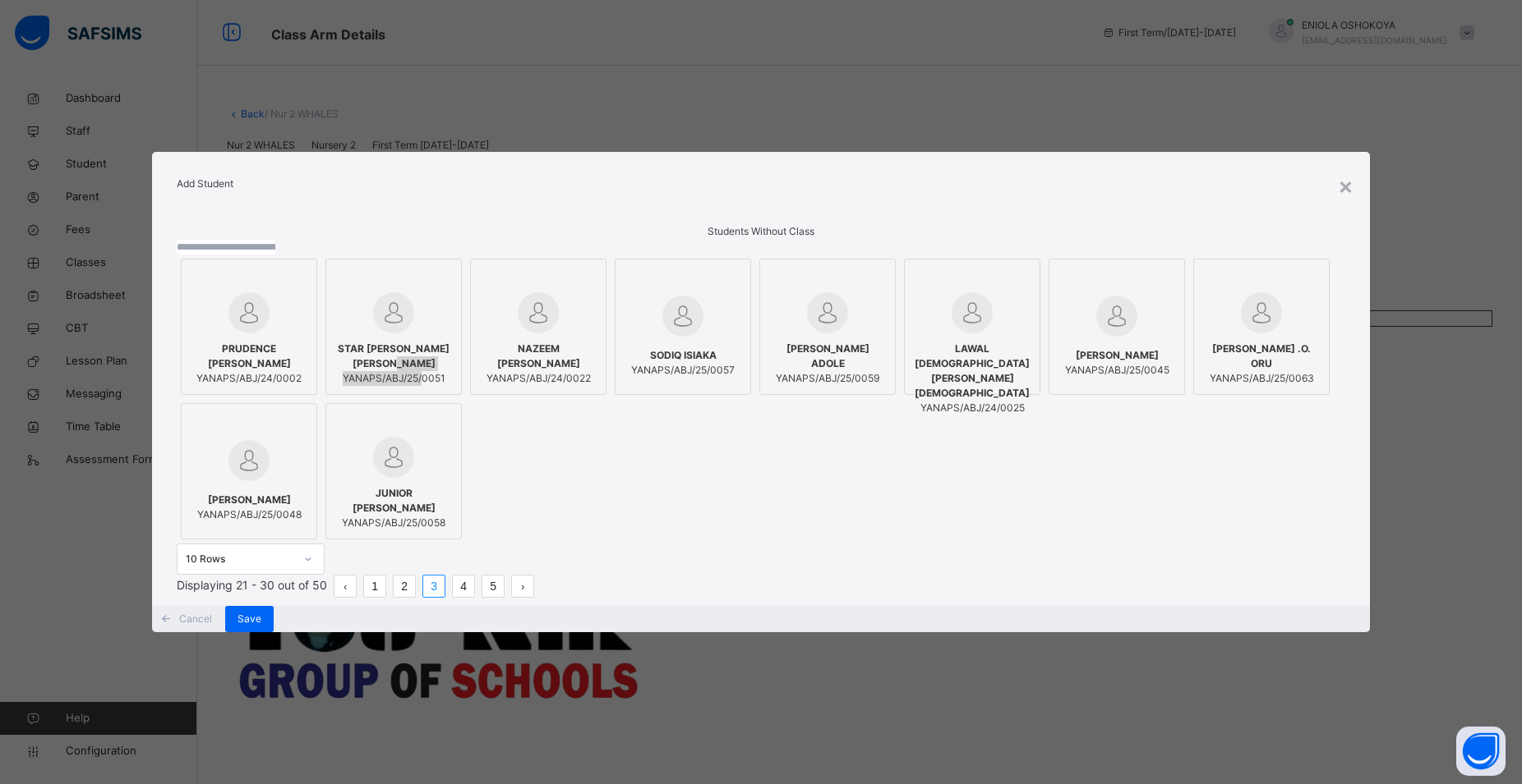
click at [452, 365] on div "STAR ISIOMA JENICA MOLOKWU YANAPS/ABJ/25/0051" at bounding box center [394, 363] width 119 height 44
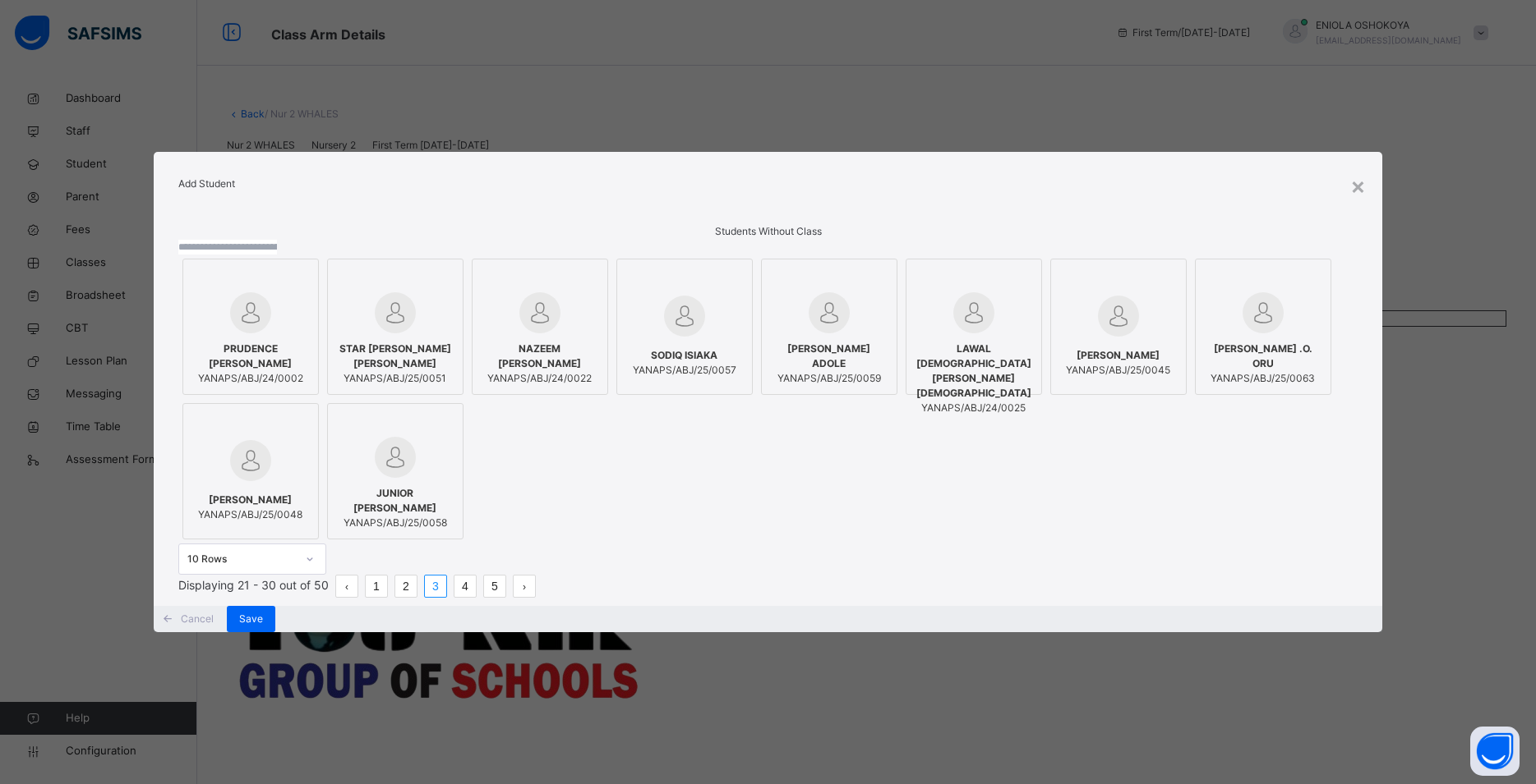
click at [454, 355] on span "STAR ISIOMA JENICA MOLOKWU" at bounding box center [395, 357] width 119 height 30
click at [737, 353] on span "SODIQ ISIAKA" at bounding box center [684, 356] width 104 height 15
click at [477, 598] on li "4" at bounding box center [465, 586] width 23 height 23
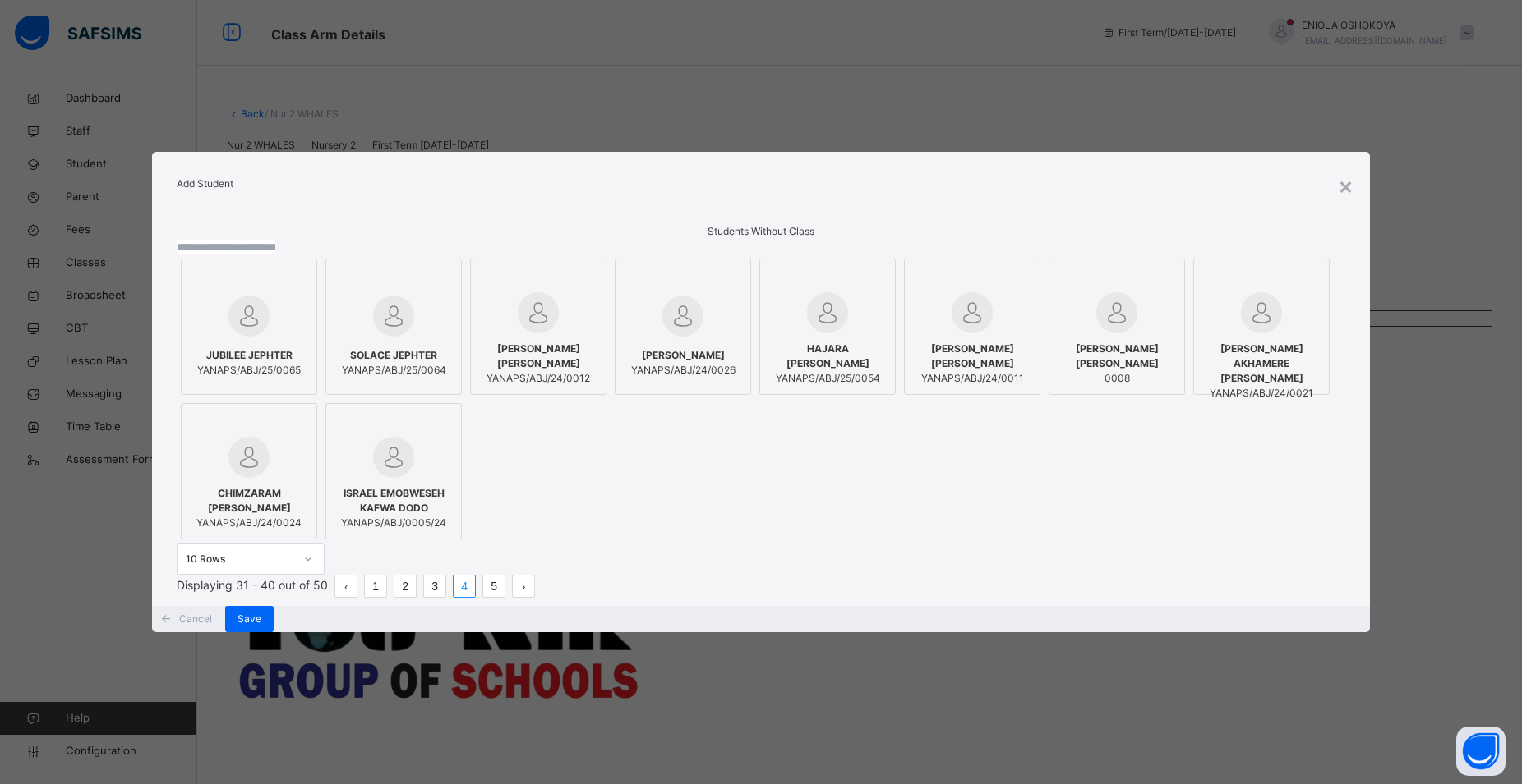
click at [1202, 386] on span "VICTORIA AKHAMERE DAVID" at bounding box center [1261, 363] width 119 height 44
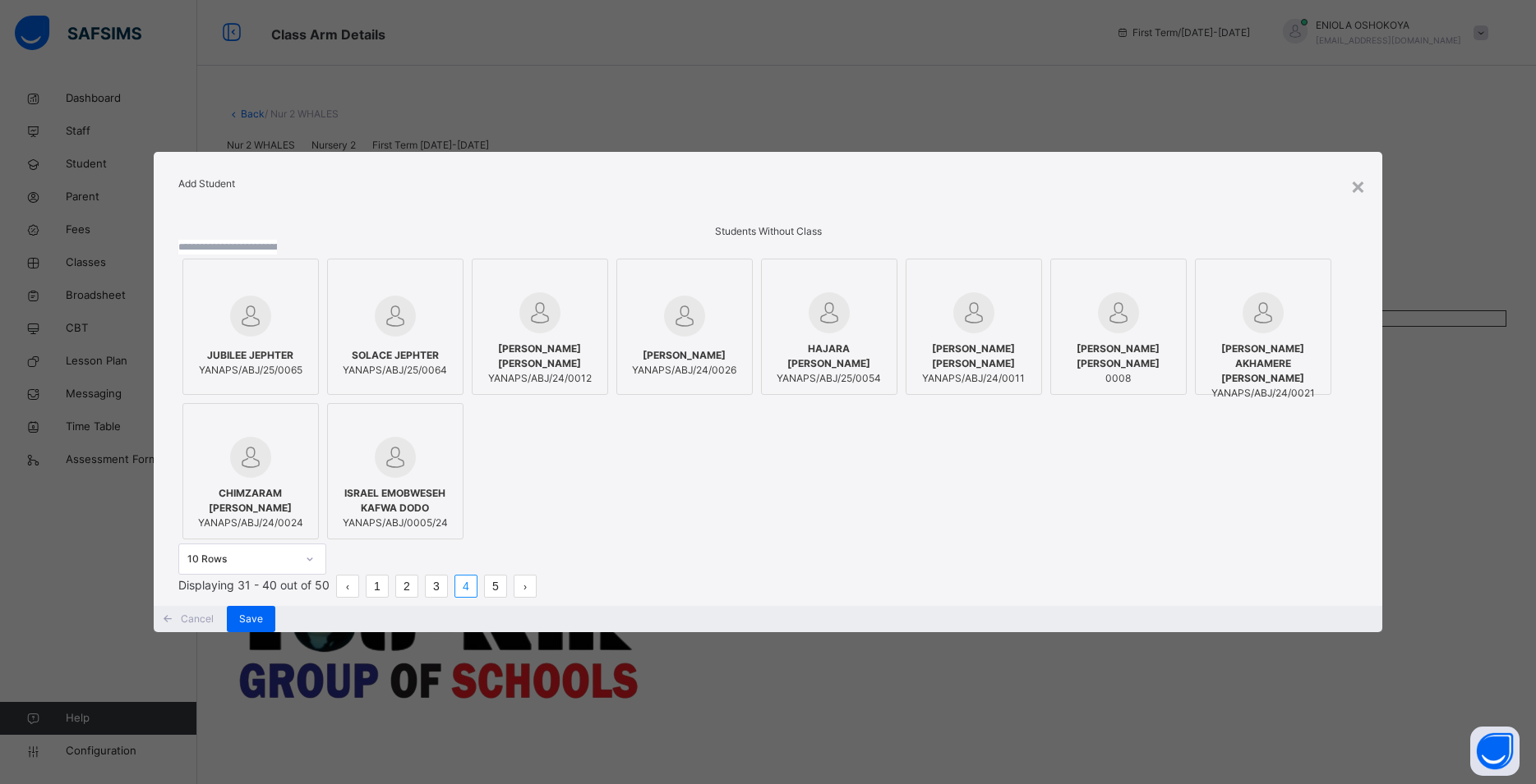
click at [914, 371] on span "KIMBERLY OLUWATAMILORE AJIBADE" at bounding box center [973, 357] width 119 height 30
click at [506, 597] on link "5" at bounding box center [495, 586] width 22 height 21
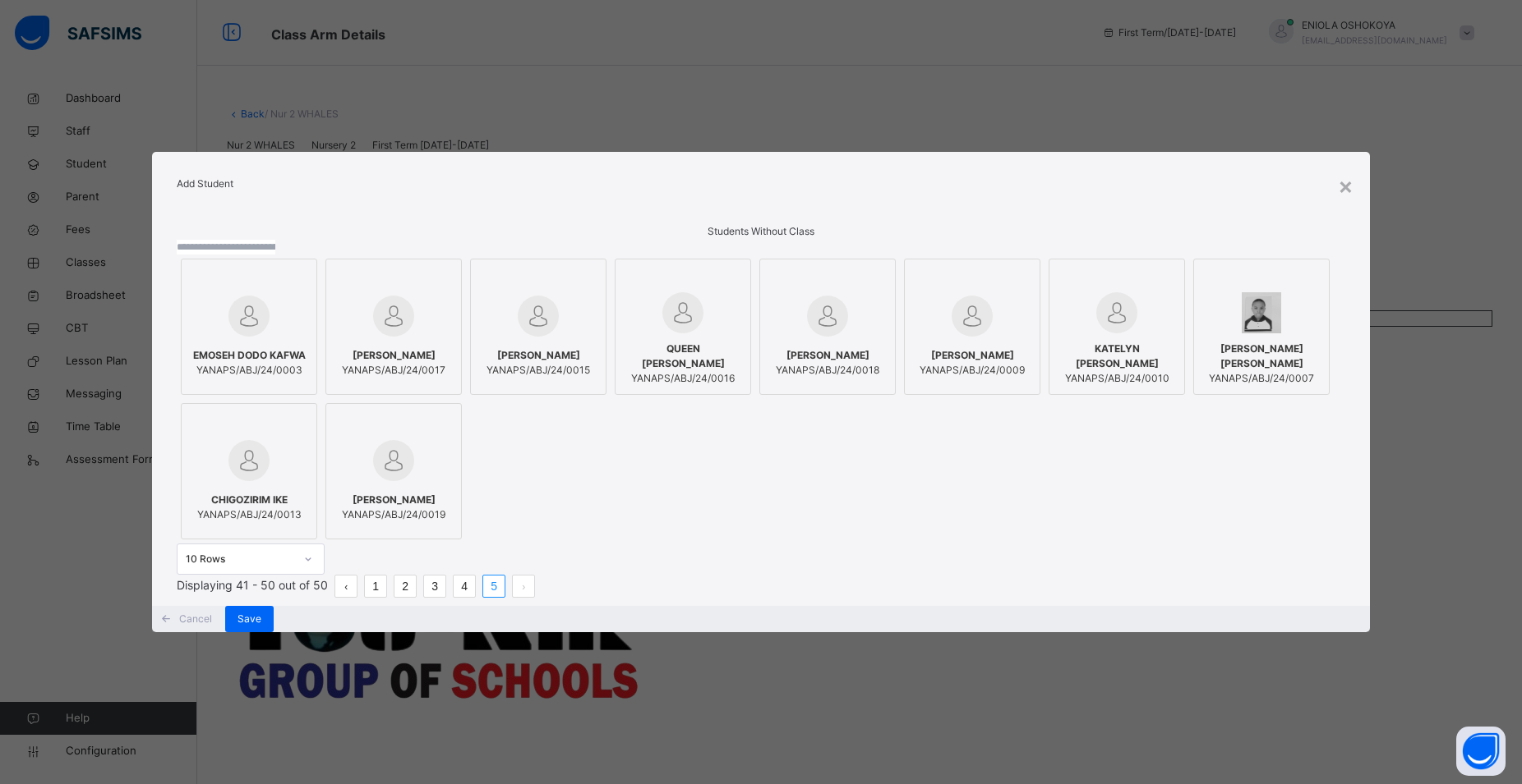
click at [1057, 371] on span "KATELYN OLUWATUMININU AJIBADE" at bounding box center [1116, 357] width 119 height 30
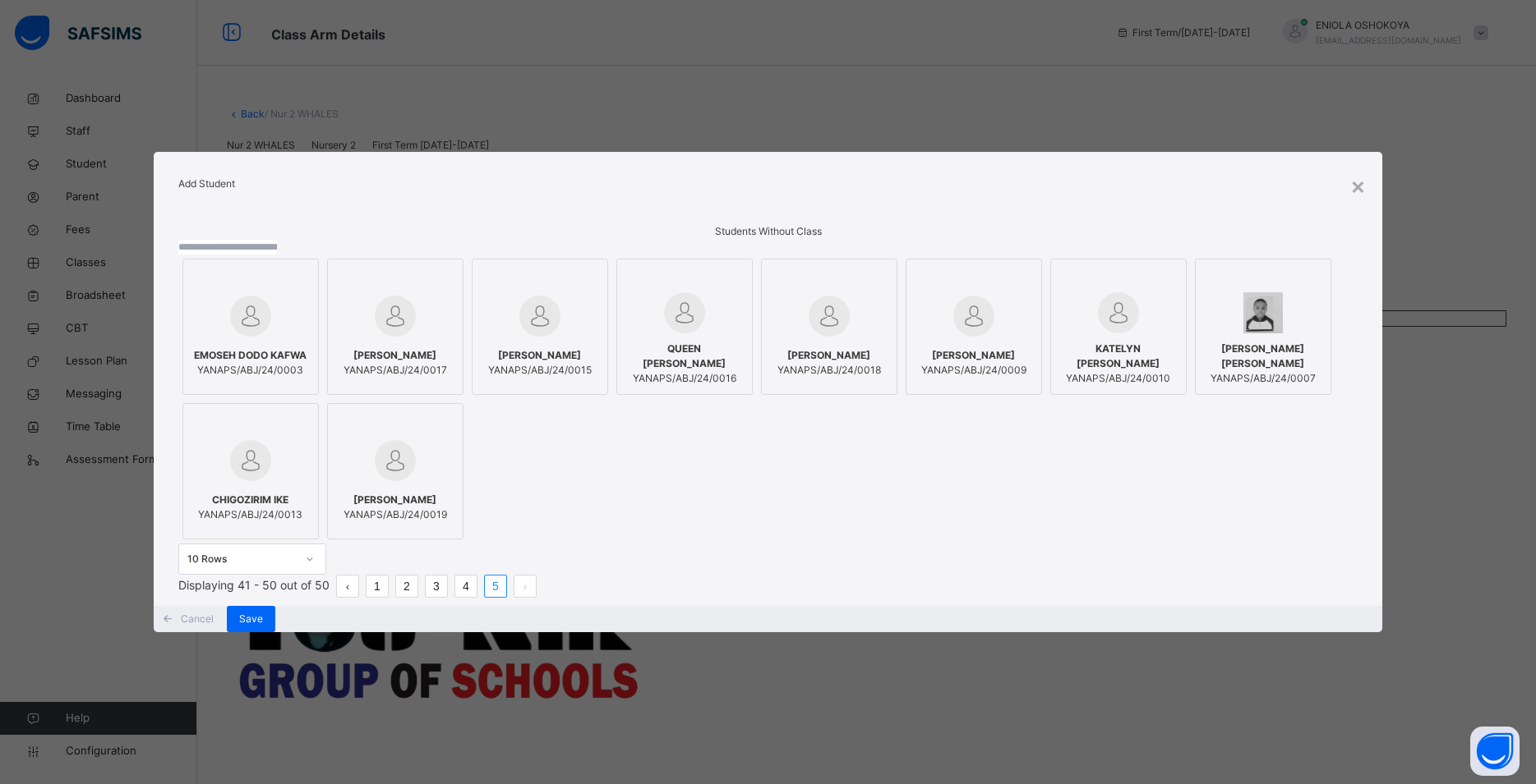
click at [921, 363] on span "OLUWALEYE LIOYD AKINOLA" at bounding box center [973, 356] width 106 height 15
click at [275, 633] on div "Save" at bounding box center [251, 620] width 49 height 26
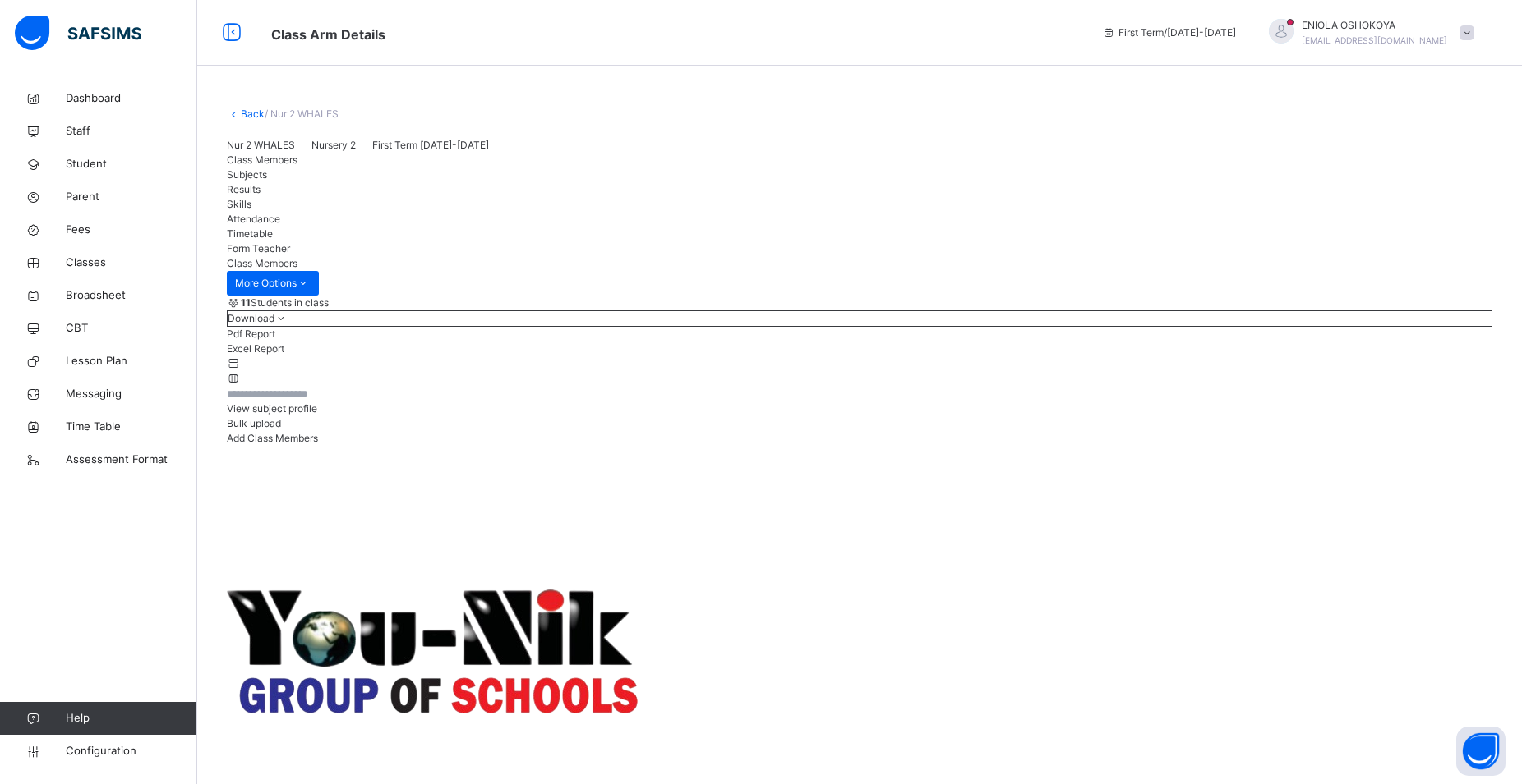
scroll to position [84, 0]
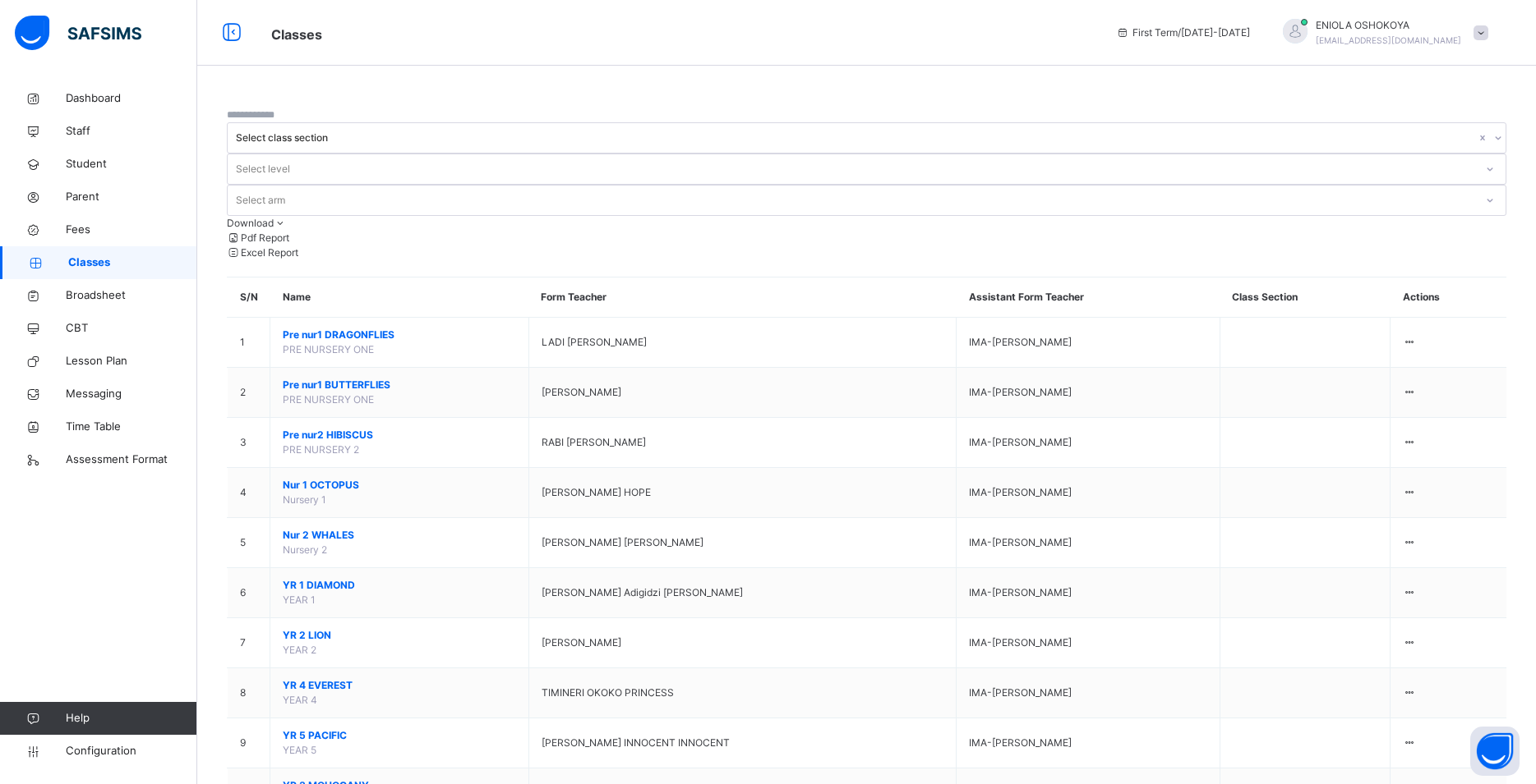
click at [0, 0] on div "View Class" at bounding box center [0, 0] width 0 height 0
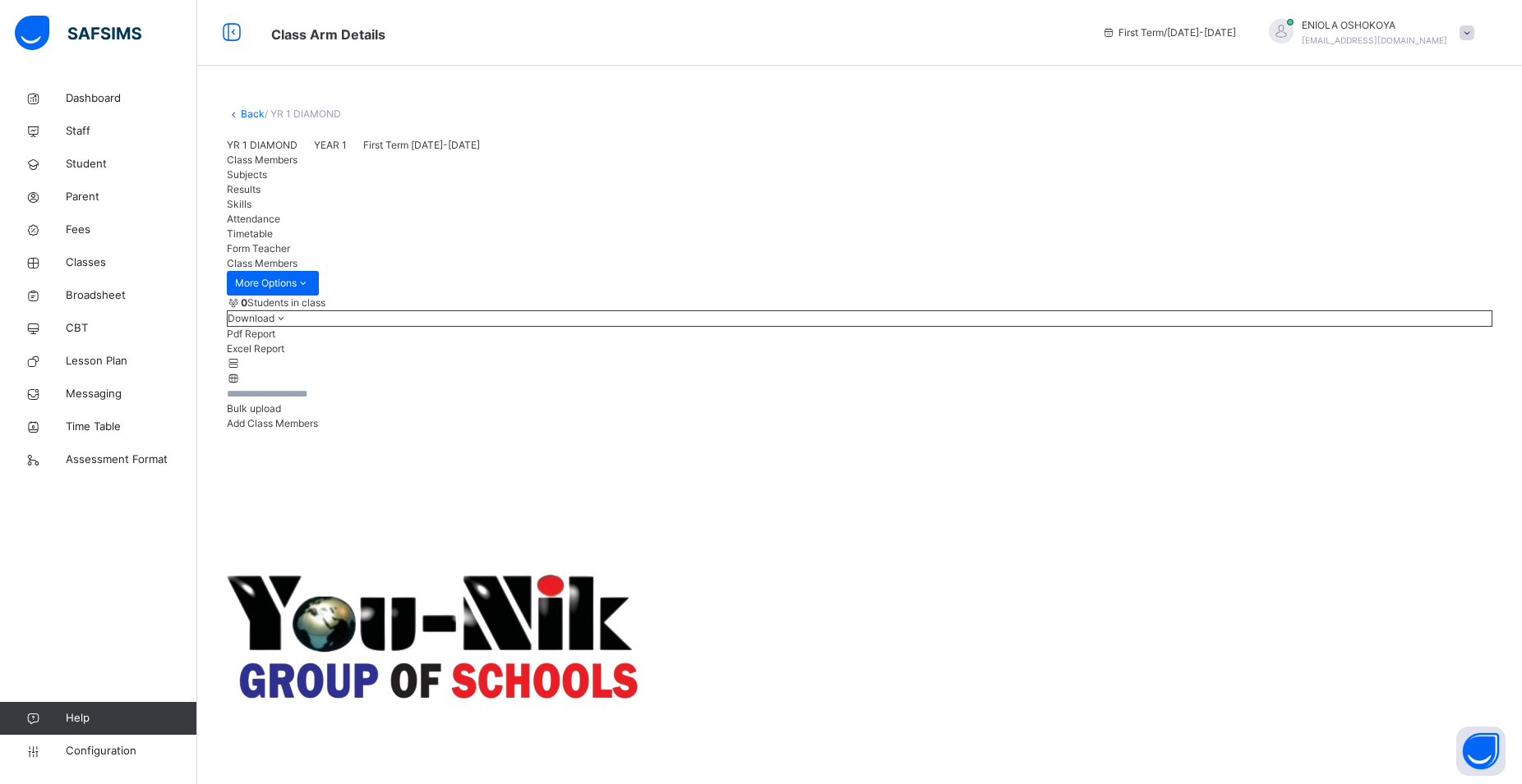
click at [318, 430] on span "Add Class Members" at bounding box center [273, 423] width 92 height 12
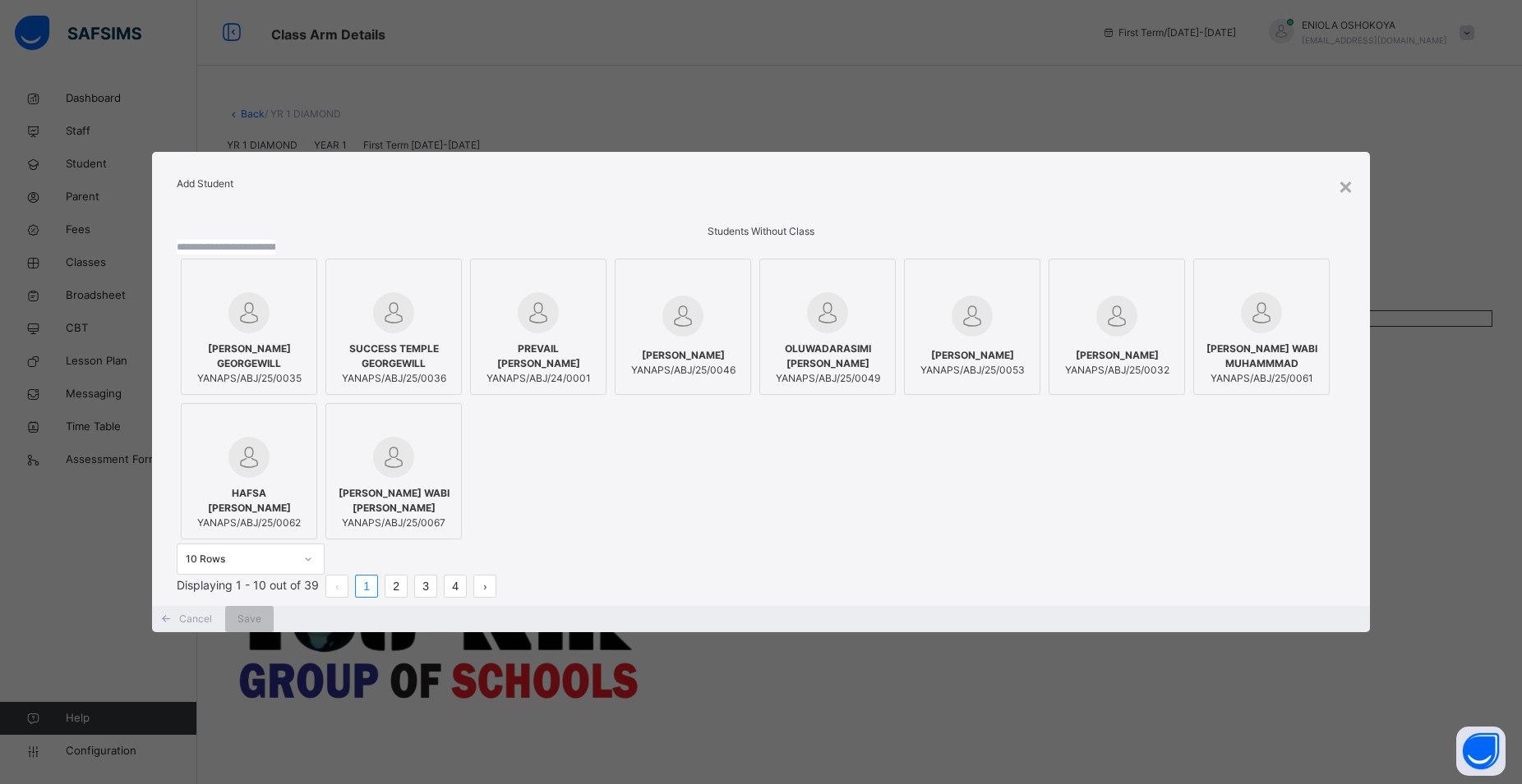
click at [452, 499] on span "FATIMA WABI MUHAMMED" at bounding box center [394, 501] width 119 height 30
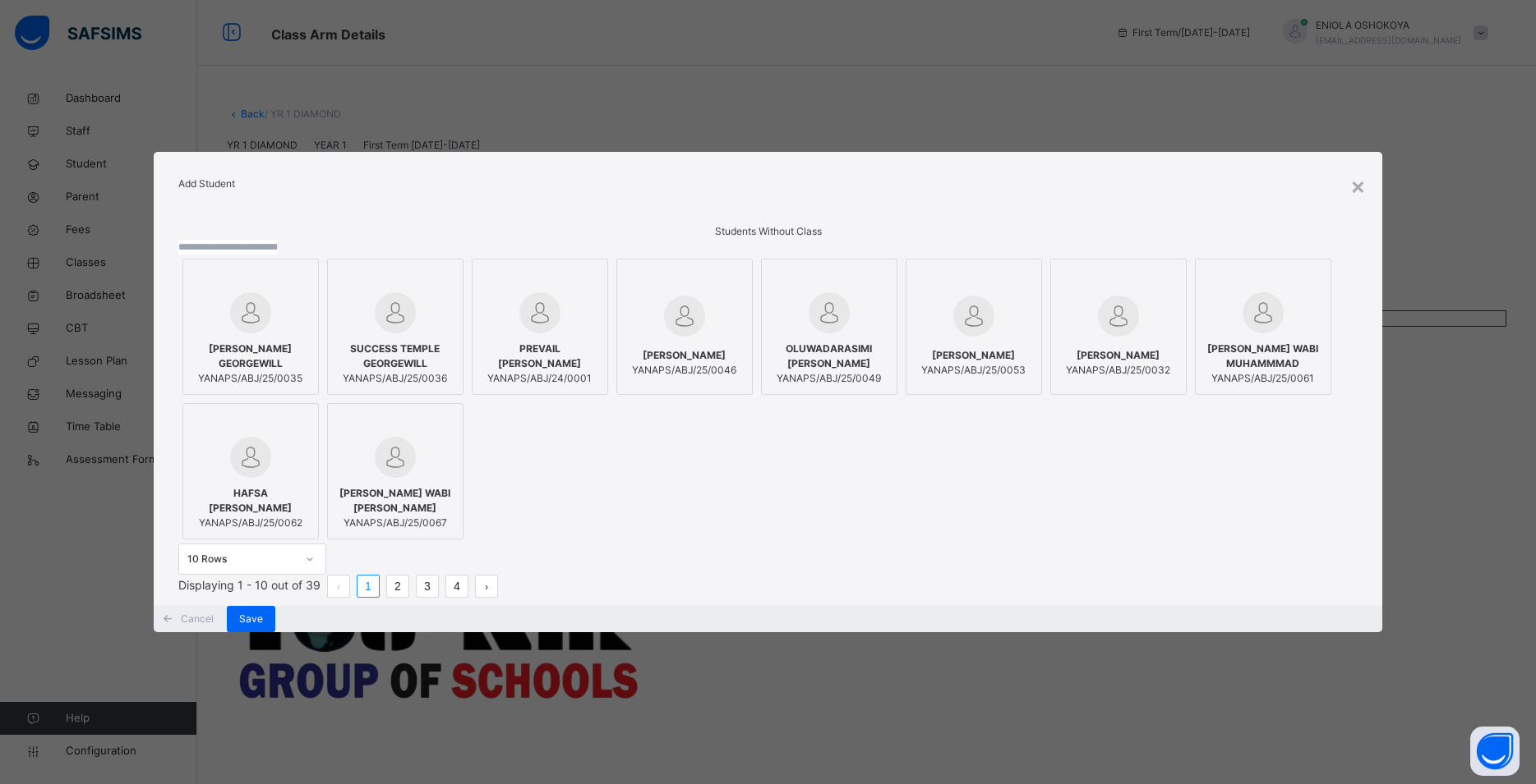
click at [409, 597] on link "2" at bounding box center [397, 586] width 22 height 21
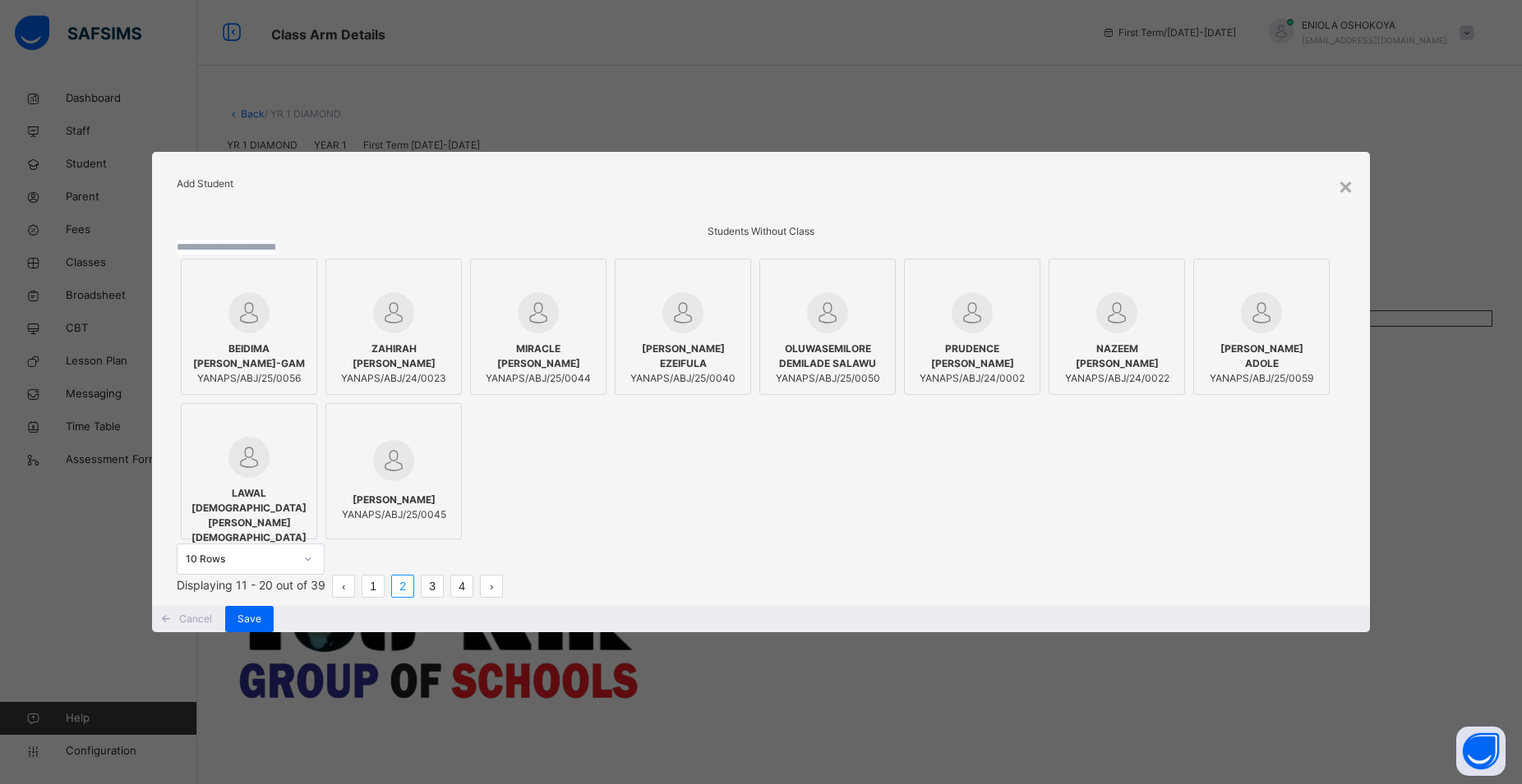
click at [452, 371] on span "YANAPS/ABJ/24/0023" at bounding box center [394, 378] width 119 height 15
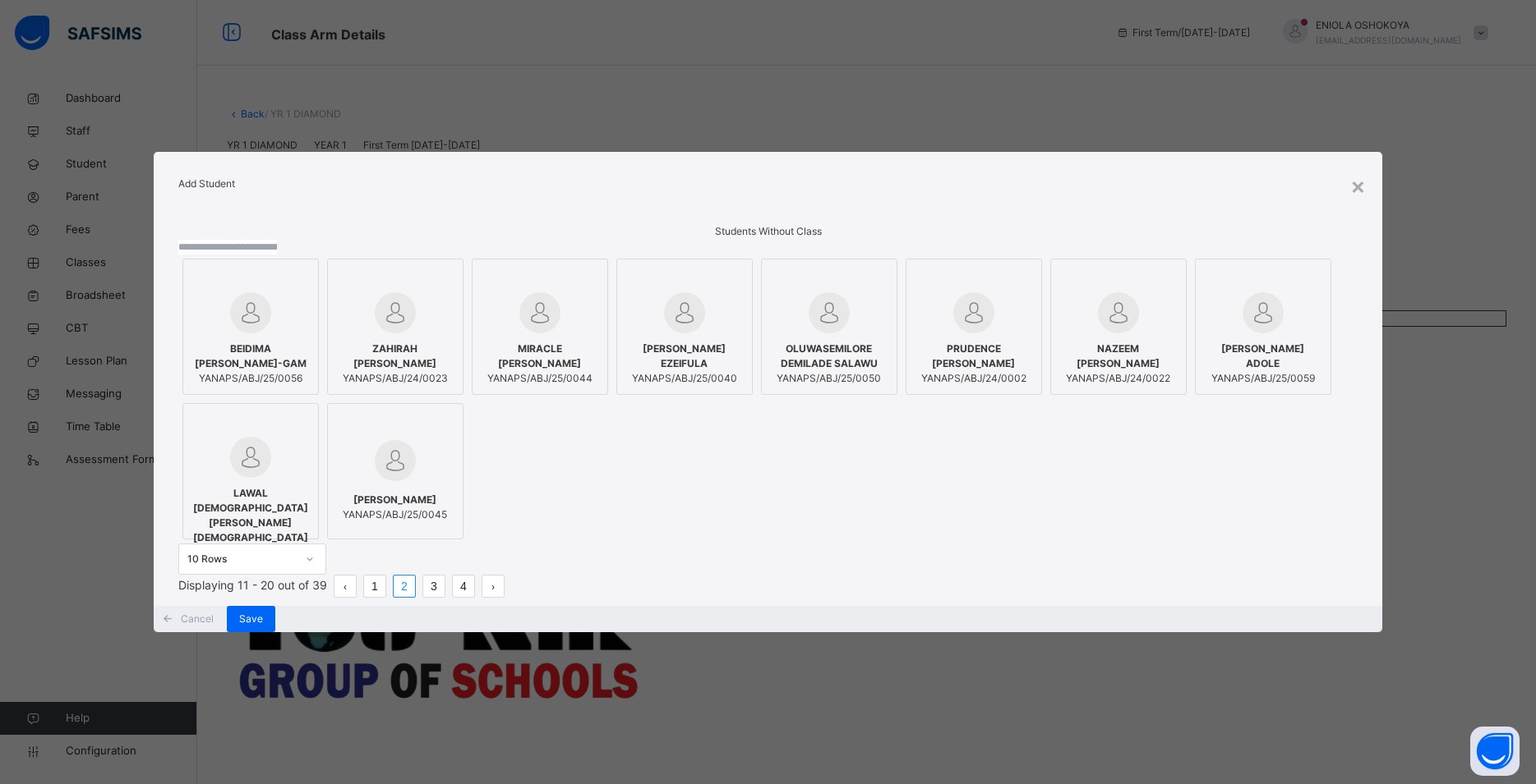
click at [445, 597] on link "3" at bounding box center [434, 586] width 22 height 21
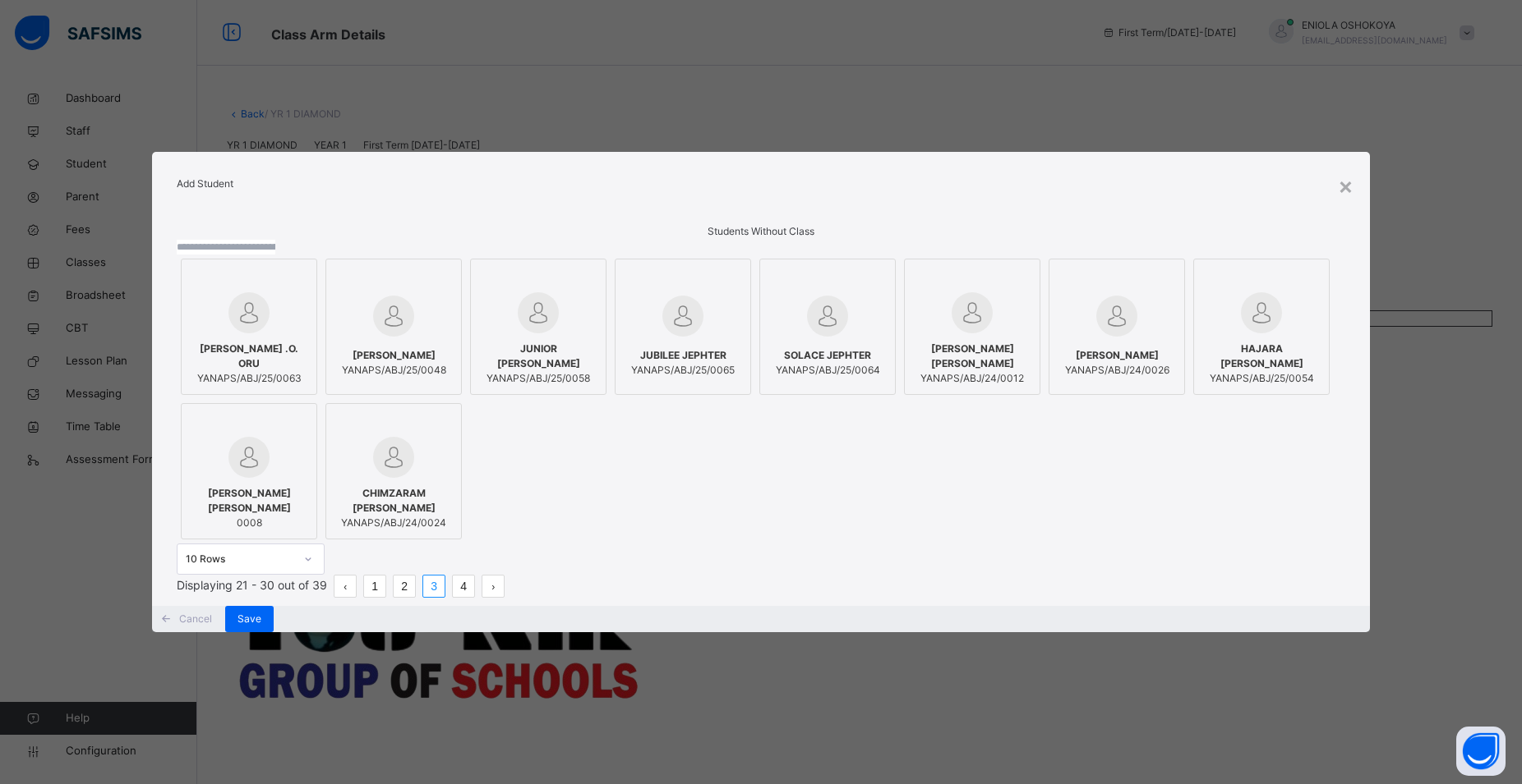
click at [474, 597] on link "4" at bounding box center [463, 586] width 22 height 21
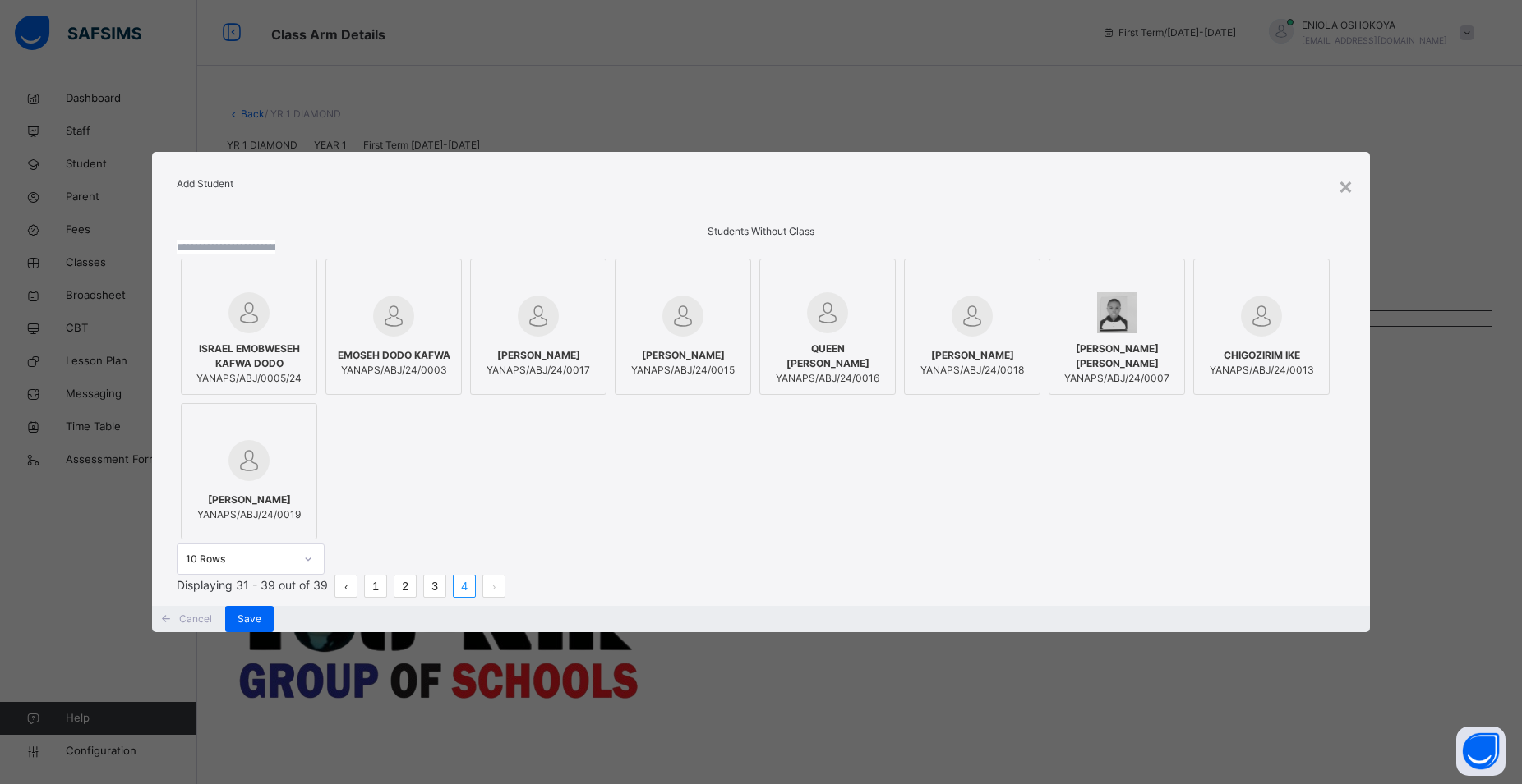
click at [920, 363] on span "SALMA AMINA OGWUCHE" at bounding box center [971, 356] width 104 height 15
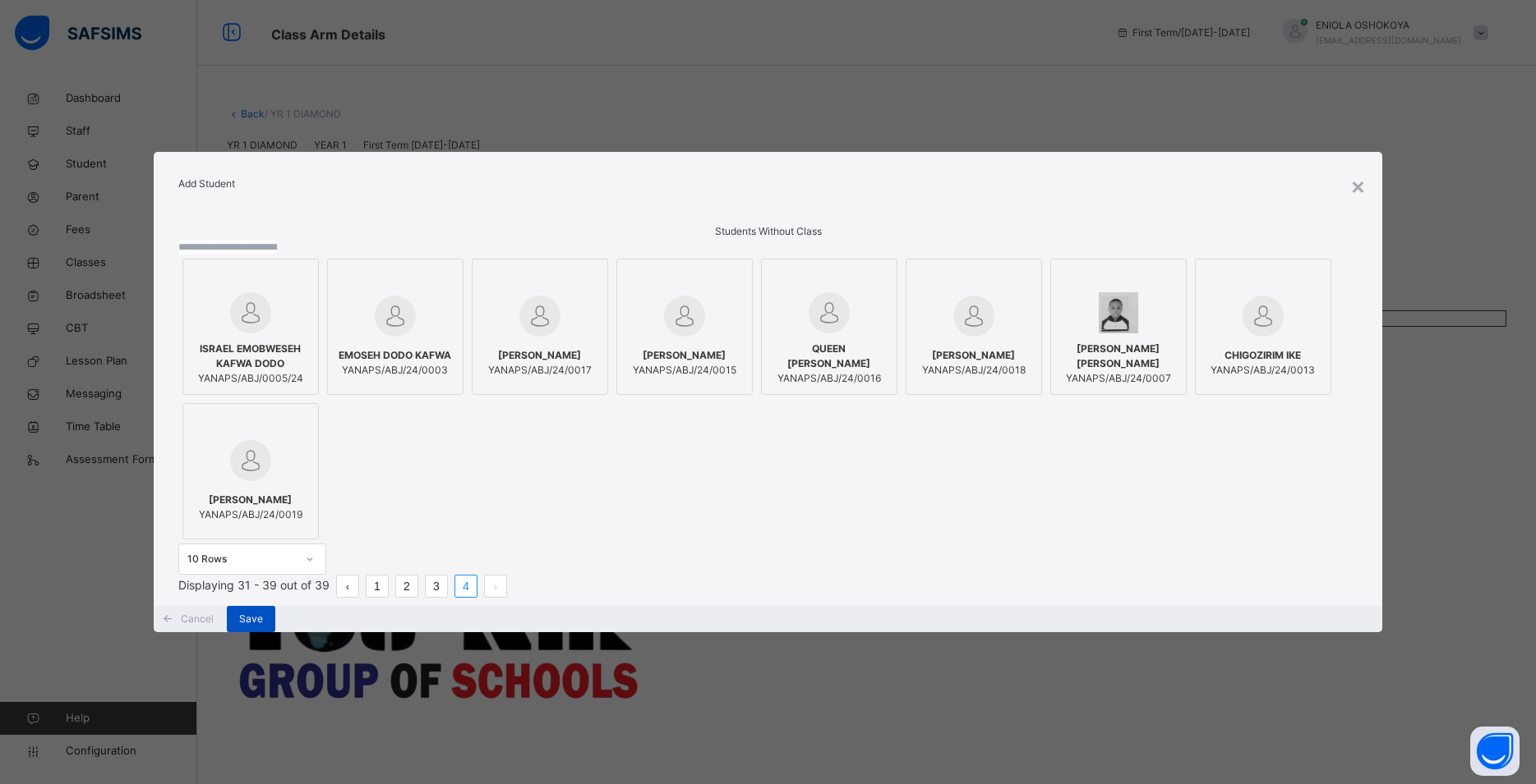
click at [263, 627] on span "Save" at bounding box center [251, 620] width 23 height 15
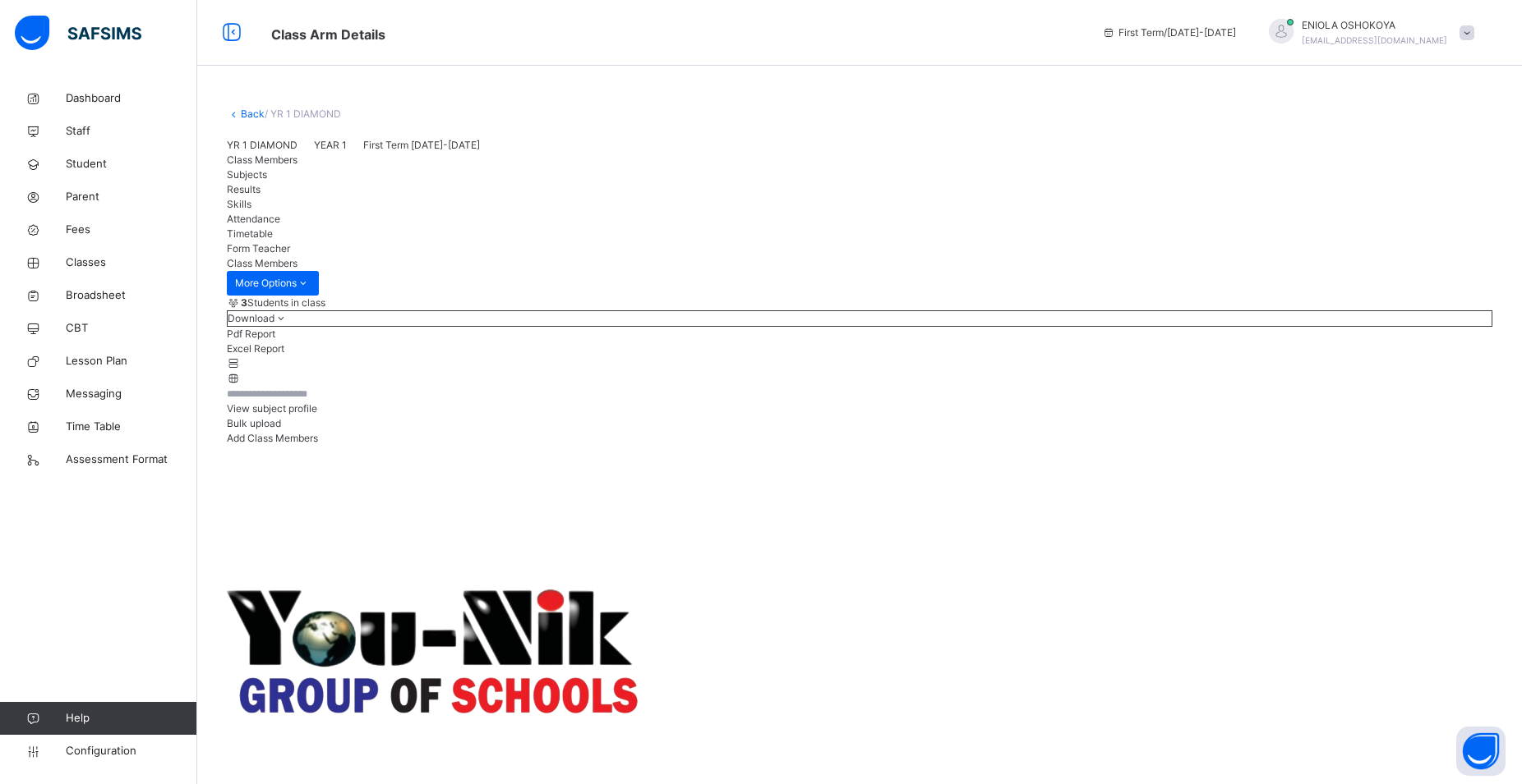
click at [1390, 446] on div "Add Class Members" at bounding box center [860, 438] width 1266 height 15
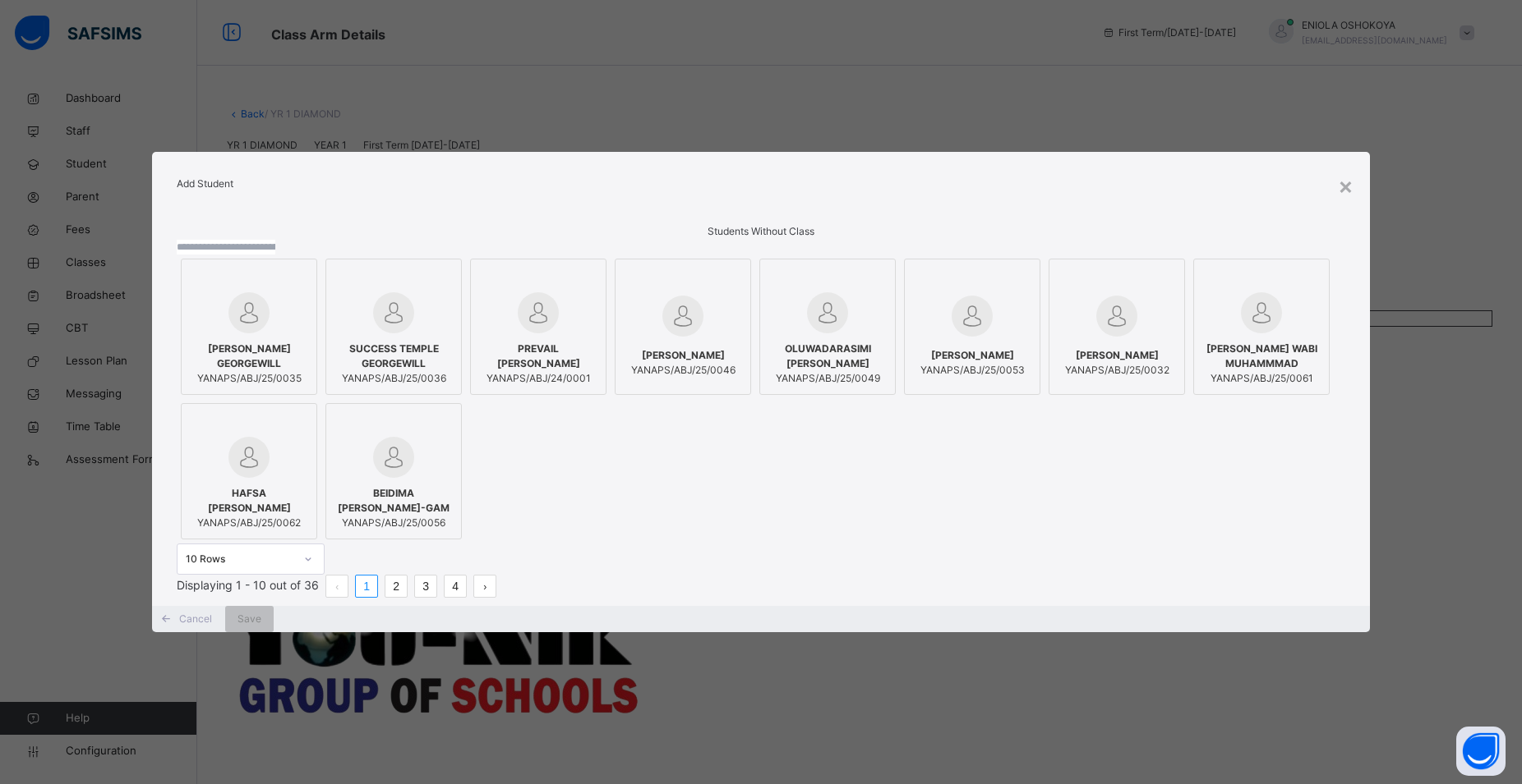
click at [407, 597] on link "2" at bounding box center [395, 586] width 22 height 21
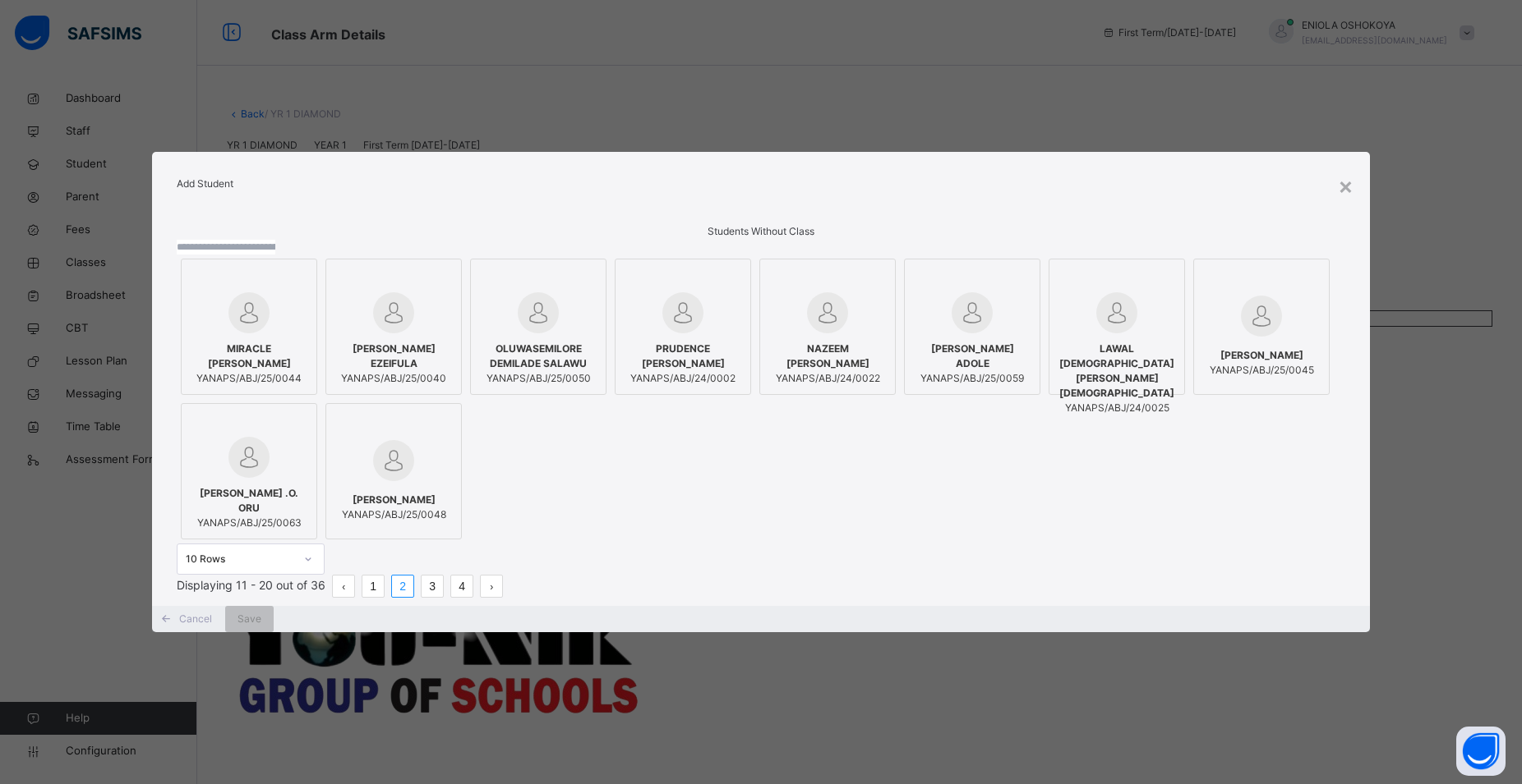
click at [443, 597] on link "3" at bounding box center [432, 586] width 22 height 21
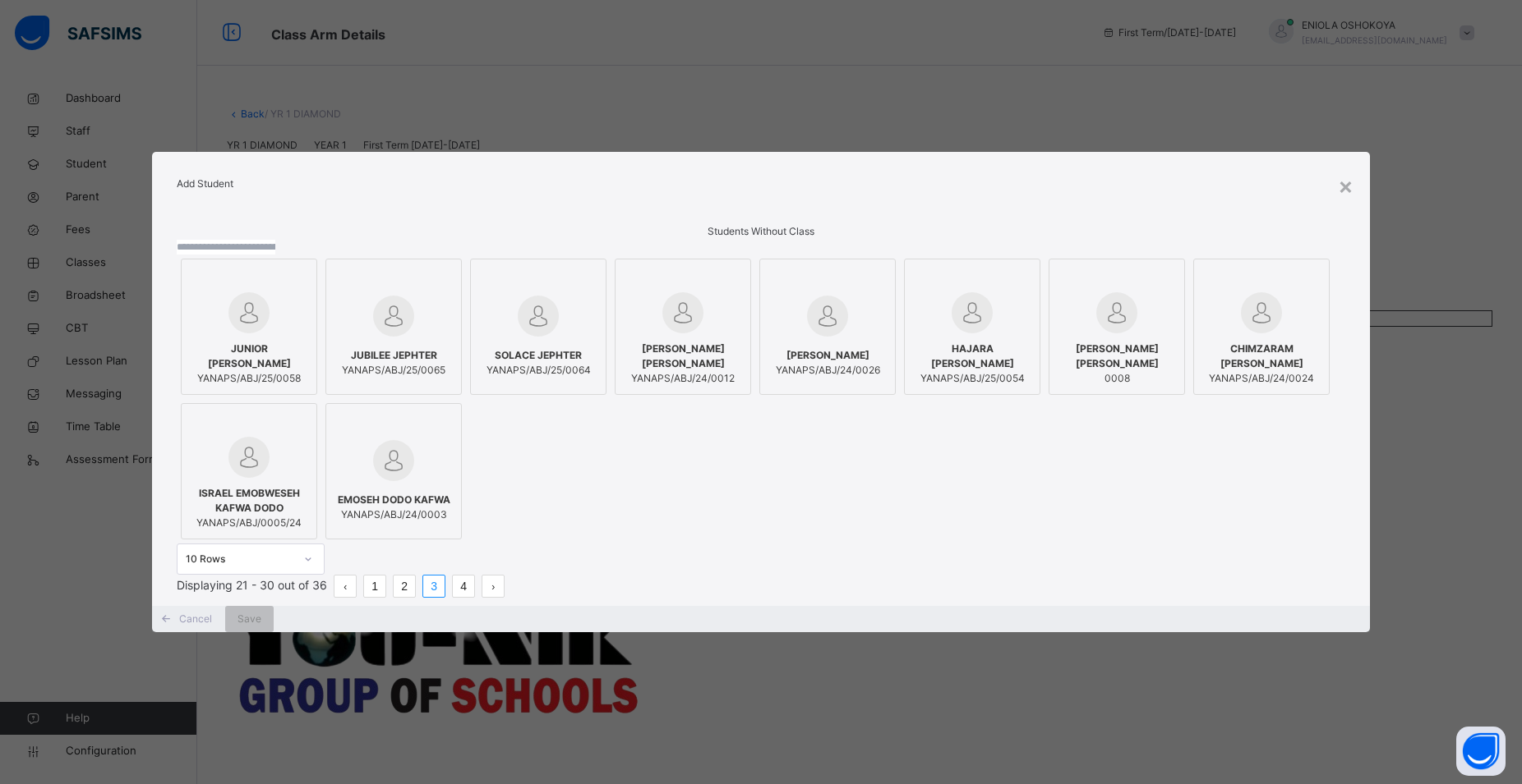
click at [474, 597] on link "4" at bounding box center [463, 586] width 22 height 21
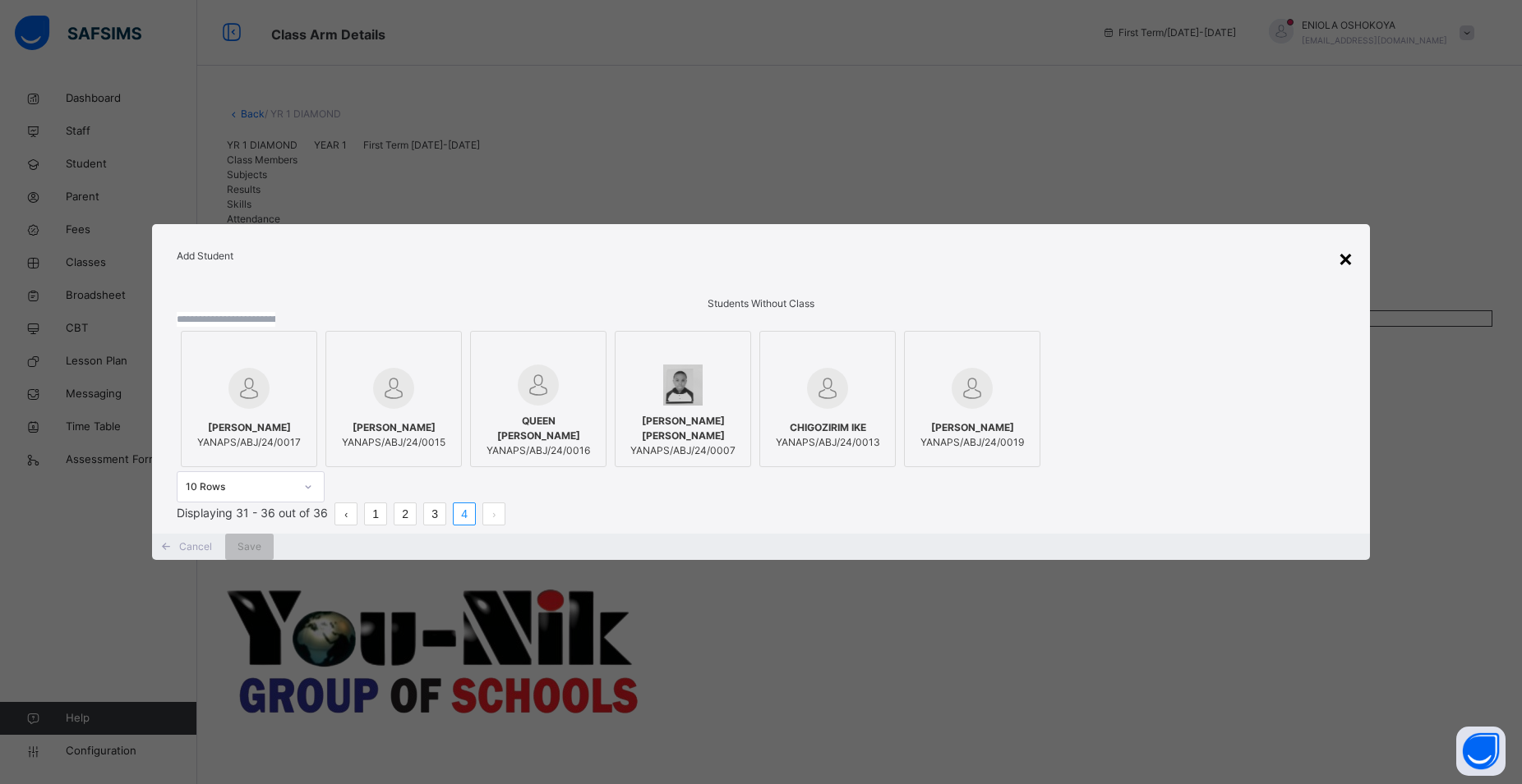
click at [1347, 241] on div "×" at bounding box center [1345, 258] width 16 height 35
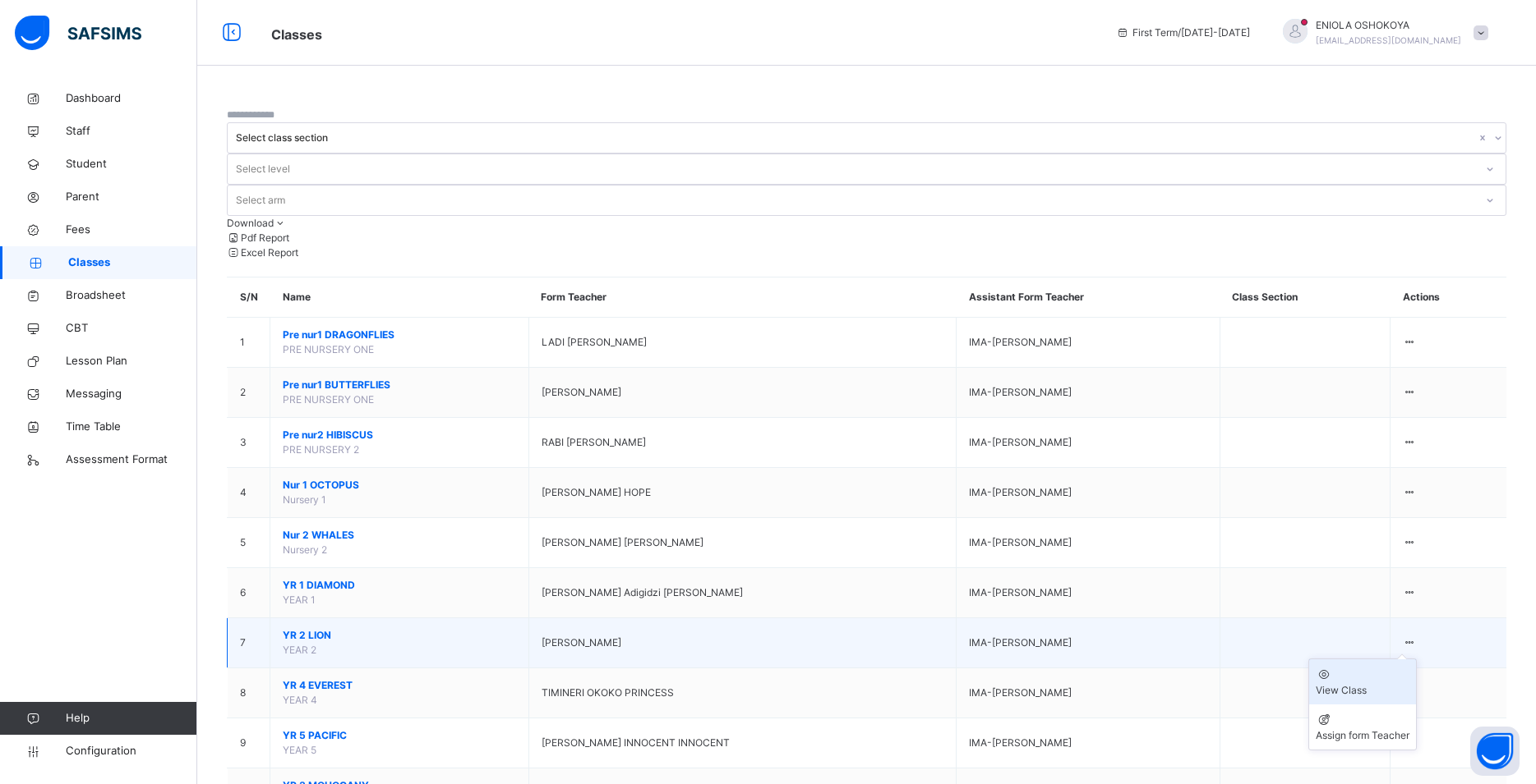
click at [1381, 683] on div "View Class" at bounding box center [1362, 691] width 93 height 15
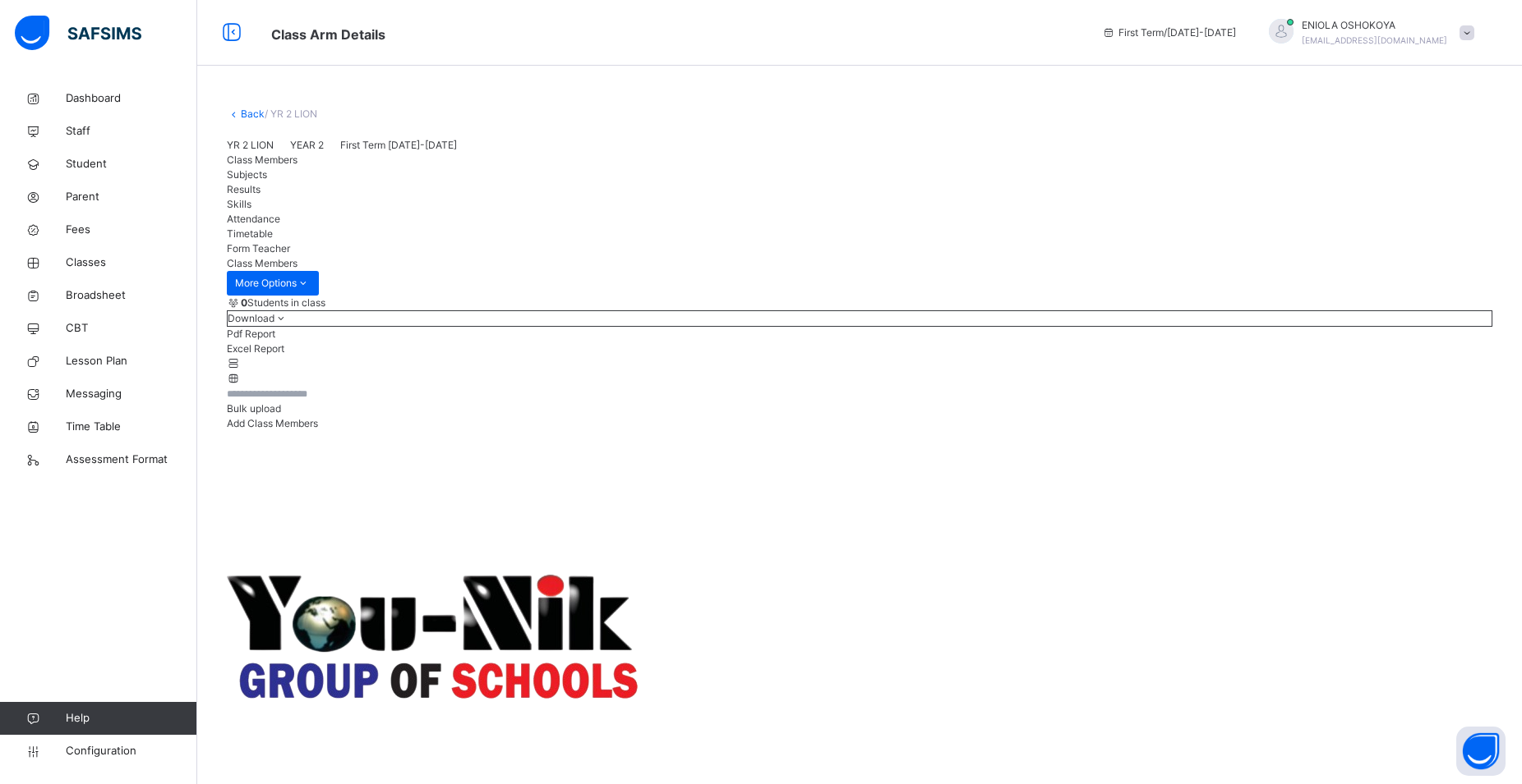
drag, startPoint x: 1419, startPoint y: 450, endPoint x: 1439, endPoint y: 437, distance: 23.9
click at [318, 430] on span "Add Class Members" at bounding box center [273, 423] width 92 height 12
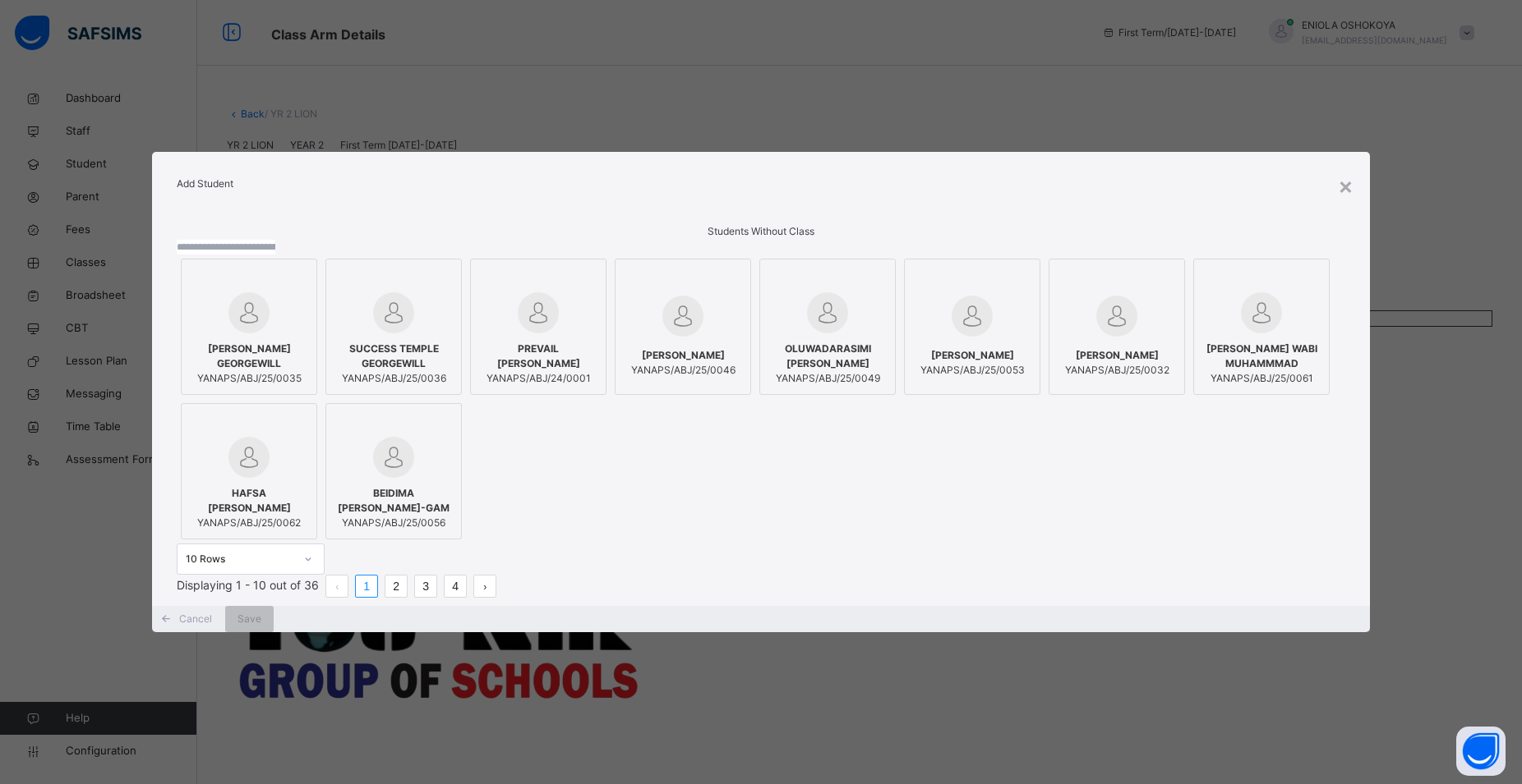
click at [407, 597] on link "2" at bounding box center [395, 586] width 22 height 21
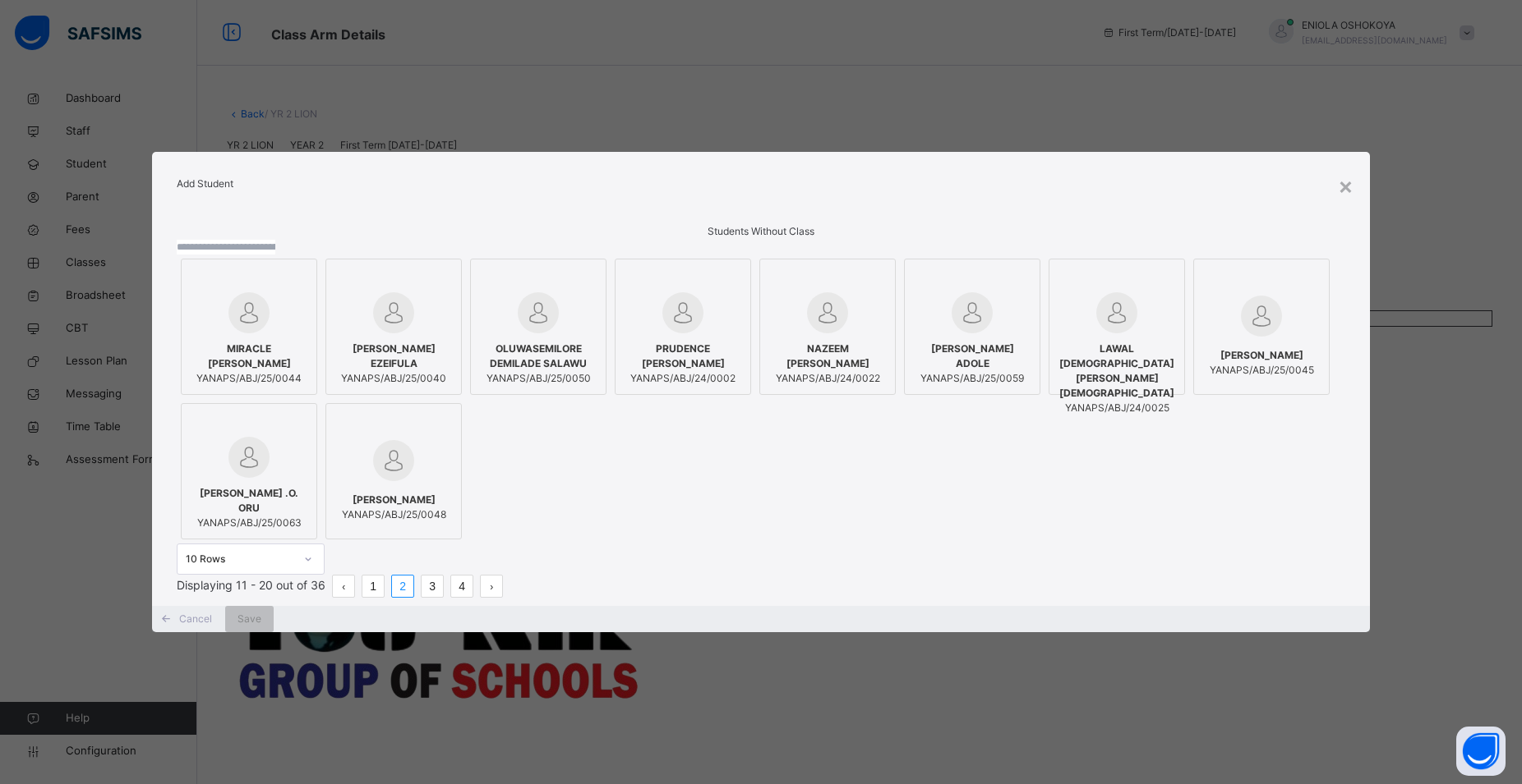
click at [444, 598] on li "3" at bounding box center [432, 586] width 23 height 23
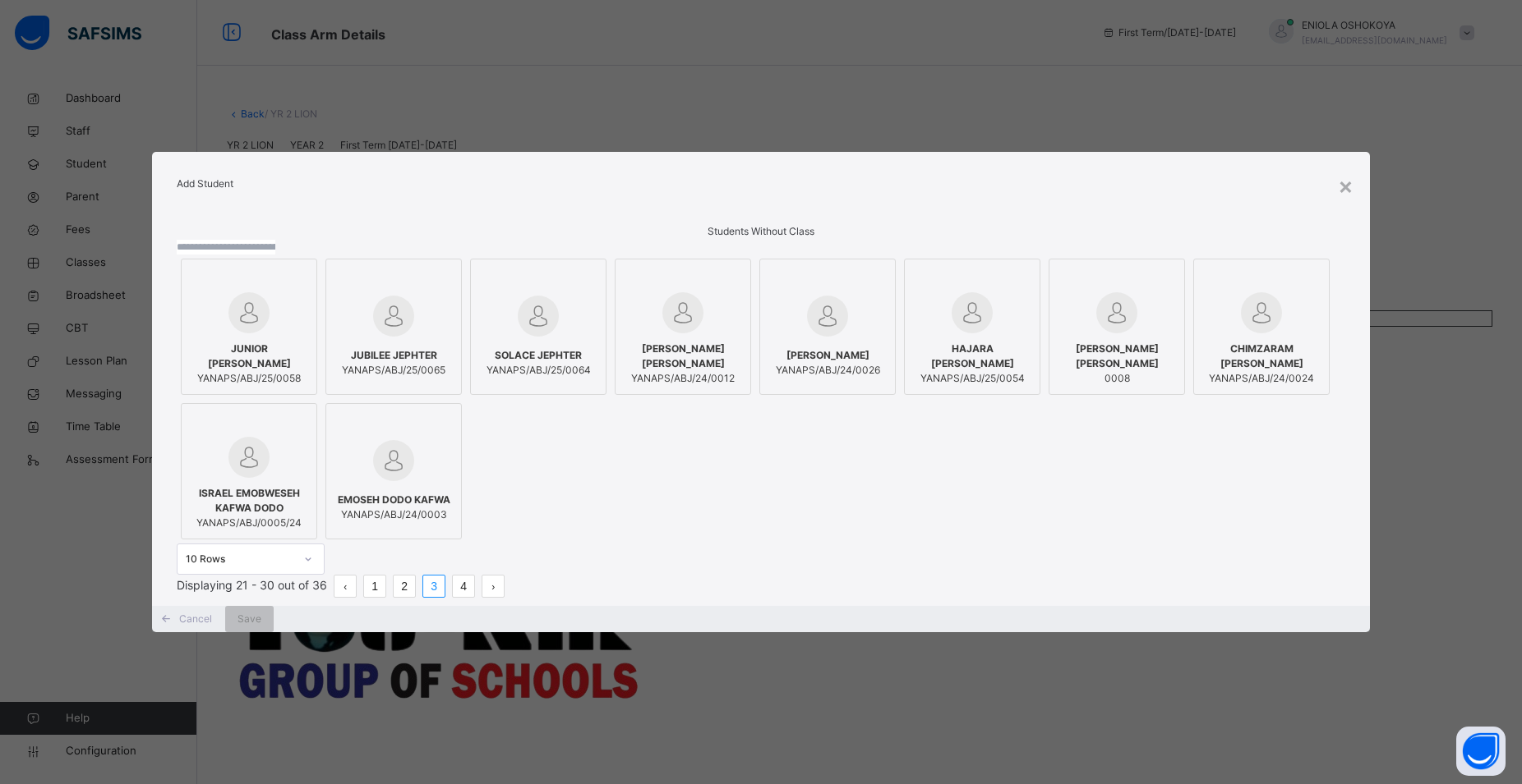
click at [451, 505] on span "EMOSEH DODO KAFWA" at bounding box center [394, 500] width 112 height 15
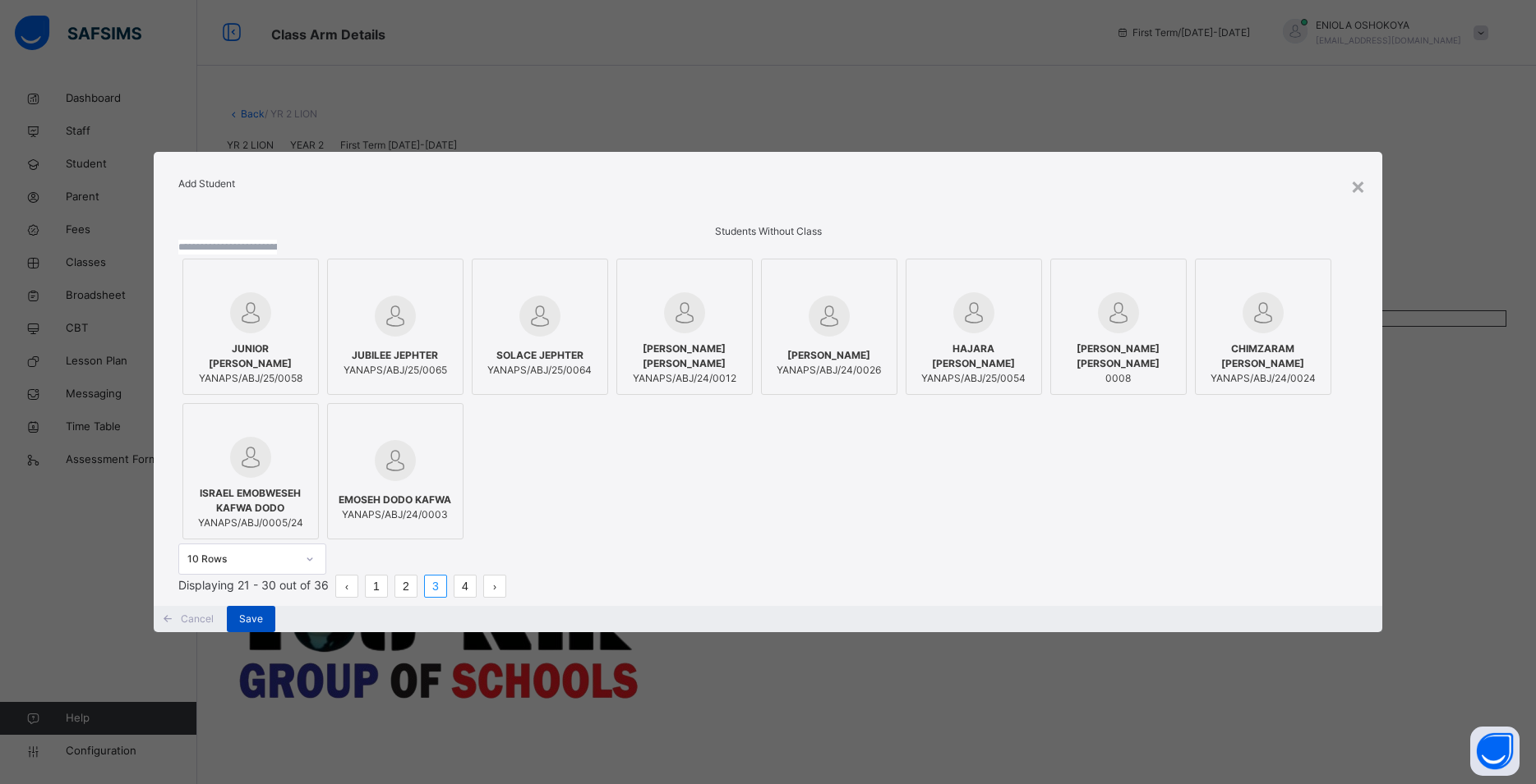
click at [263, 627] on span "Save" at bounding box center [251, 620] width 23 height 15
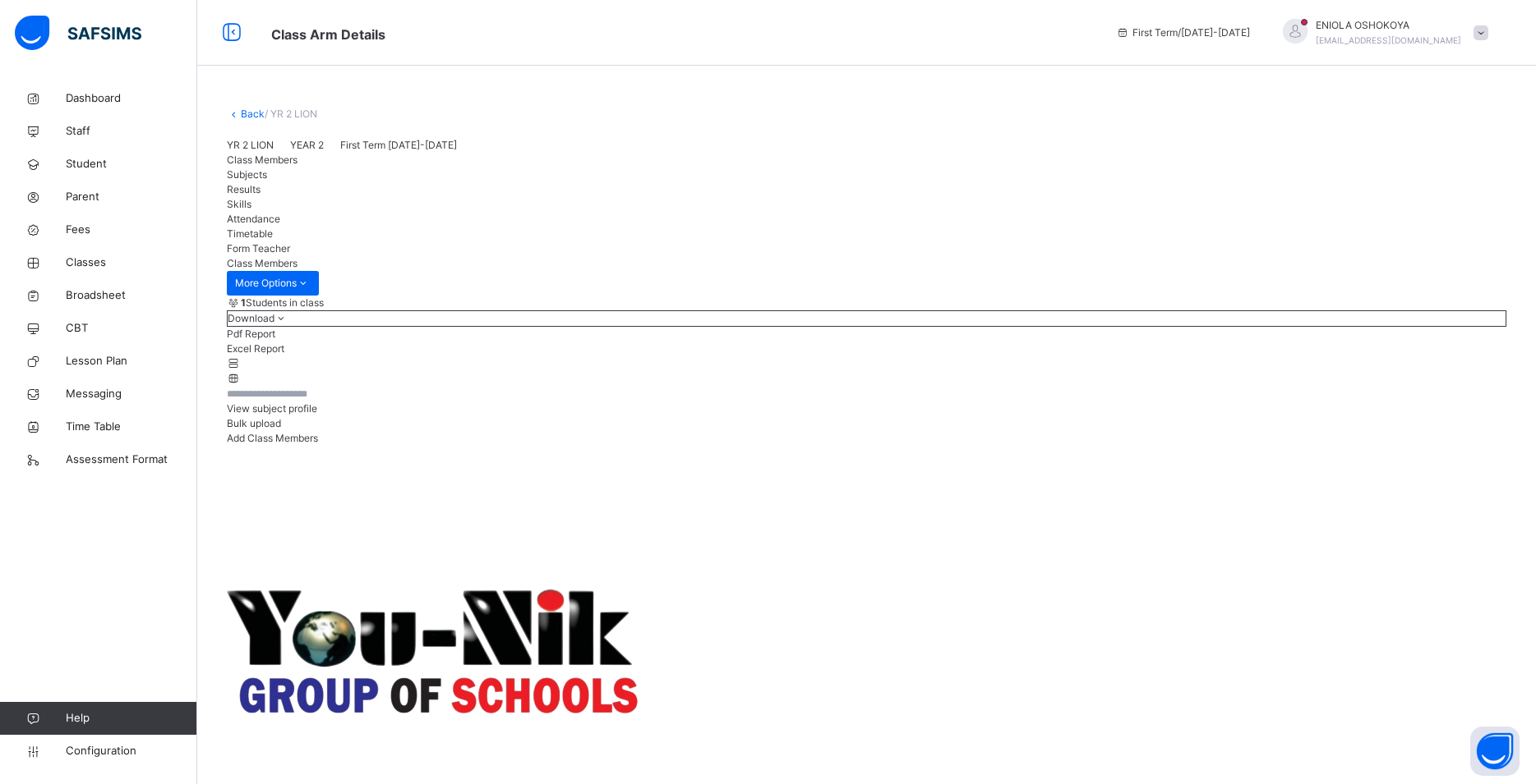
click at [318, 444] on span "Add Class Members" at bounding box center [273, 437] width 92 height 12
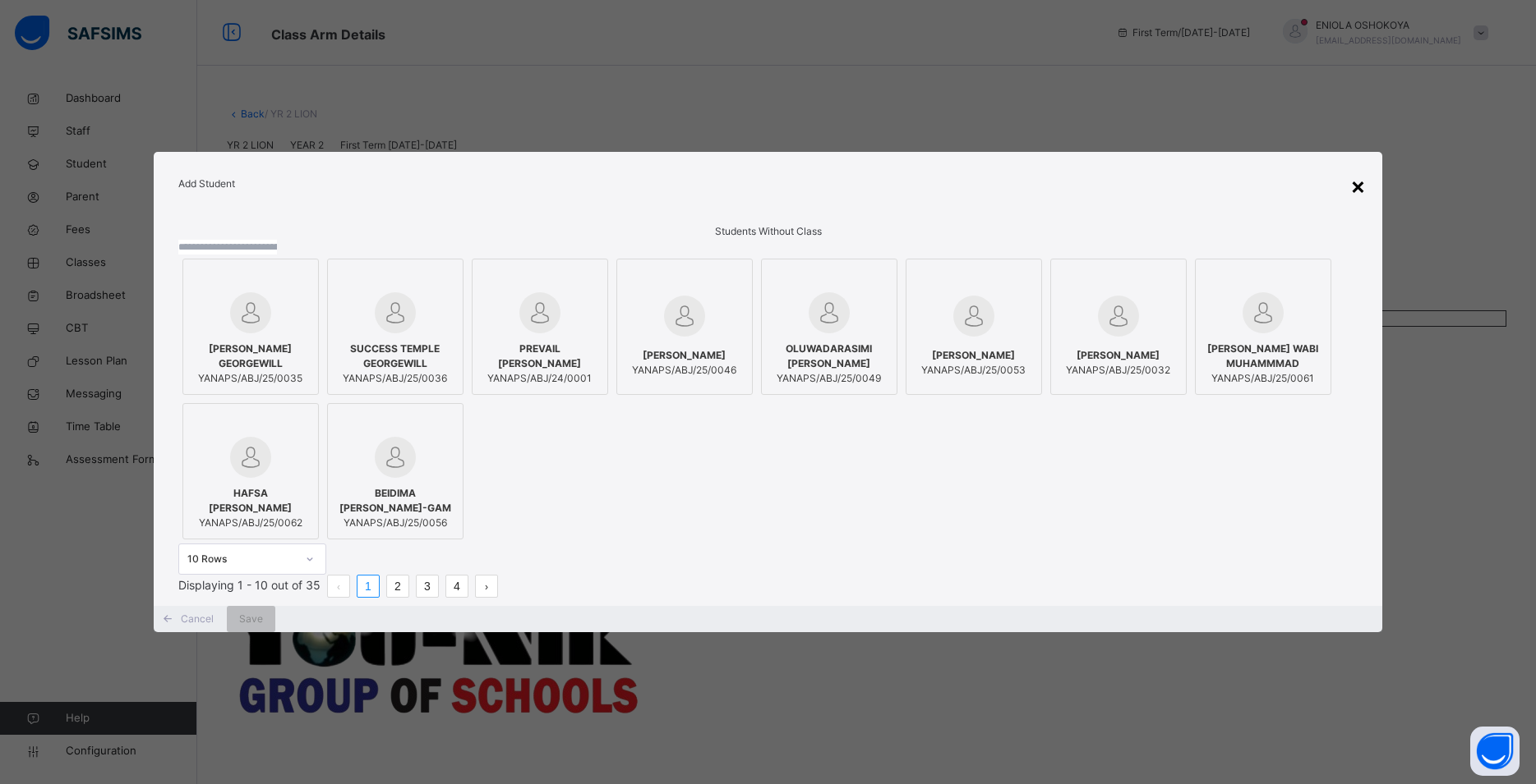
click at [1361, 168] on div "×" at bounding box center [1357, 185] width 16 height 35
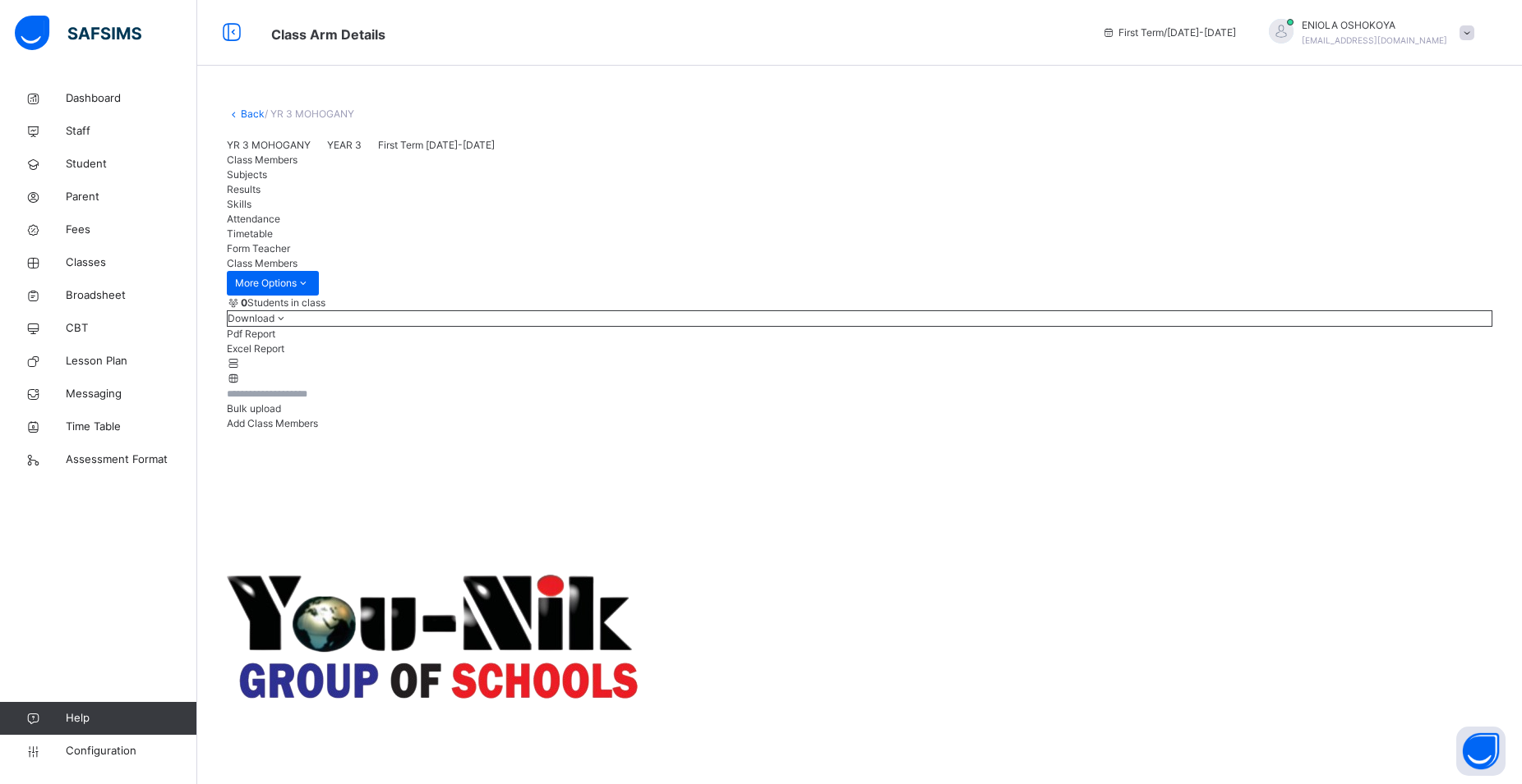
click at [1374, 431] on div "Add Class Members" at bounding box center [860, 424] width 1266 height 15
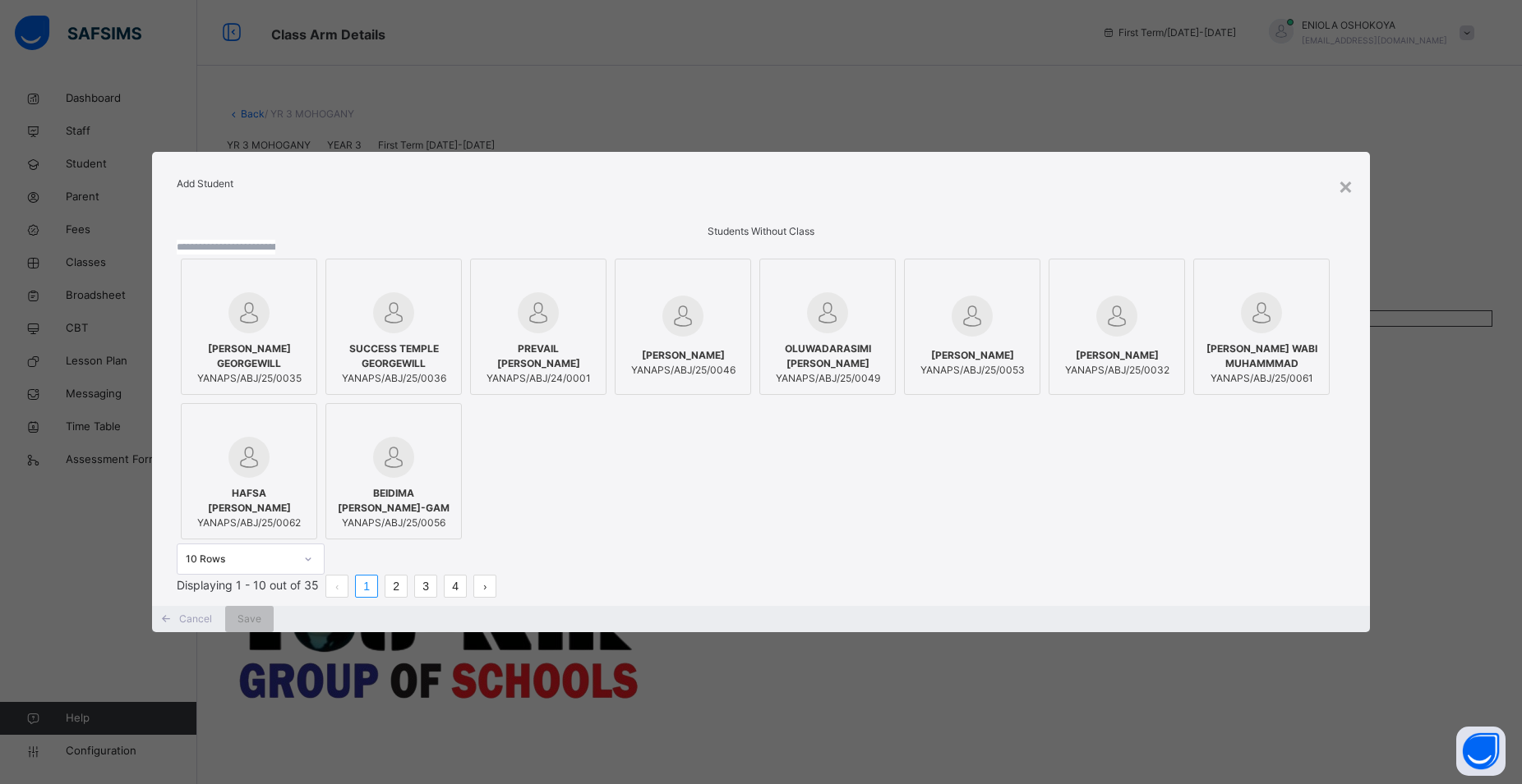
click at [407, 597] on link "2" at bounding box center [395, 586] width 22 height 21
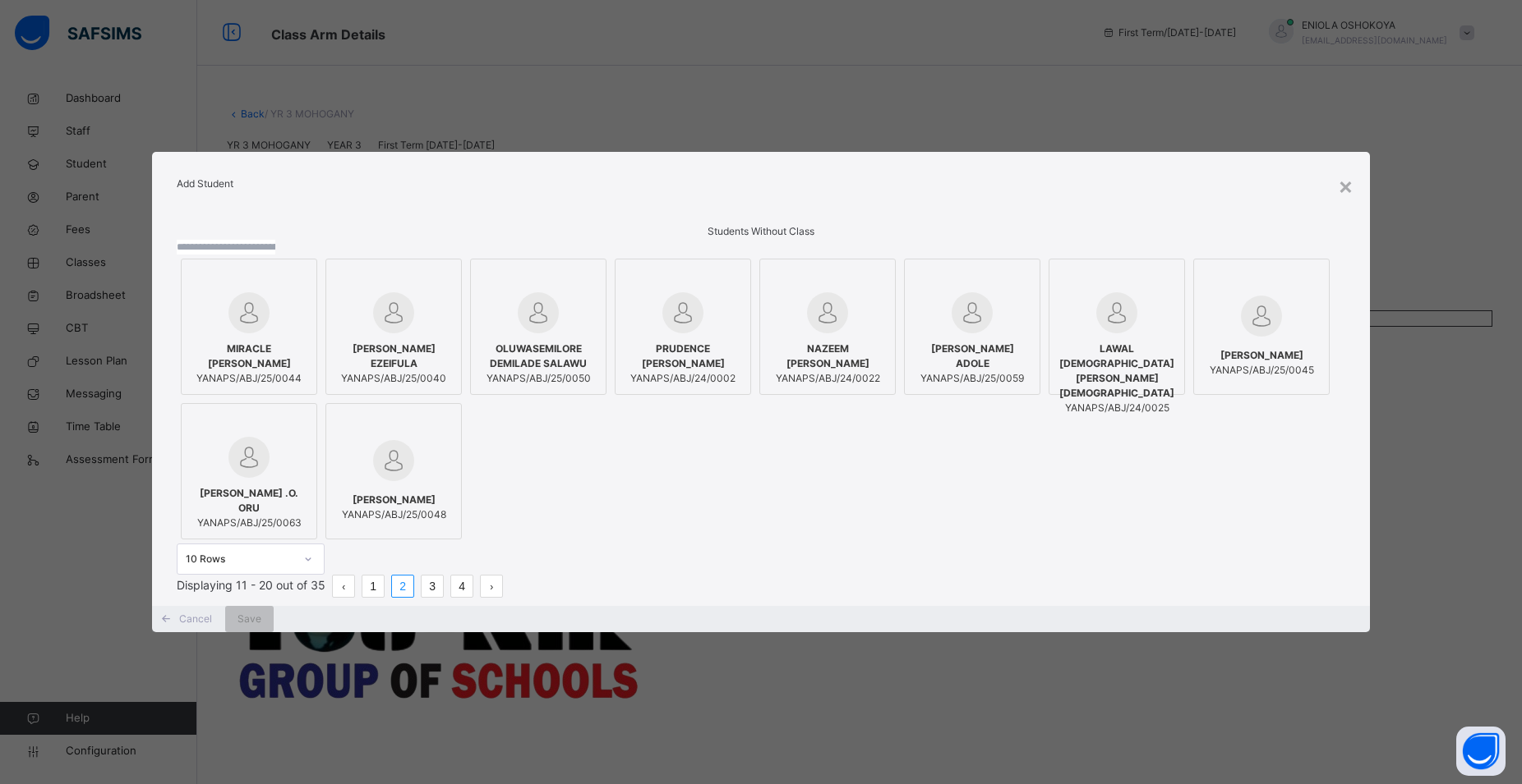
drag, startPoint x: 1354, startPoint y: 112, endPoint x: 1337, endPoint y: 119, distance: 18.4
click at [1353, 168] on div "×" at bounding box center [1345, 185] width 16 height 35
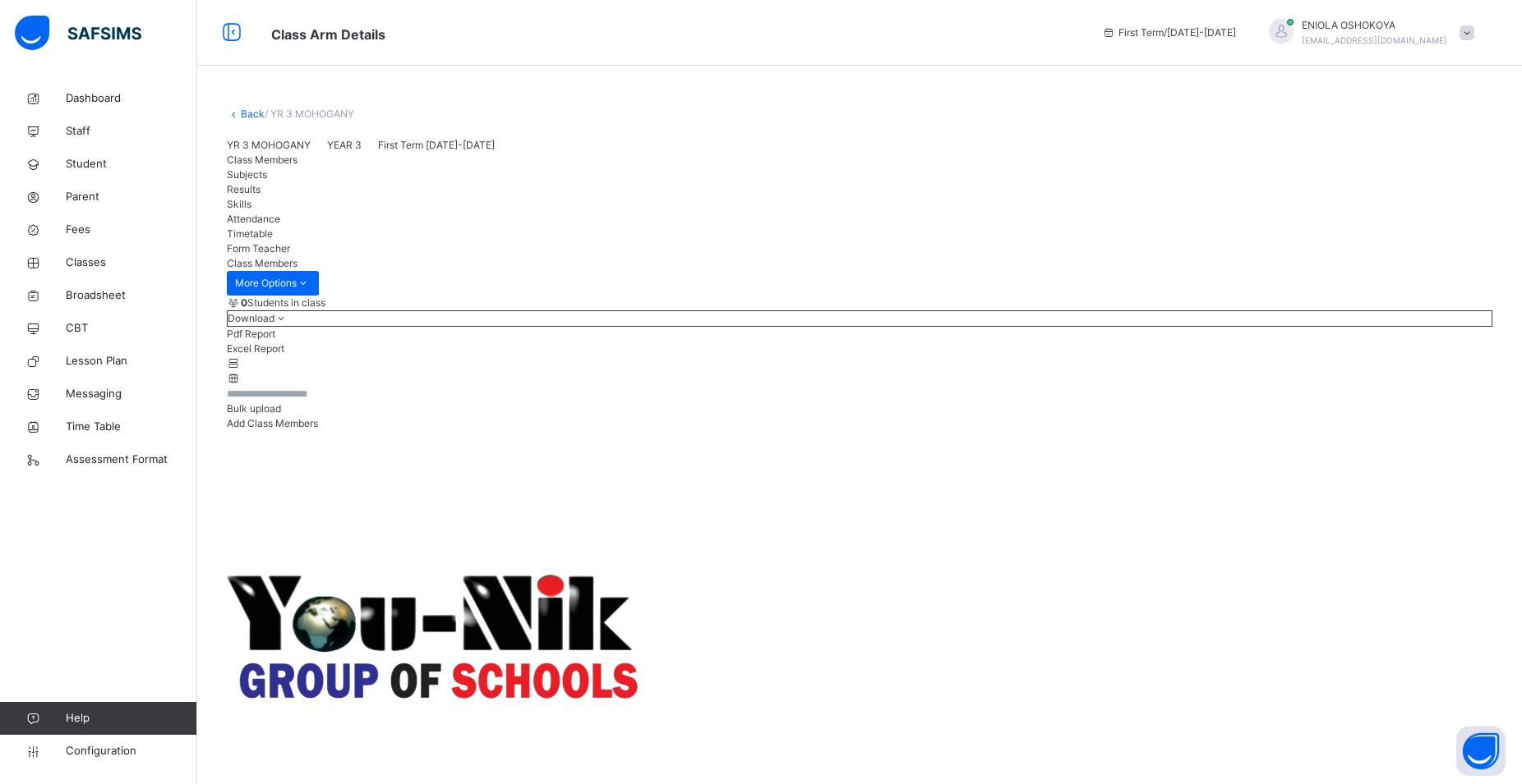
click at [318, 430] on span "Add Class Members" at bounding box center [273, 423] width 92 height 12
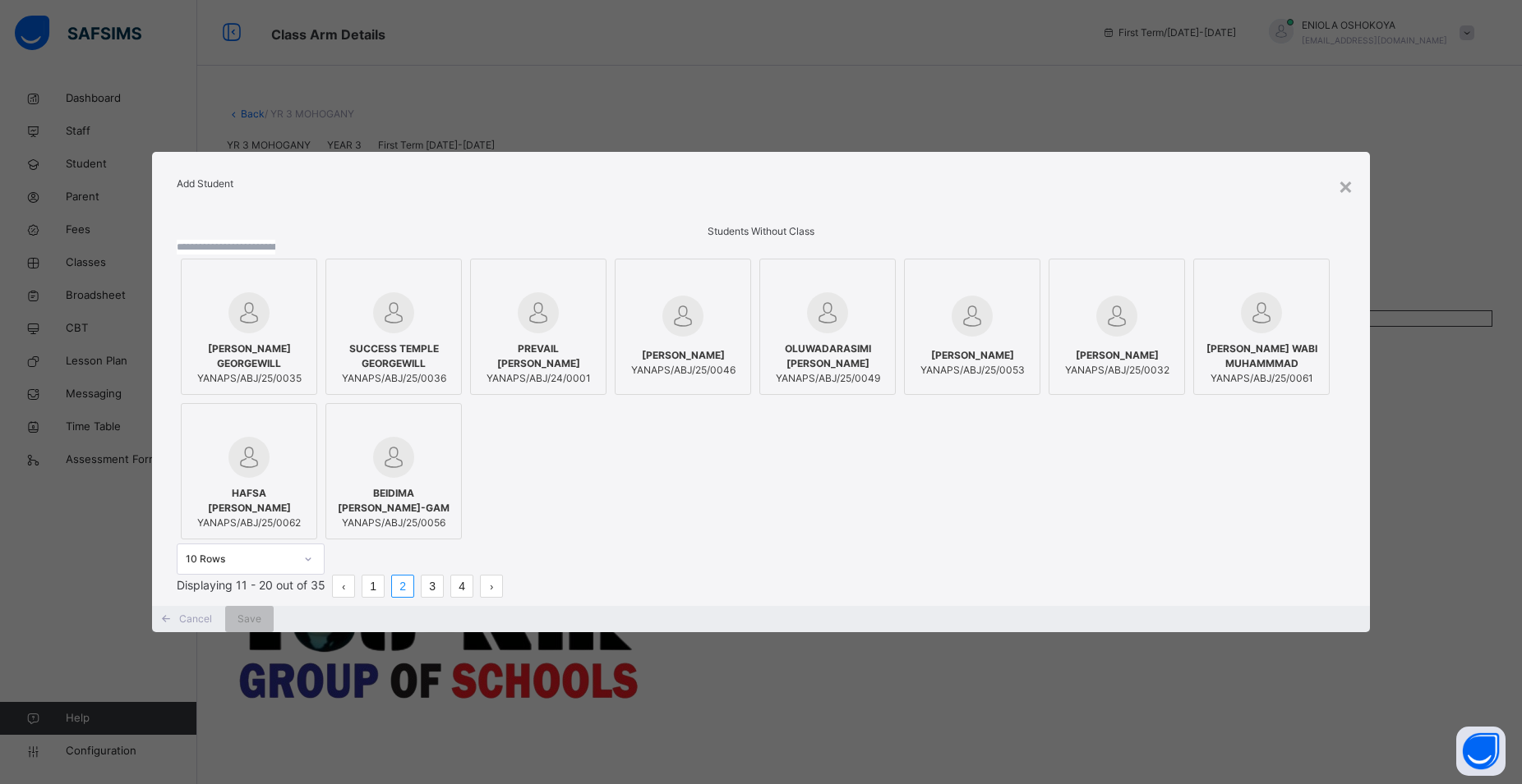
click at [597, 371] on span "YANAPS/ABJ/24/0001" at bounding box center [538, 378] width 119 height 15
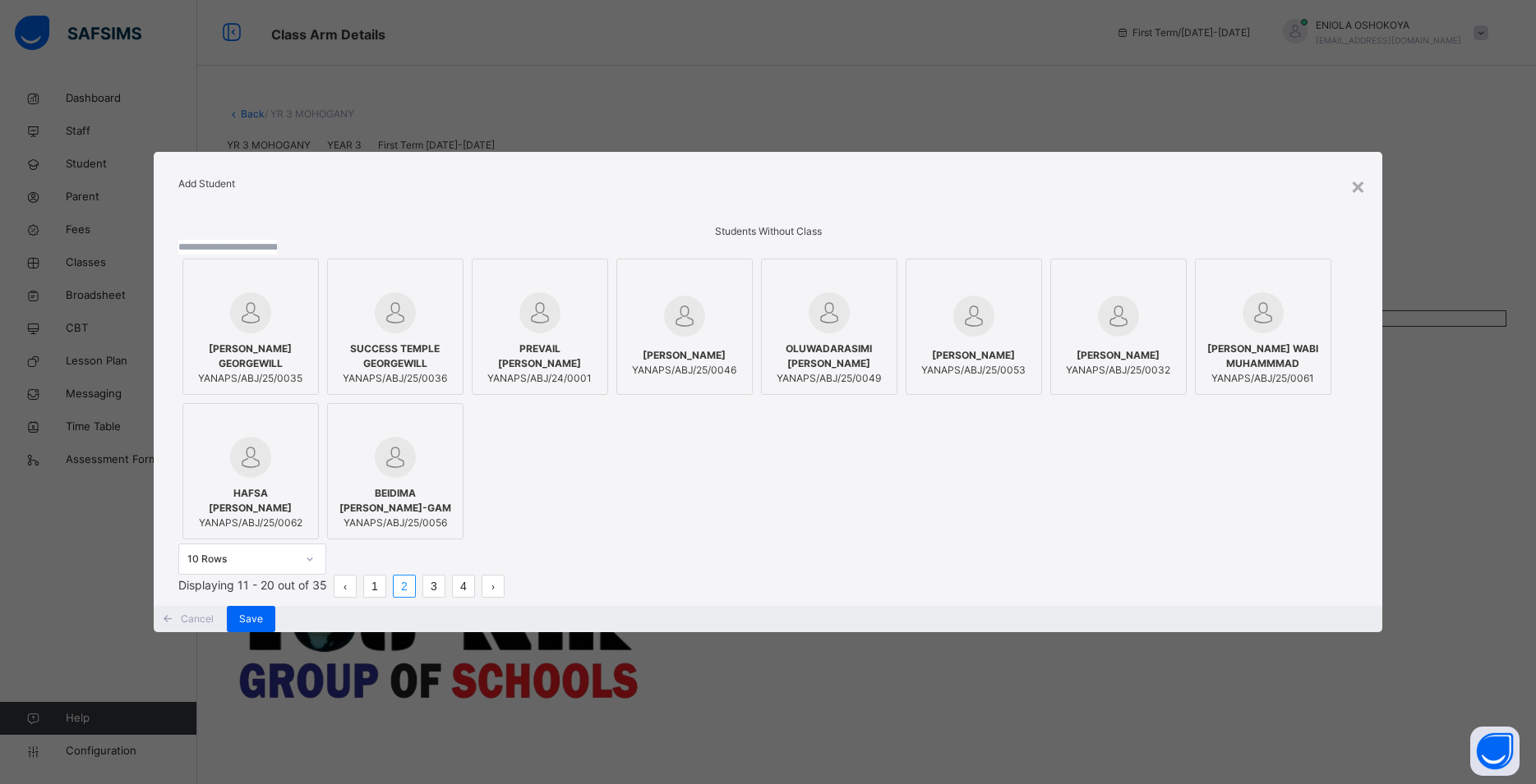
click at [445, 597] on link "3" at bounding box center [434, 586] width 22 height 21
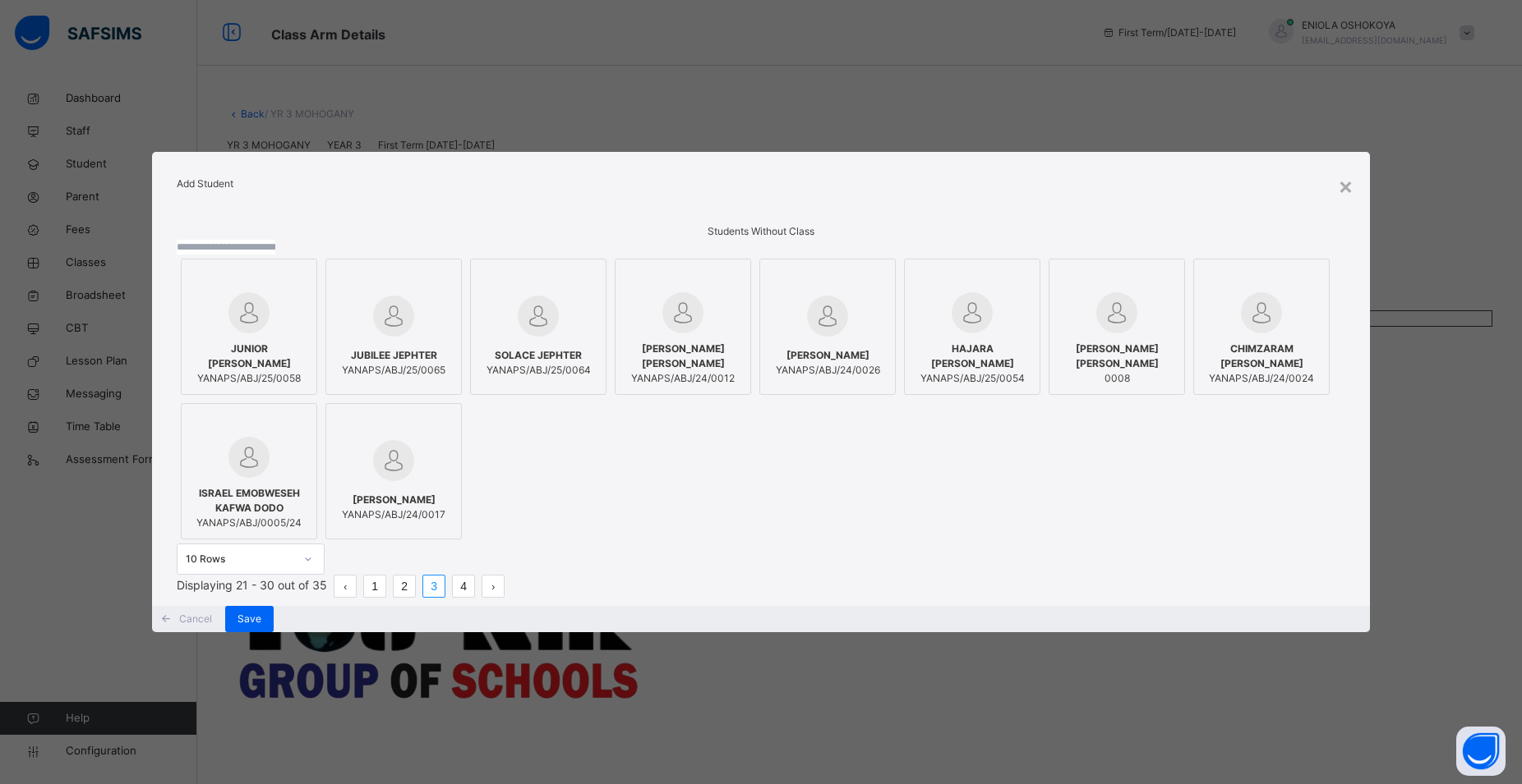
click at [1057, 371] on span "KHALILULLAH UTHMAN SULIEMAN" at bounding box center [1116, 357] width 119 height 30
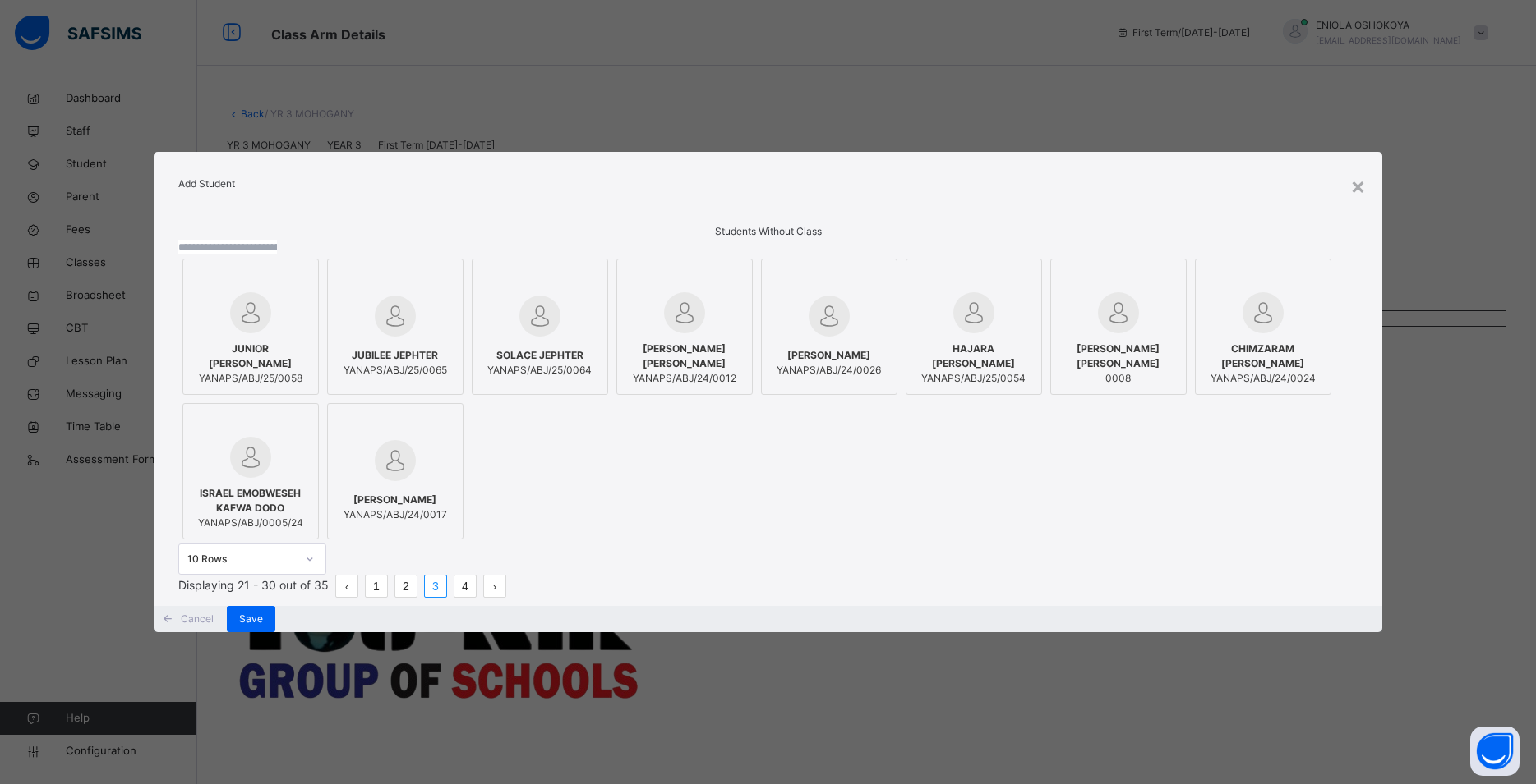
click at [477, 596] on li "4" at bounding box center [465, 586] width 23 height 23
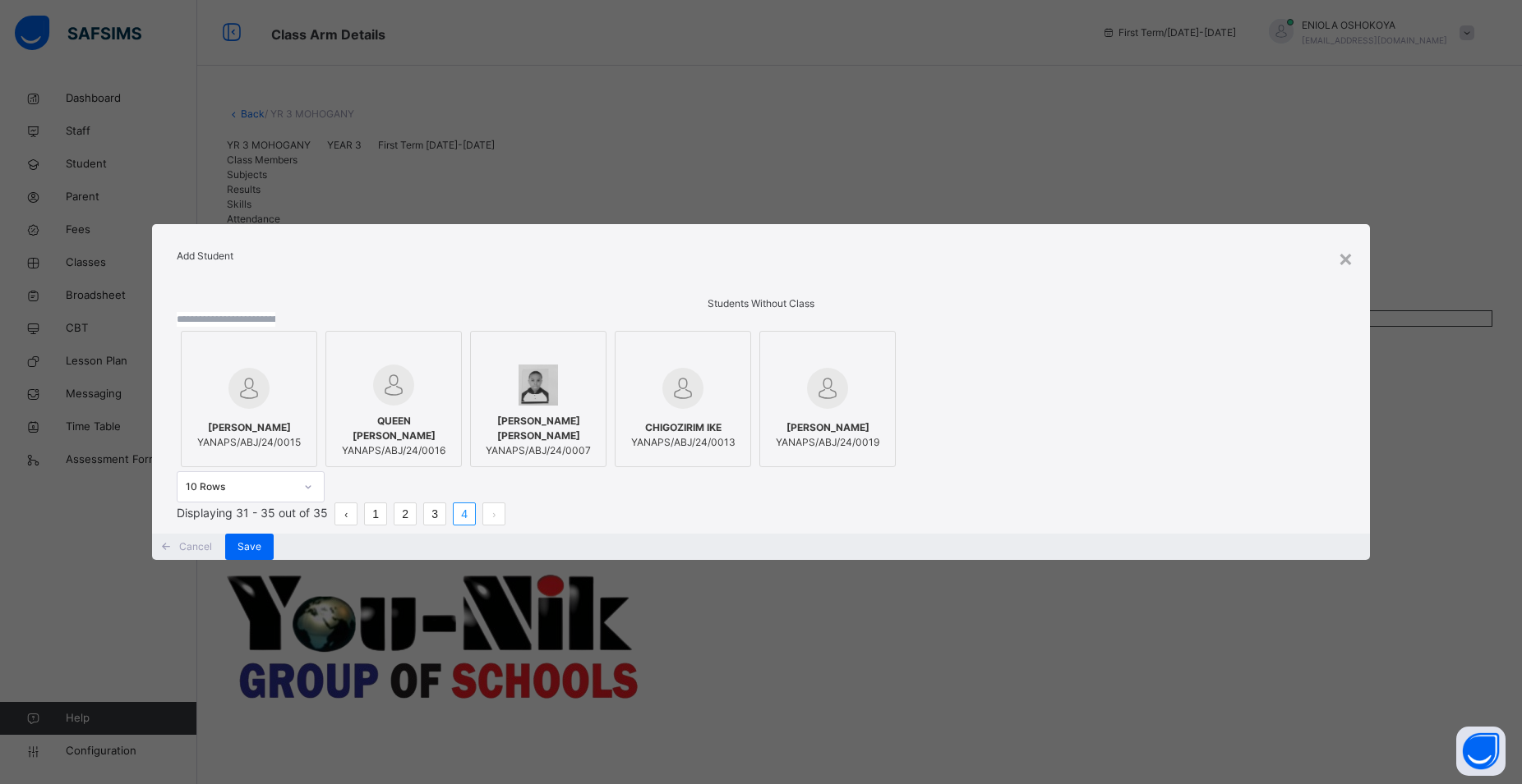
click at [597, 452] on span "YANAPS/ABJ/24/0007" at bounding box center [538, 451] width 119 height 15
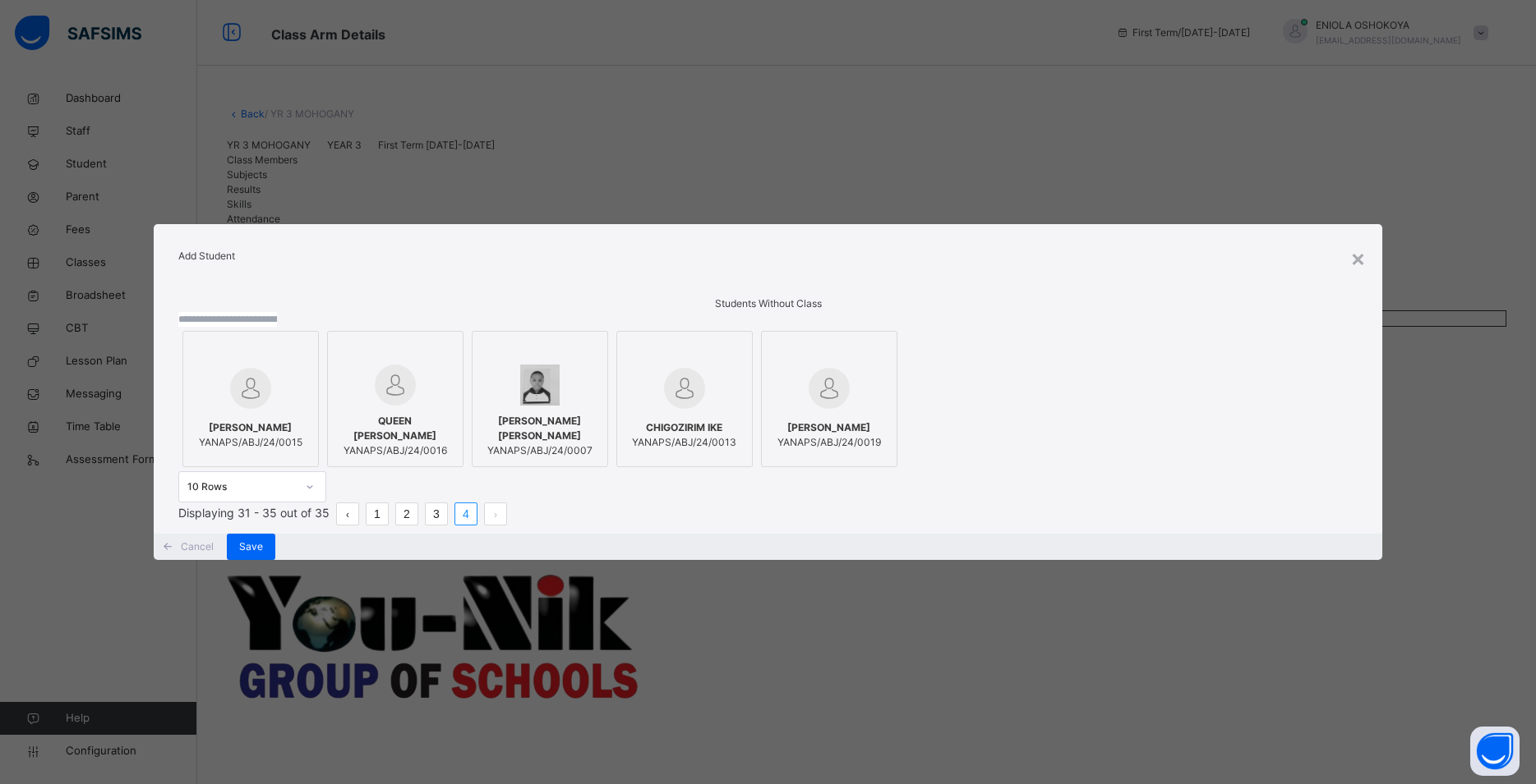
click at [454, 430] on span "QUEEN EMILY OKOH" at bounding box center [395, 429] width 119 height 30
click at [881, 435] on span "ALMAN SALIM OGWUCHE" at bounding box center [828, 428] width 104 height 15
click at [388, 525] on link "1" at bounding box center [377, 514] width 22 height 21
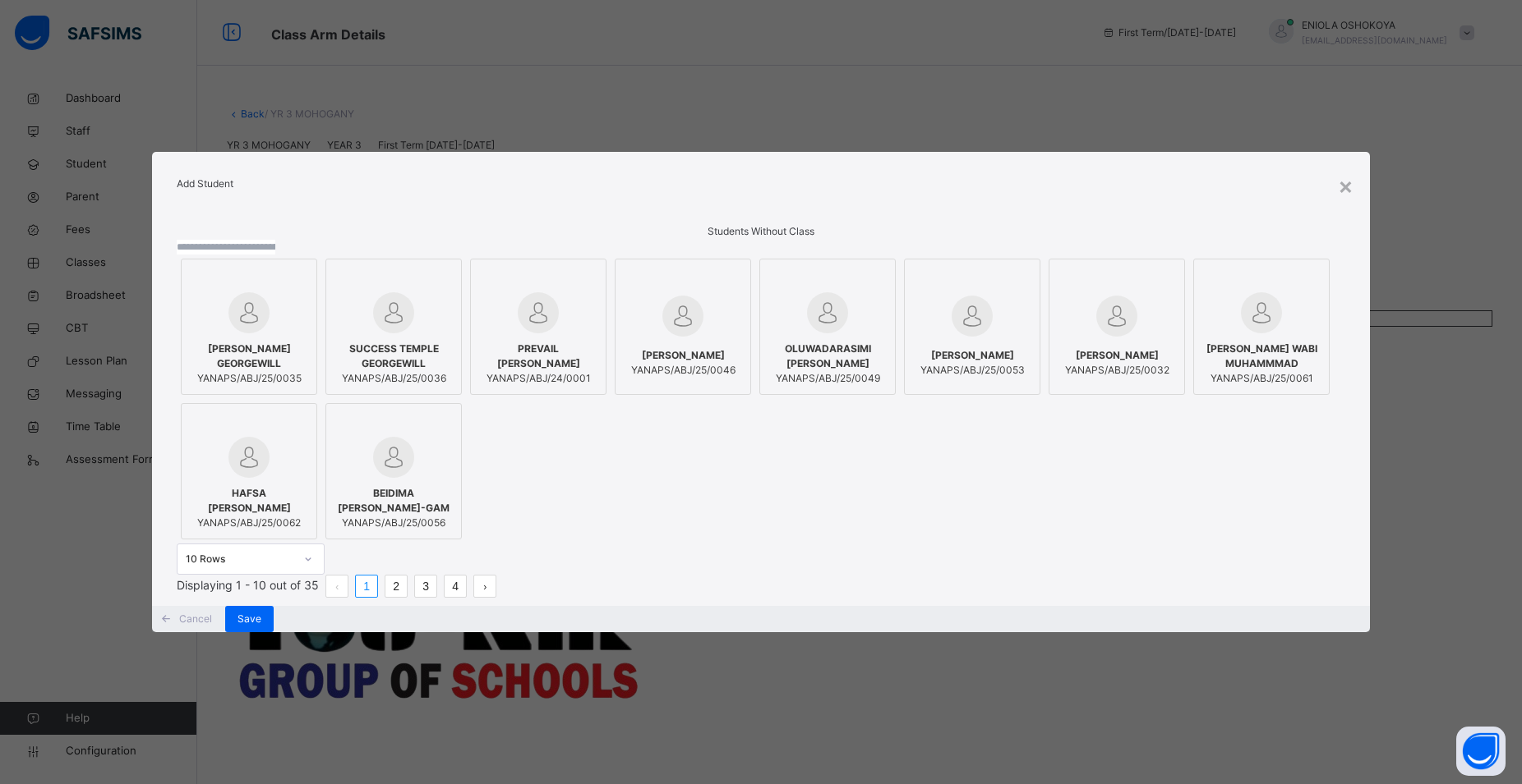
click at [597, 371] on span "YANAPS/ABJ/24/0001" at bounding box center [538, 378] width 119 height 15
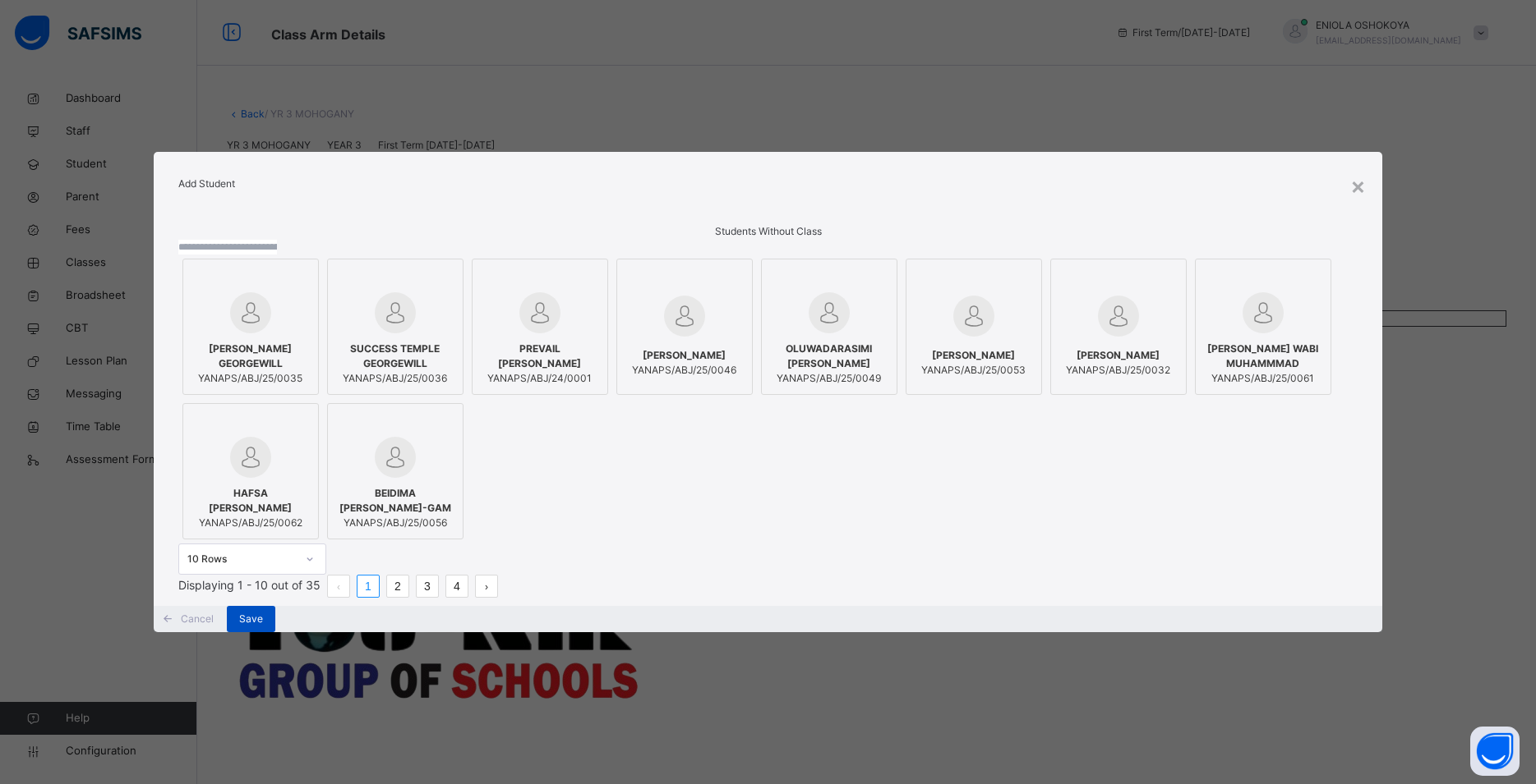
click at [263, 627] on span "Save" at bounding box center [251, 620] width 23 height 15
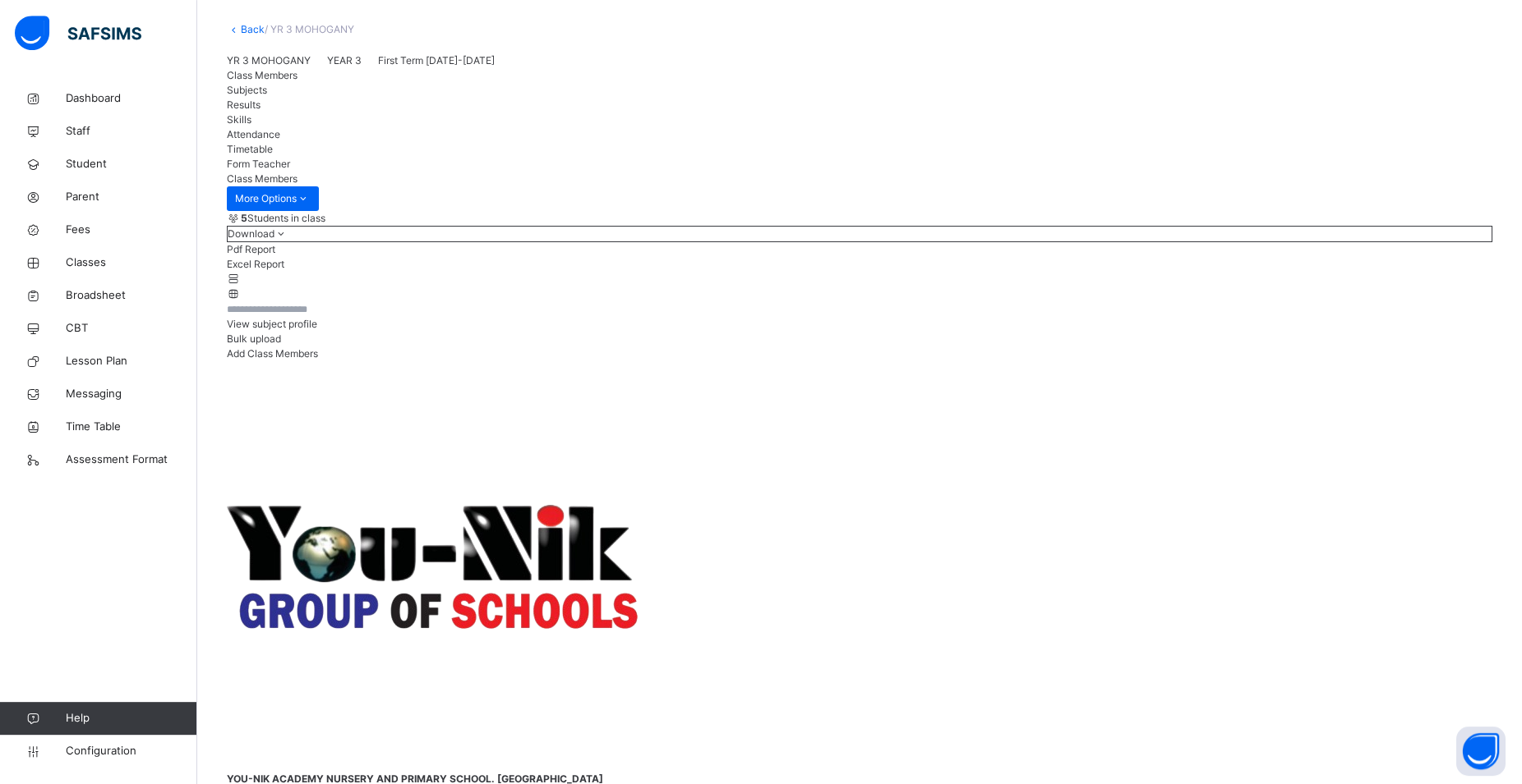
scroll to position [119, 0]
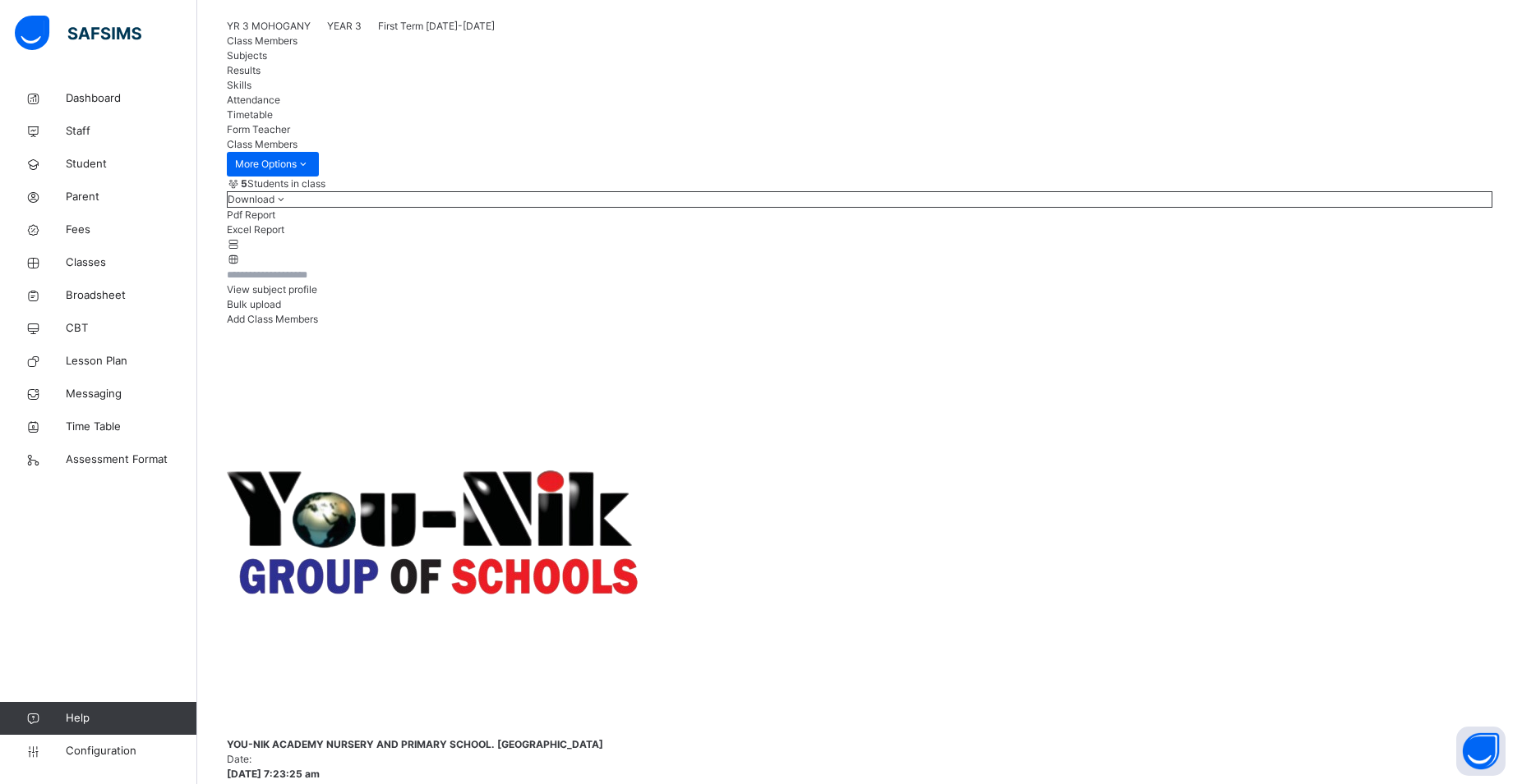
drag, startPoint x: 467, startPoint y: 622, endPoint x: 549, endPoint y: 417, distance: 220.8
click at [318, 325] on span "Add Class Members" at bounding box center [273, 319] width 92 height 12
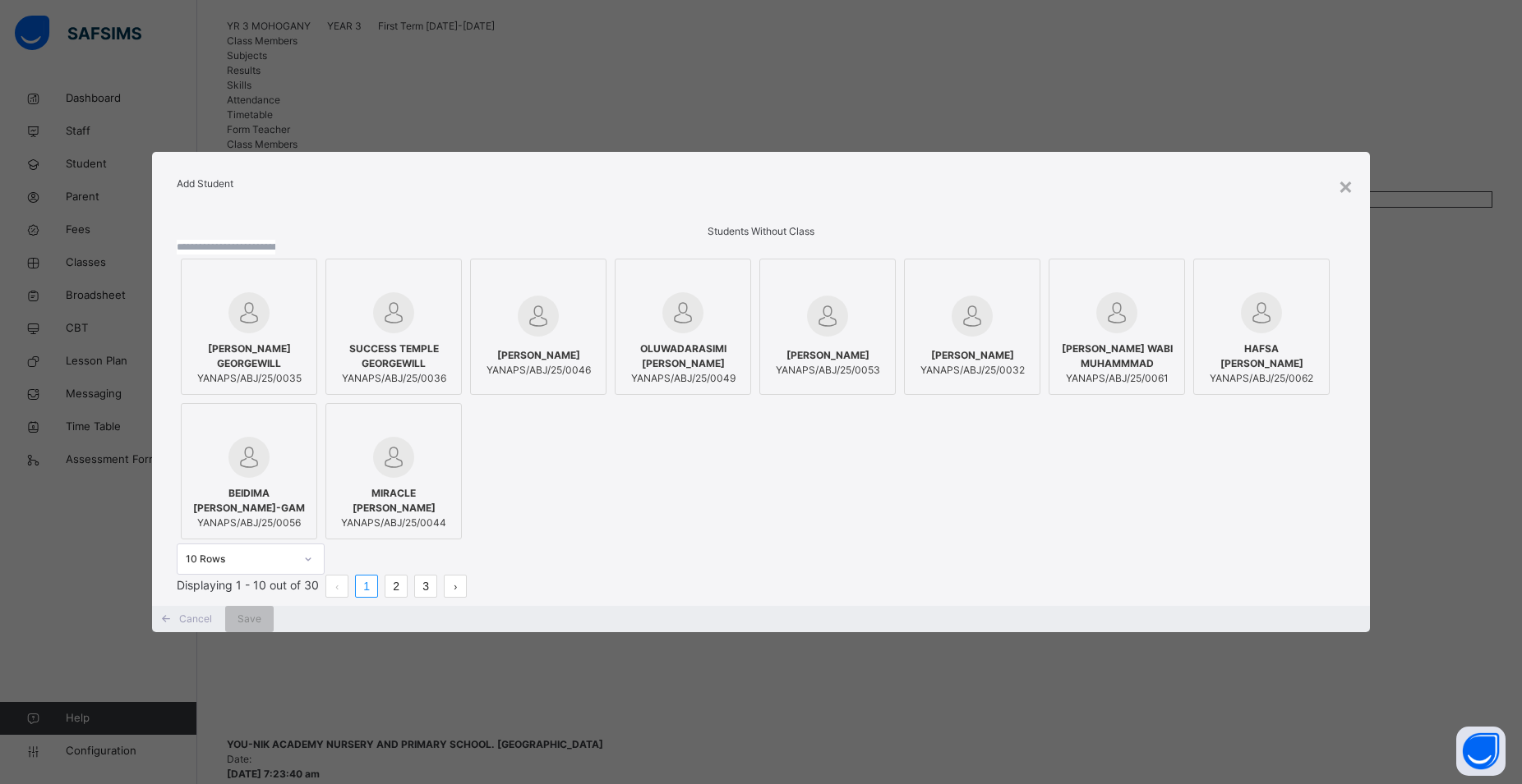
click at [591, 349] on span "MARYAM ABDULLAHI SHEHU" at bounding box center [538, 356] width 105 height 15
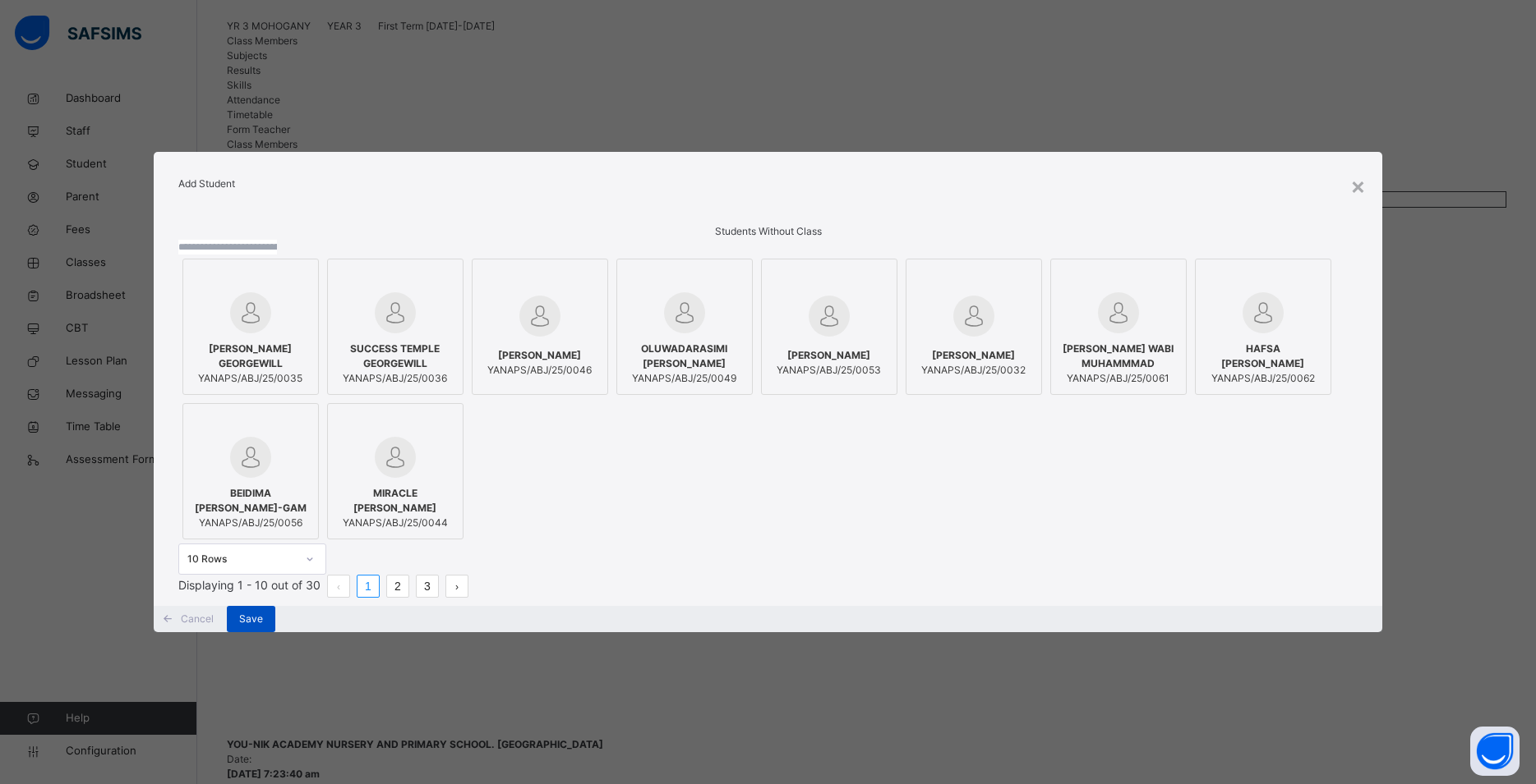
click at [263, 627] on span "Save" at bounding box center [251, 620] width 23 height 15
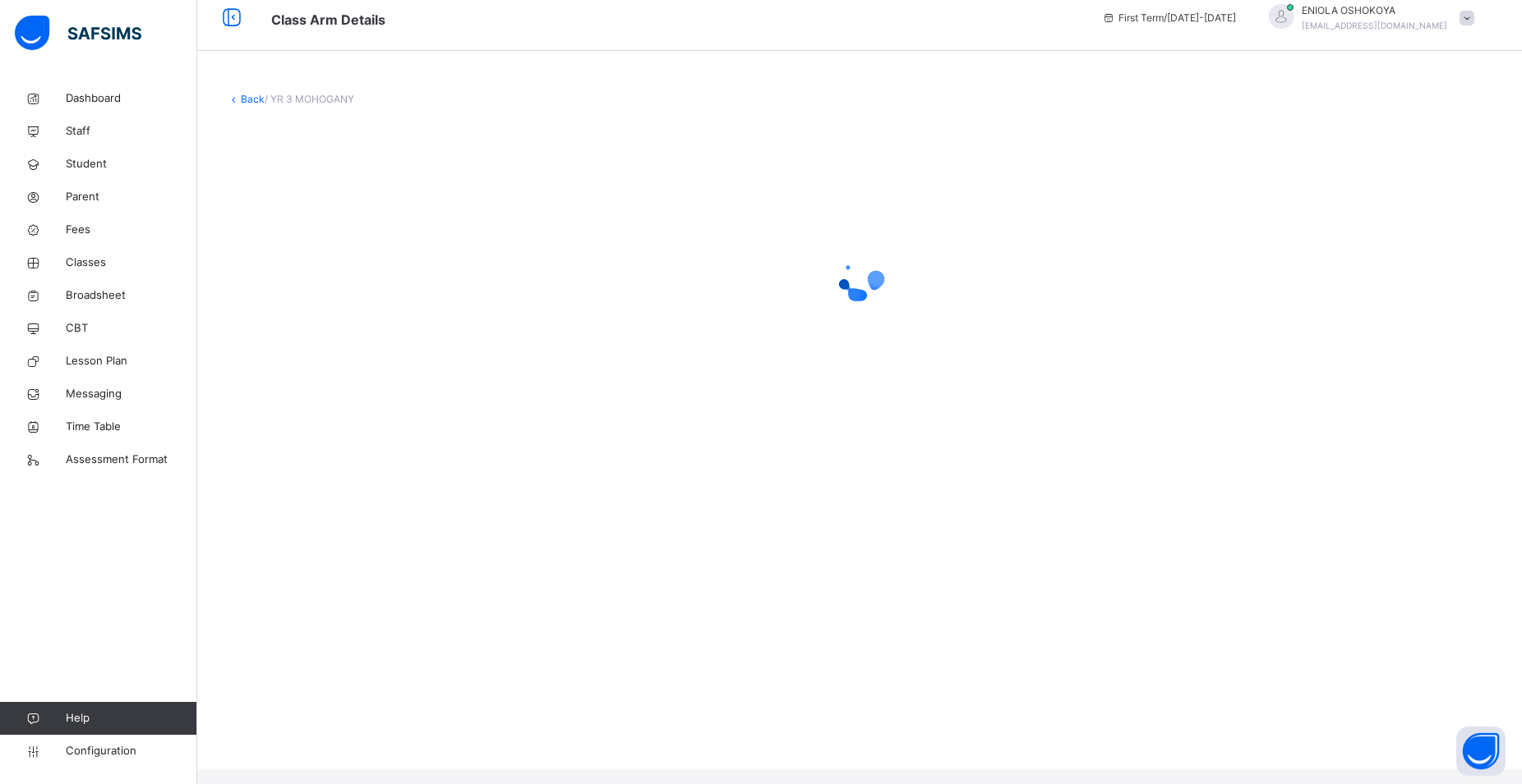
scroll to position [0, 0]
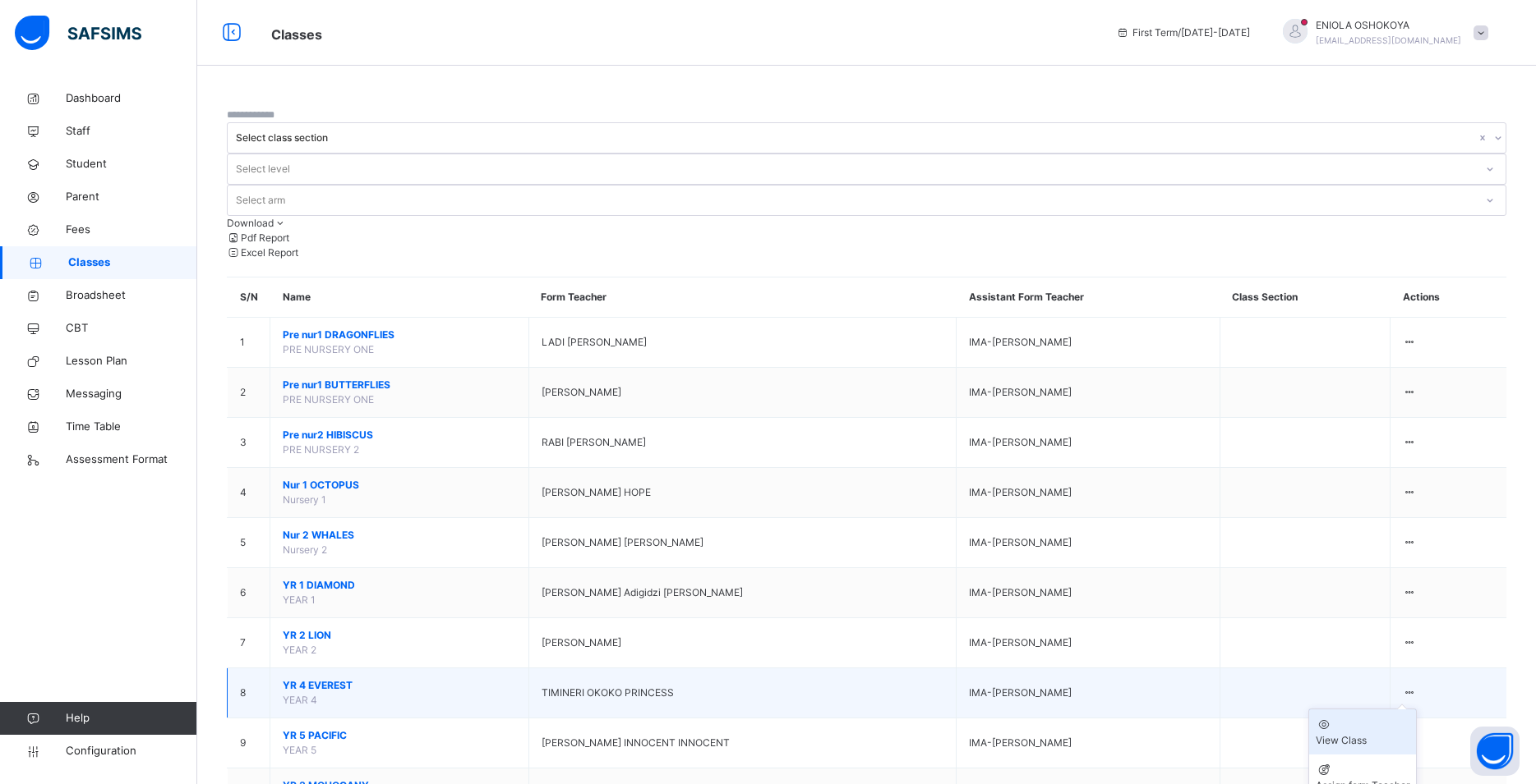
click at [1367, 734] on div "View Class" at bounding box center [1362, 741] width 93 height 15
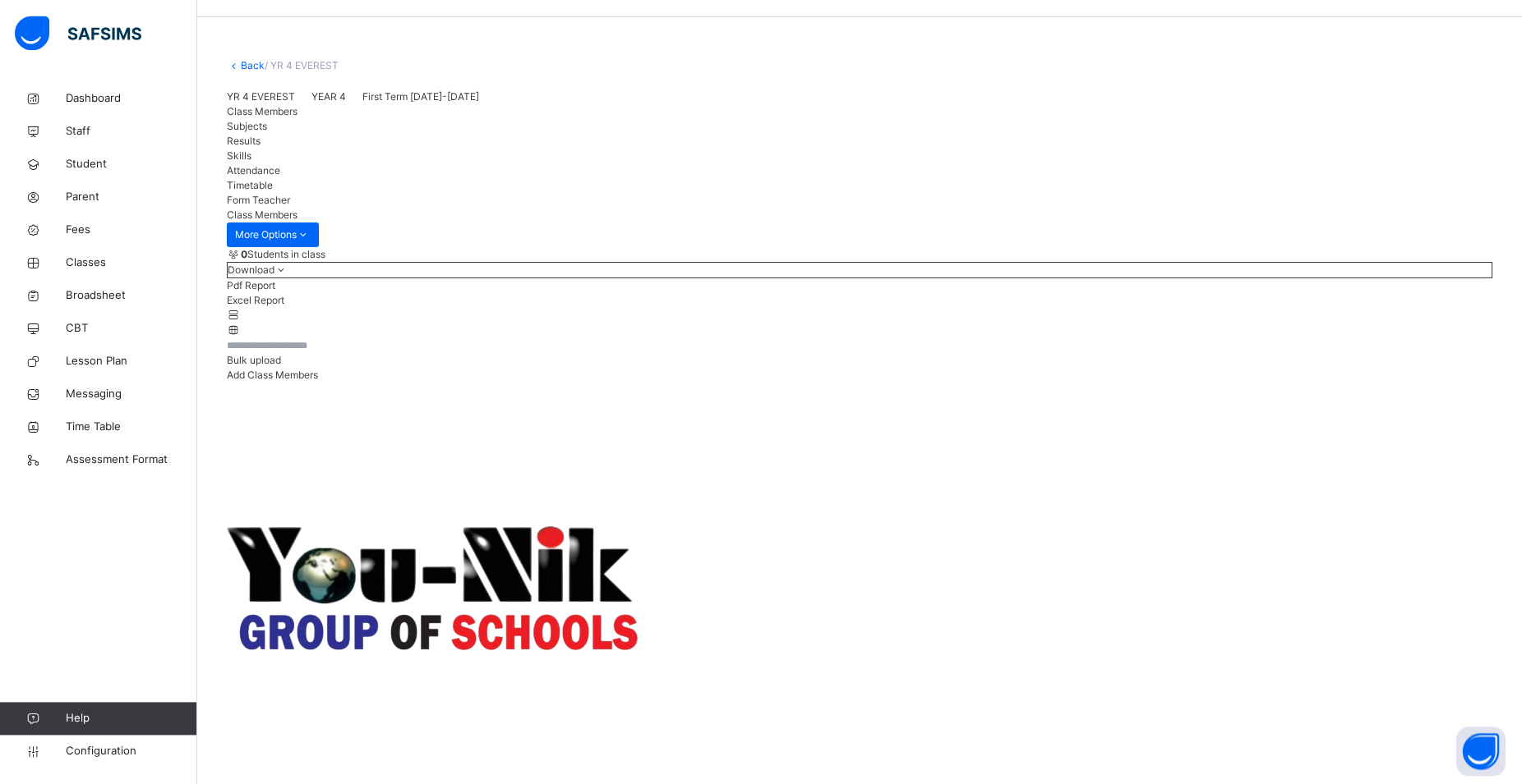
scroll to position [76, 0]
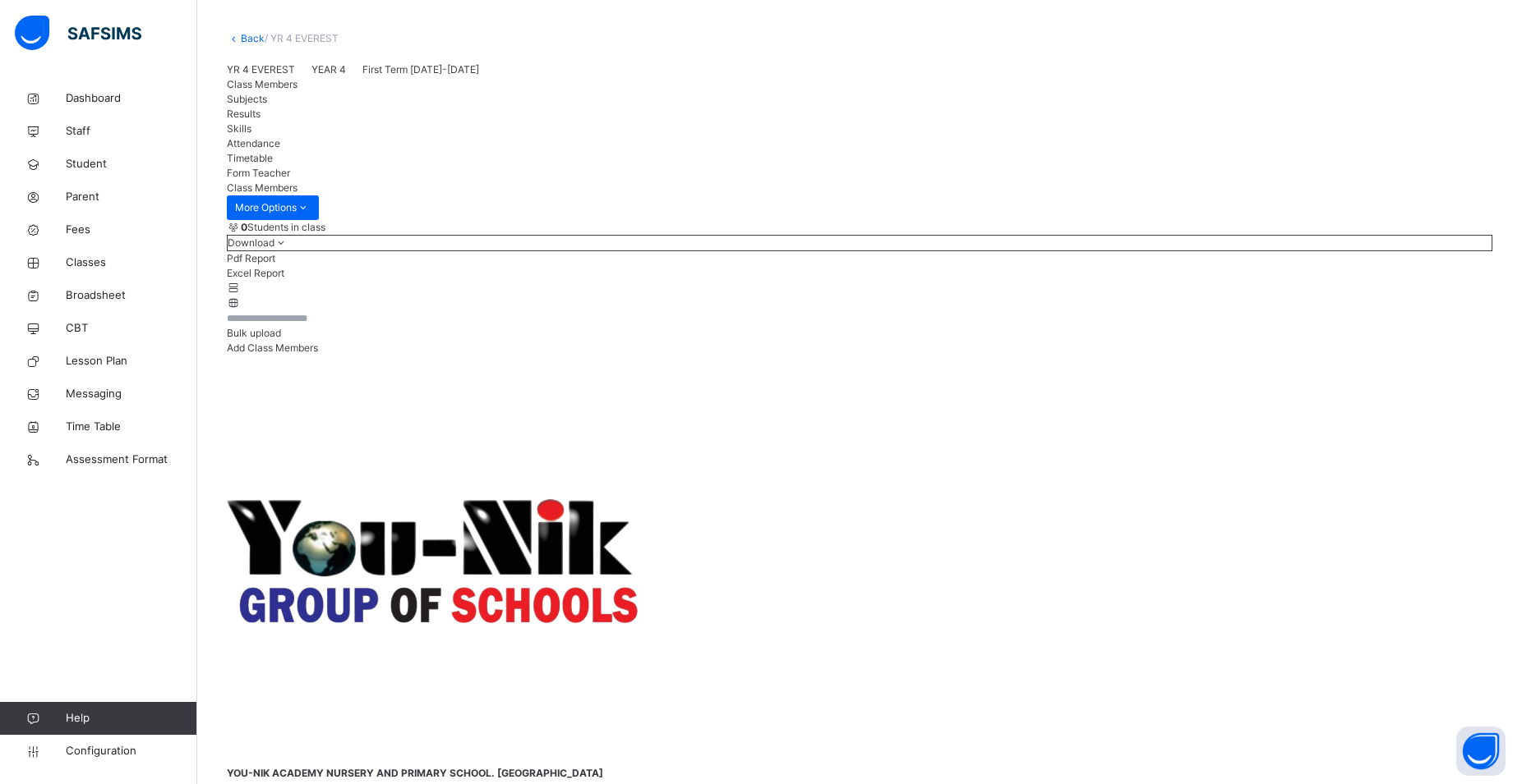
click at [1396, 356] on div "Add Class Members" at bounding box center [860, 349] width 1266 height 15
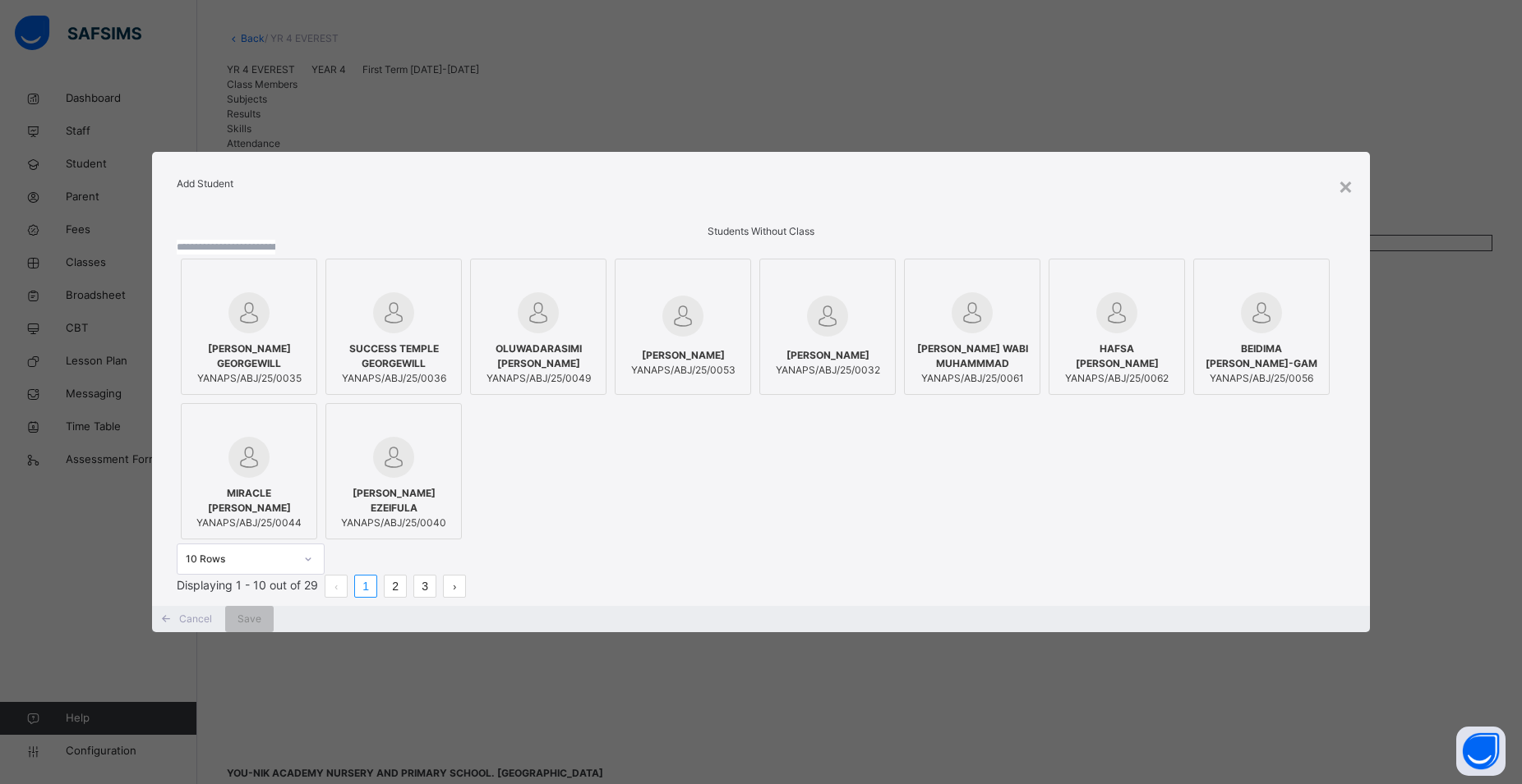
click at [880, 363] on span "YANAPS/ABJ/25/0032" at bounding box center [828, 370] width 105 height 15
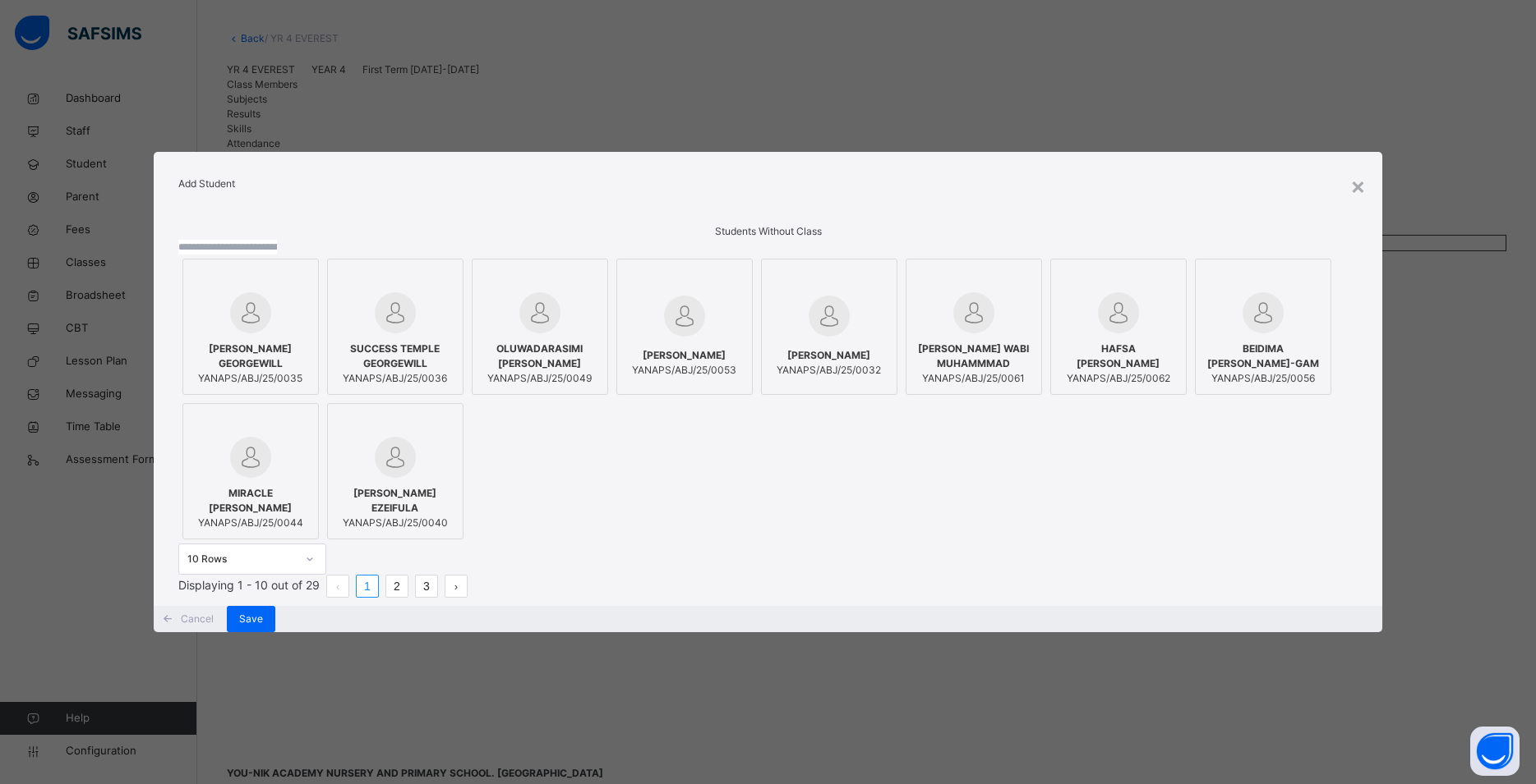
click at [914, 371] on span "KHADIJA WABI MUHAMMMAD" at bounding box center [973, 357] width 119 height 30
click at [1059, 371] on span "HAFSA WABI MUHAMMAD" at bounding box center [1118, 357] width 119 height 30
click at [409, 598] on li "2" at bounding box center [396, 586] width 23 height 23
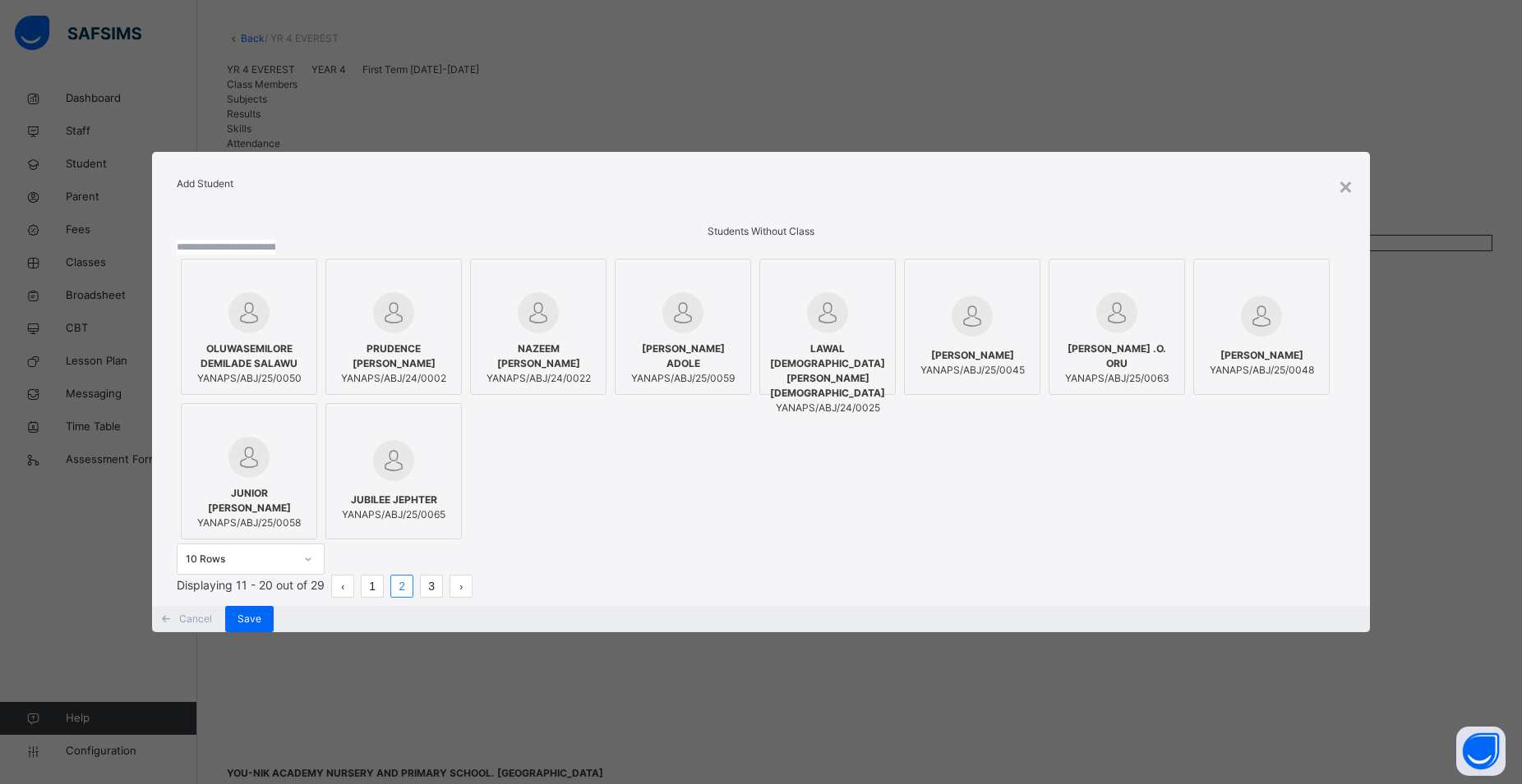
click at [597, 371] on span "YANAPS/ABJ/24/0022" at bounding box center [538, 378] width 119 height 15
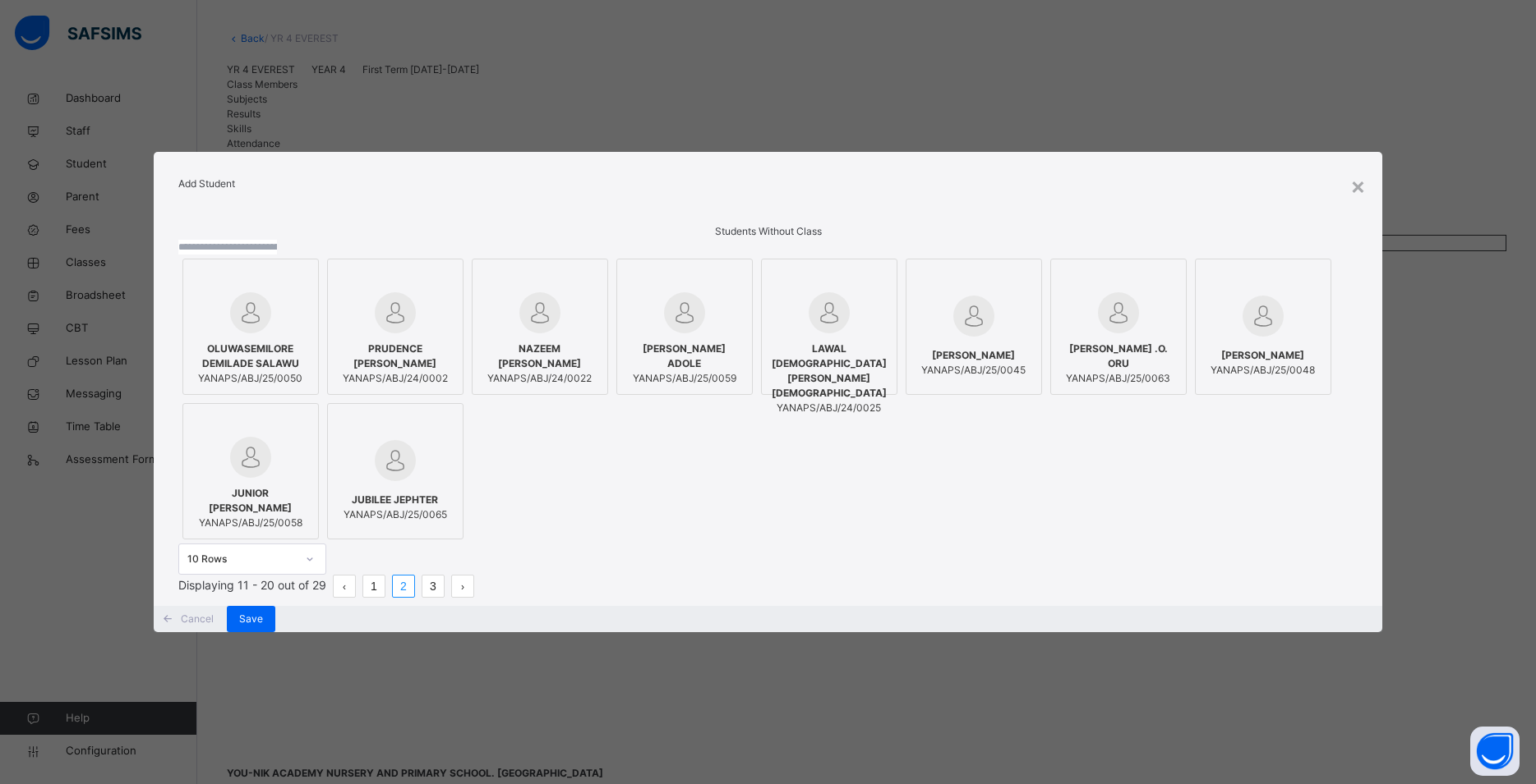
click at [309, 500] on span "JUNIOR CHARLES NEBA NGWA" at bounding box center [251, 501] width 119 height 30
click at [444, 597] on link "3" at bounding box center [433, 586] width 22 height 21
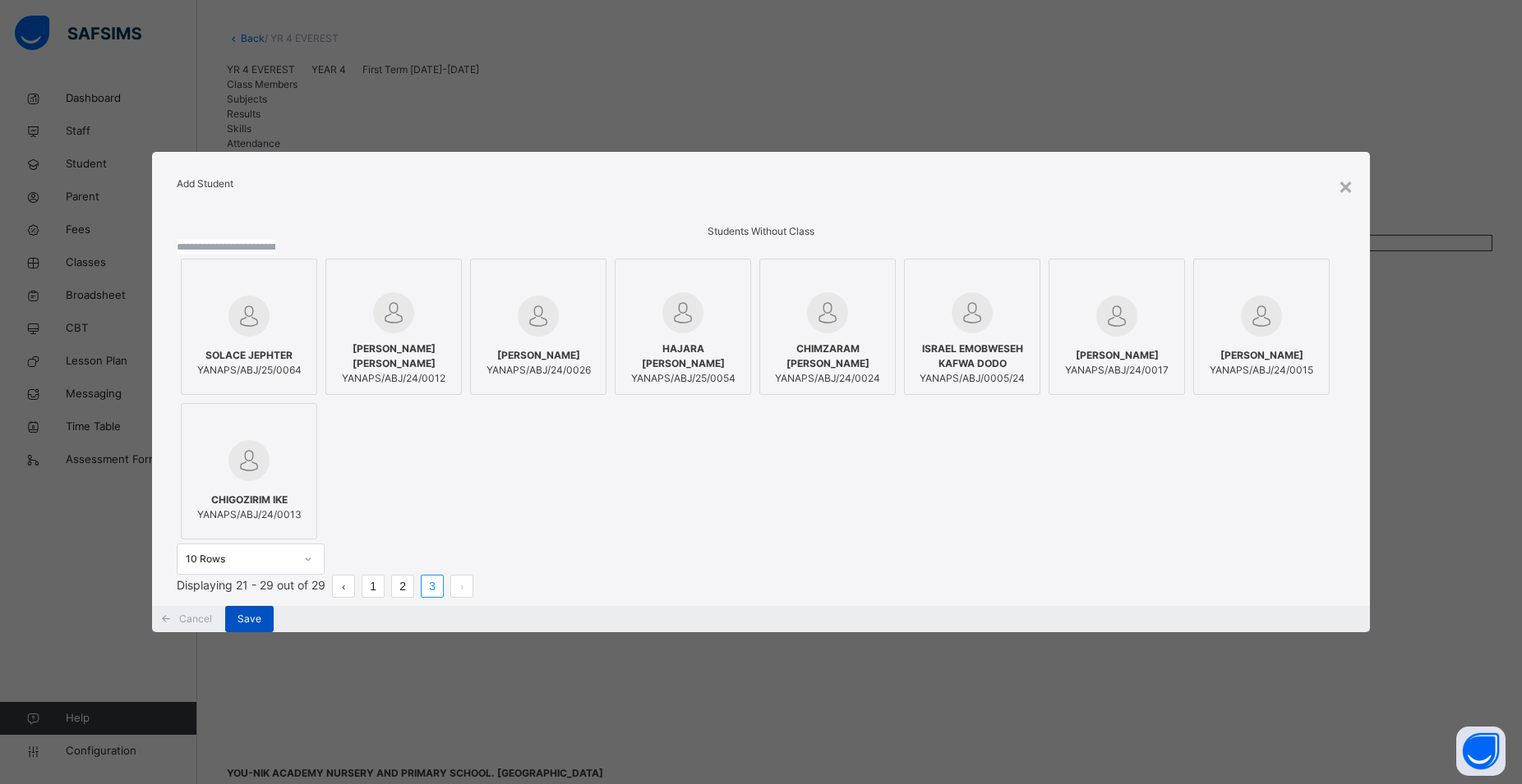
click at [274, 633] on div "Save" at bounding box center [250, 620] width 49 height 26
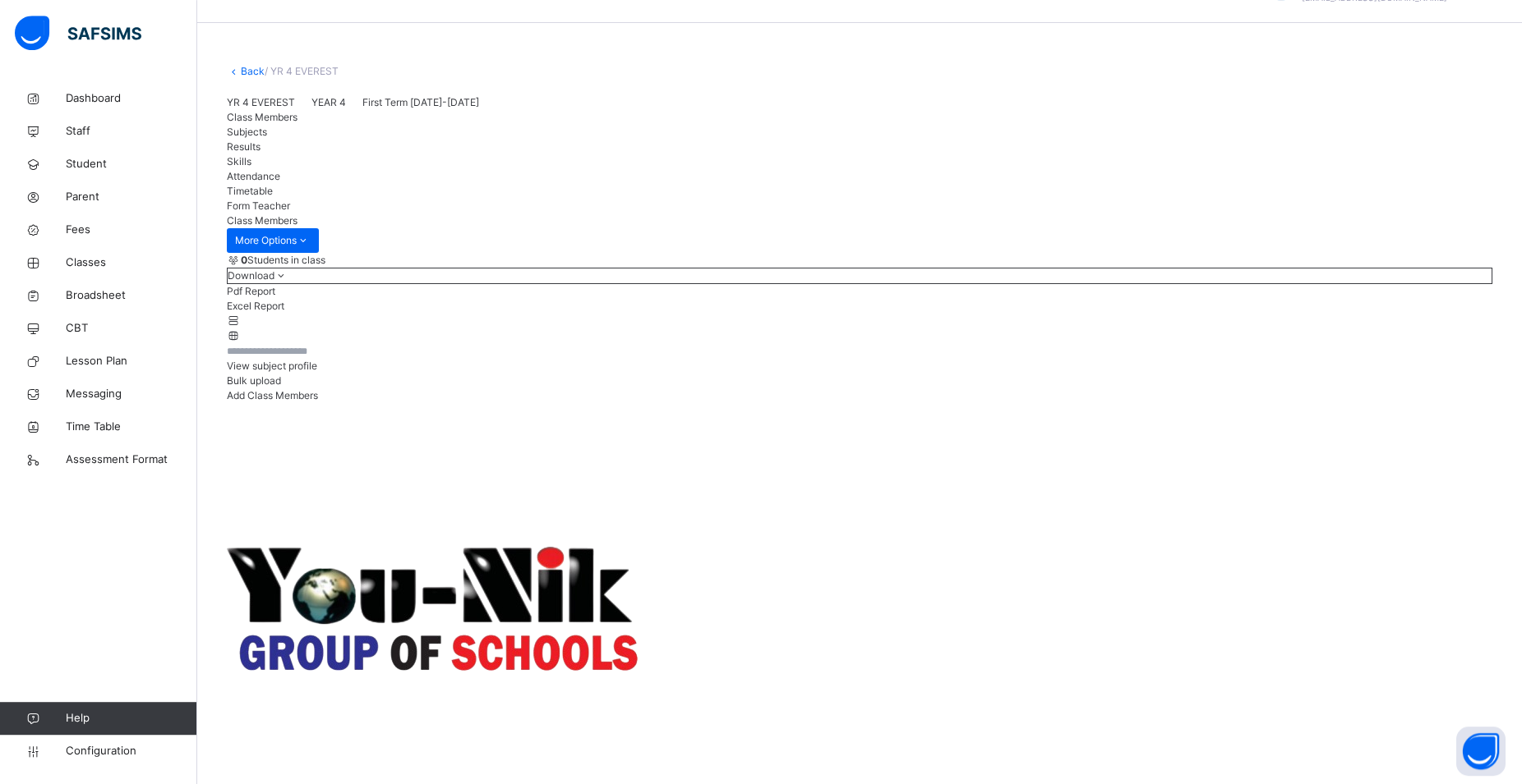
scroll to position [64, 0]
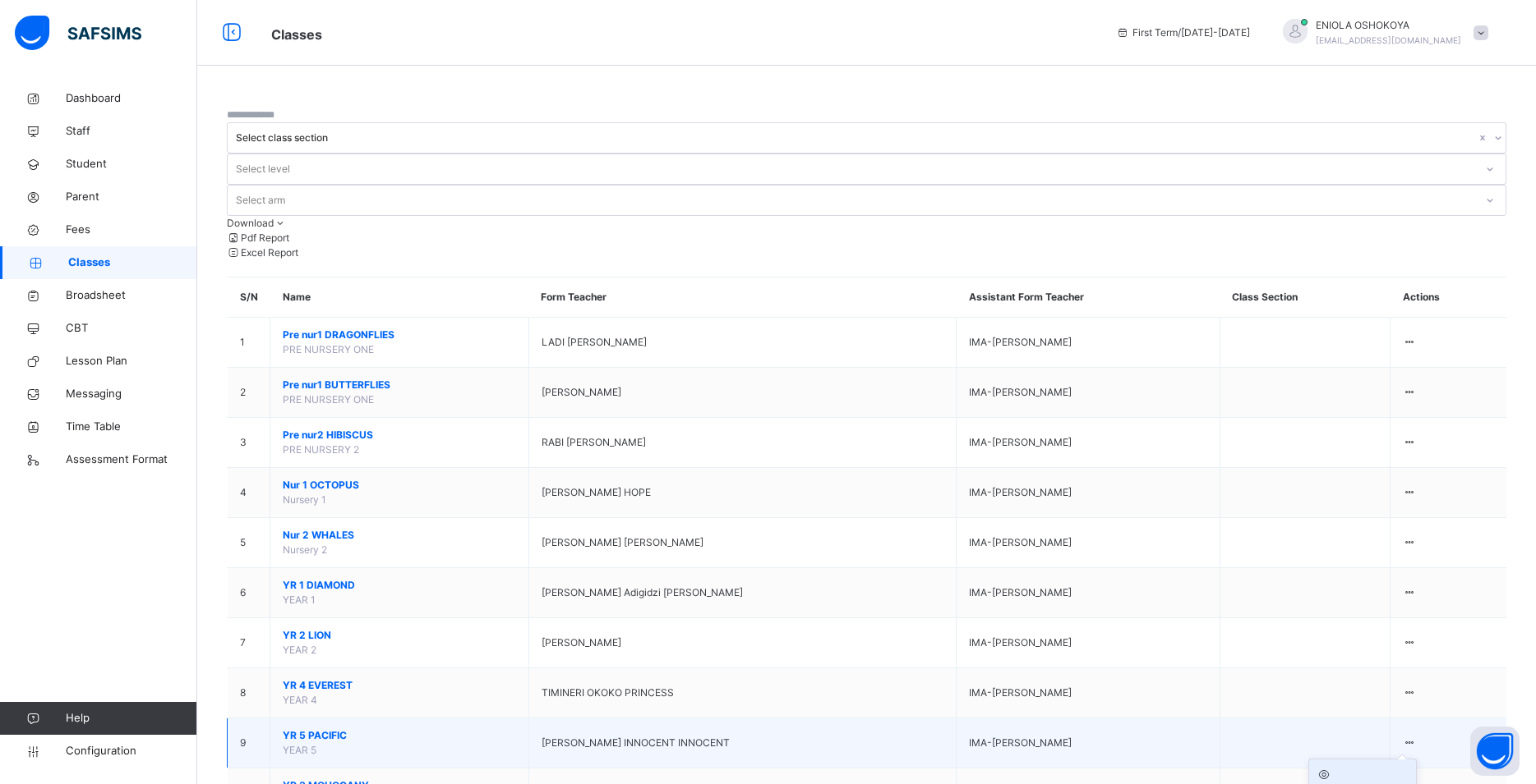
click at [1374, 784] on div "View Class" at bounding box center [1362, 791] width 93 height 15
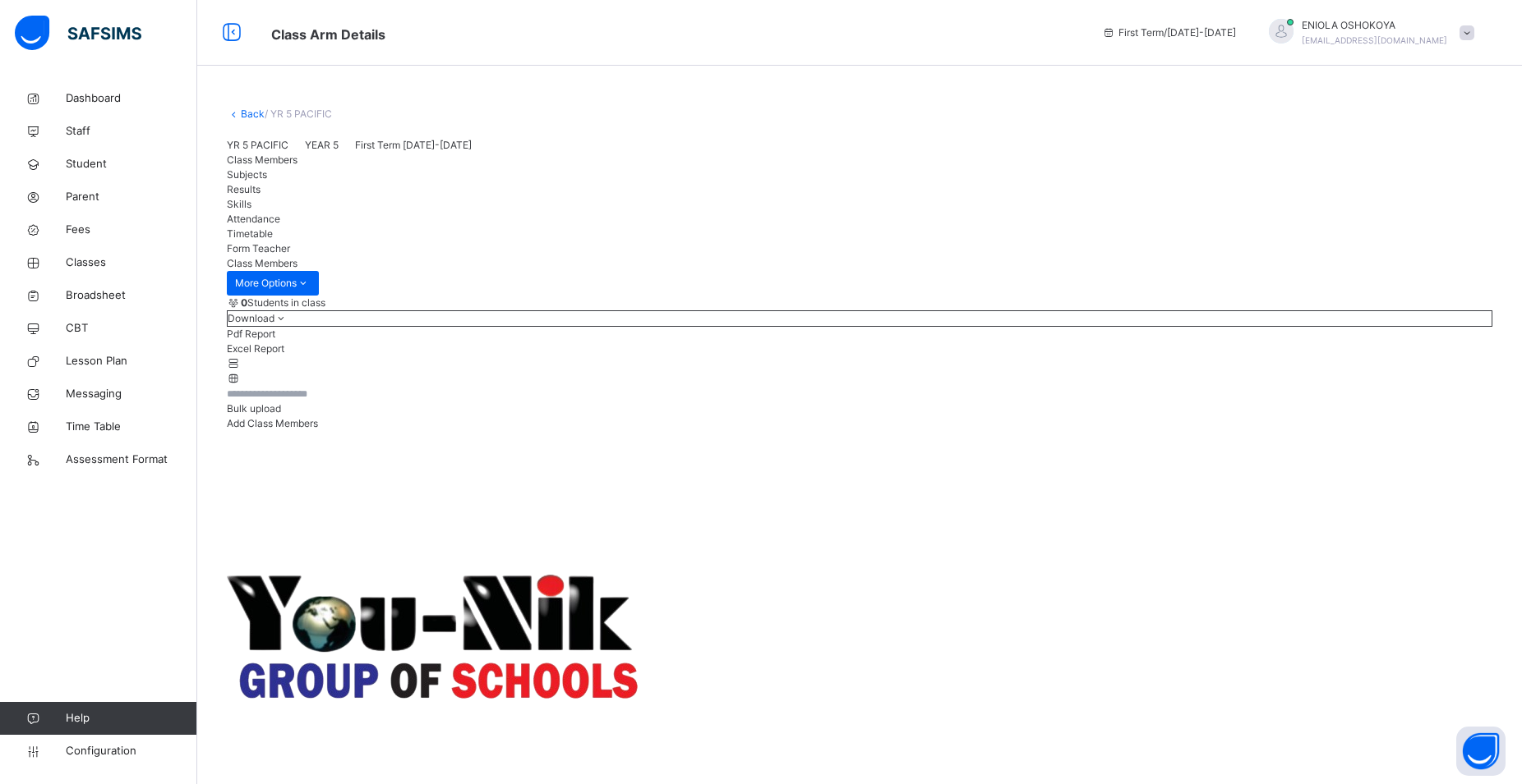
click at [318, 430] on span "Add Class Members" at bounding box center [273, 423] width 92 height 12
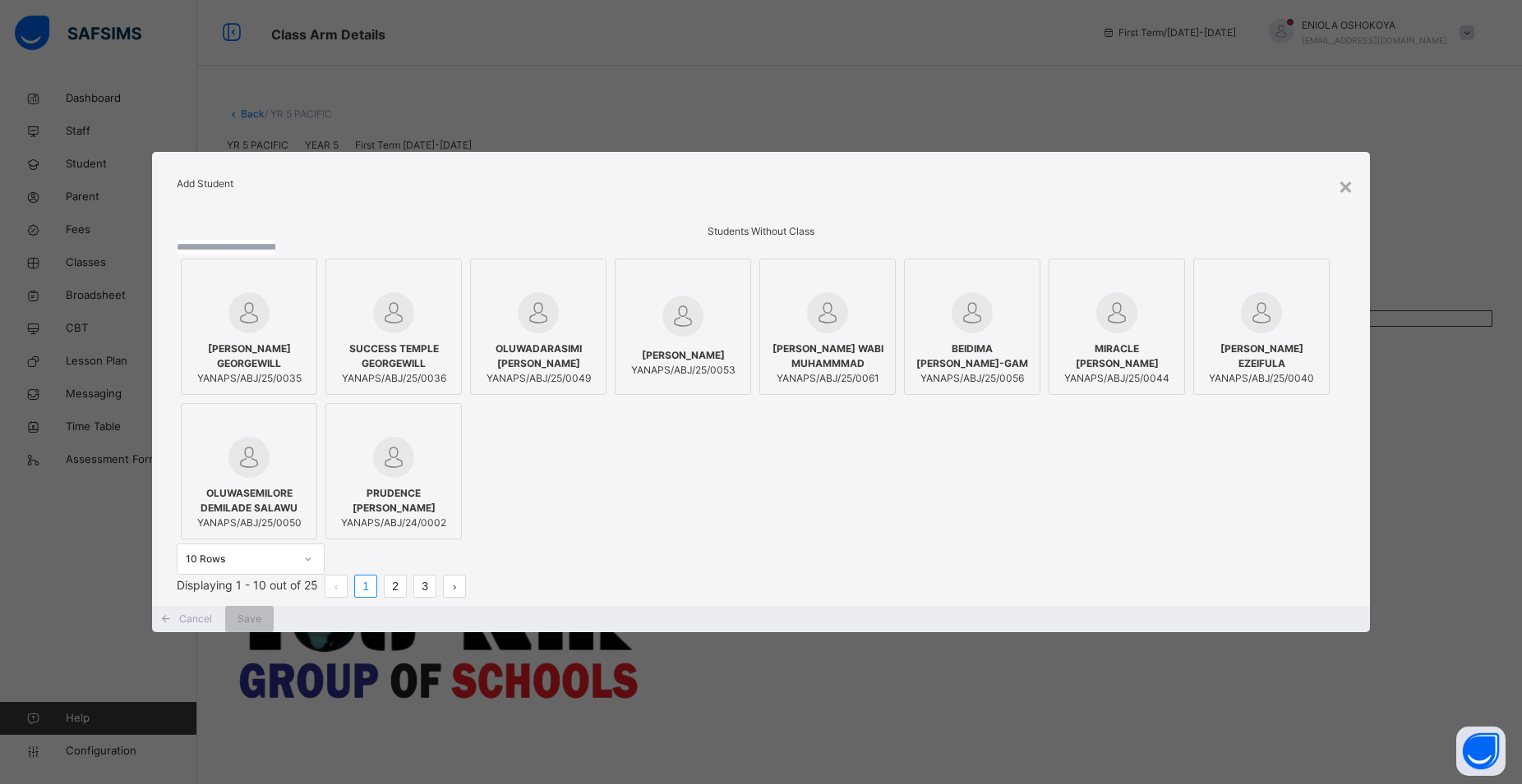
click at [886, 363] on span "KHADIJA WABI MUHAMMMAD" at bounding box center [827, 357] width 119 height 30
click at [406, 597] on link "2" at bounding box center [395, 586] width 22 height 21
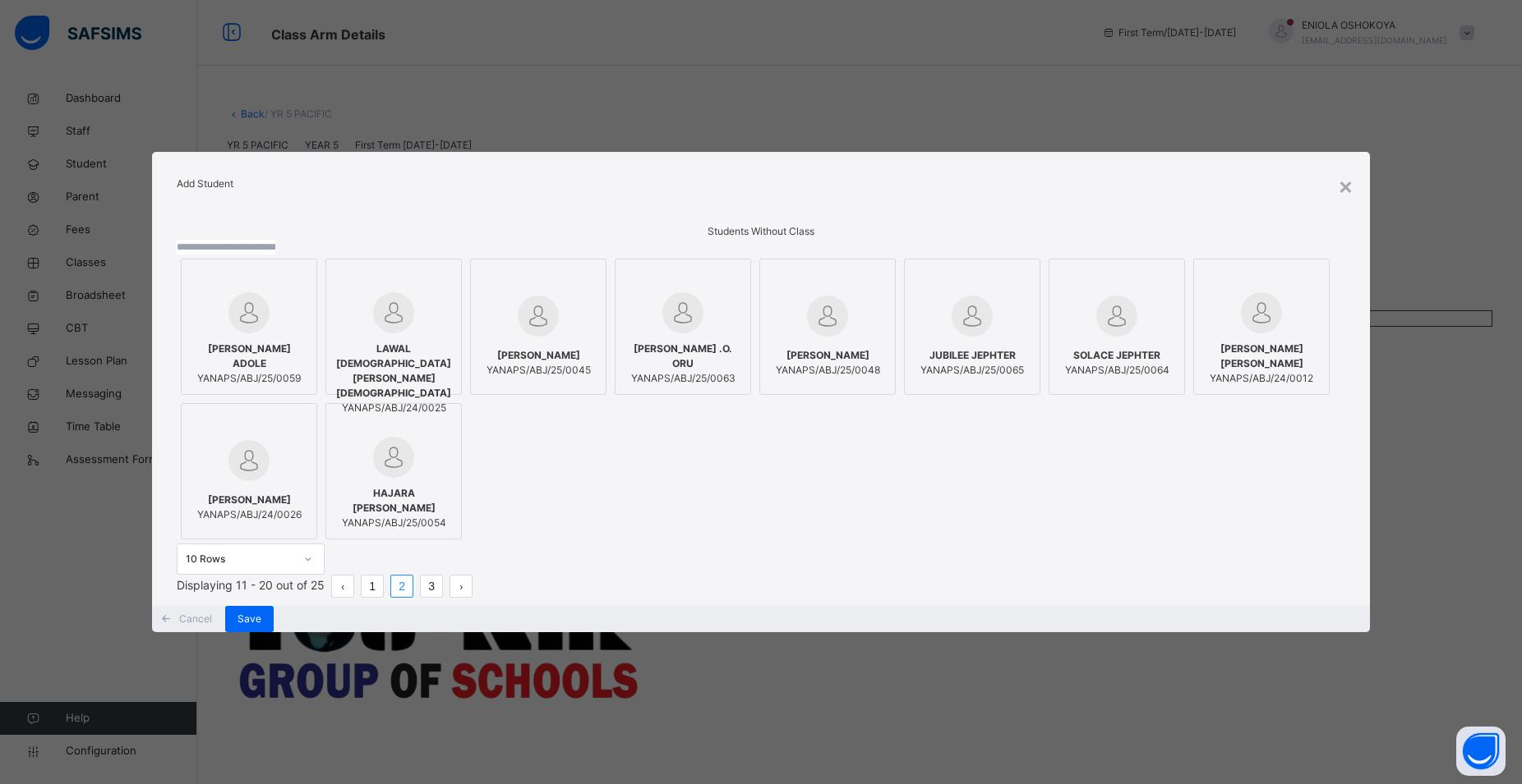
click at [442, 597] on link "3" at bounding box center [431, 586] width 22 height 21
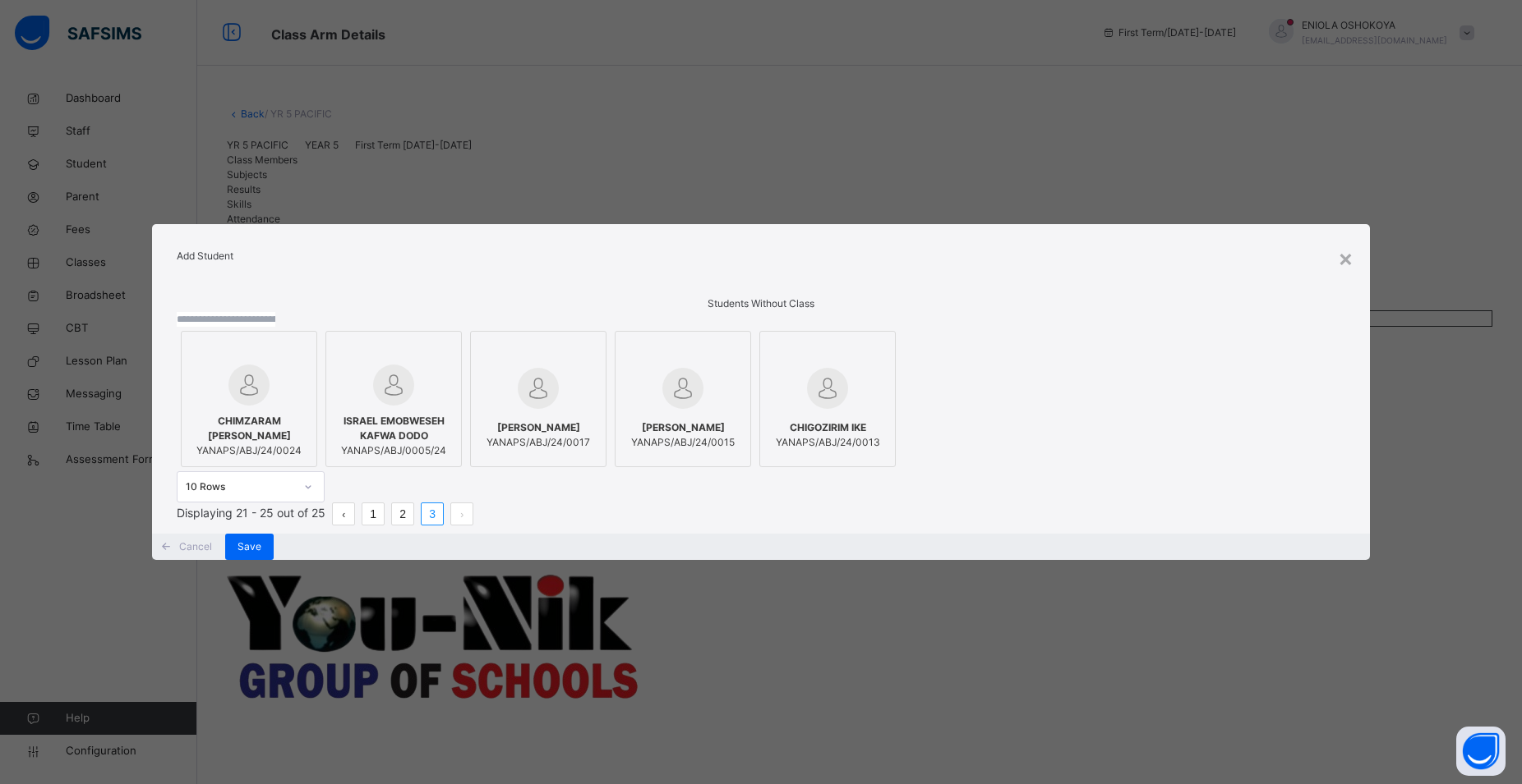
click at [590, 435] on span "YANAPS/ABJ/24/0017" at bounding box center [538, 443] width 104 height 15
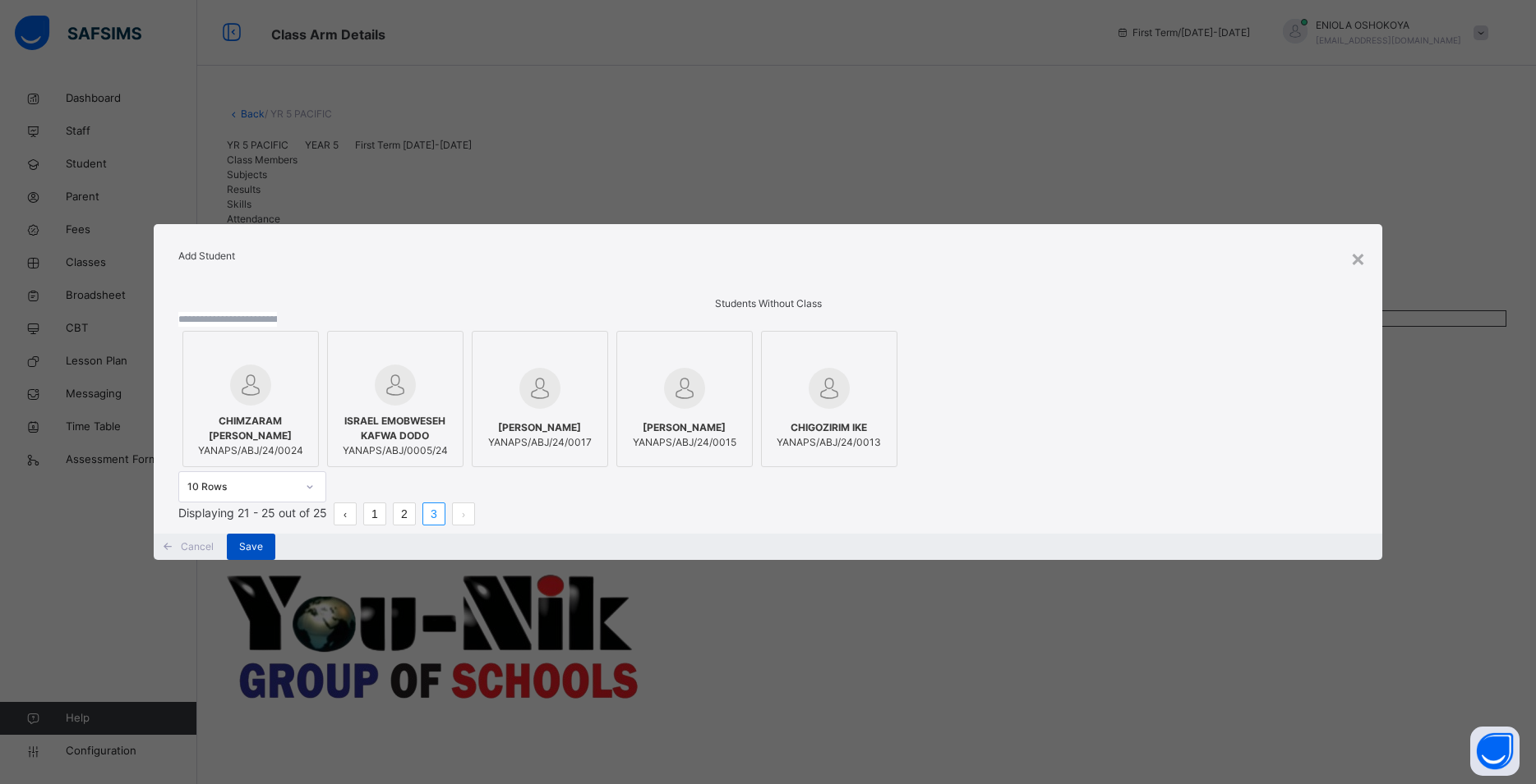
click at [263, 554] on span "Save" at bounding box center [251, 547] width 23 height 15
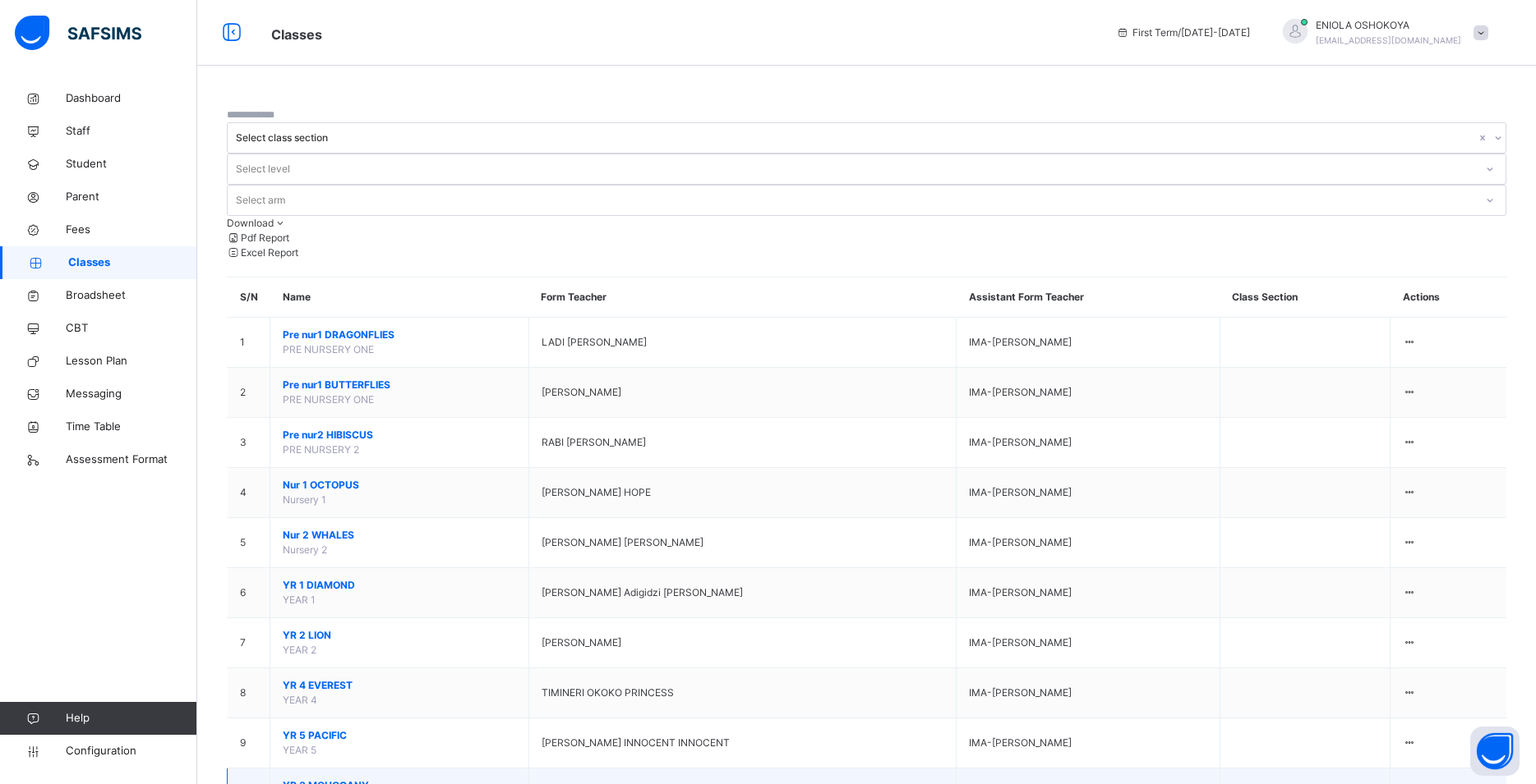
drag, startPoint x: 359, startPoint y: 686, endPoint x: 624, endPoint y: 706, distance: 265.8
click at [624, 769] on tr "10 YR 3 MOHOGANY YEAR 3 REKPENE JAMES UKPABI IMA-ABASI EKANEM BROWN View Class …" at bounding box center [867, 794] width 1280 height 50
click at [114, 757] on span "Configuration" at bounding box center [131, 751] width 131 height 17
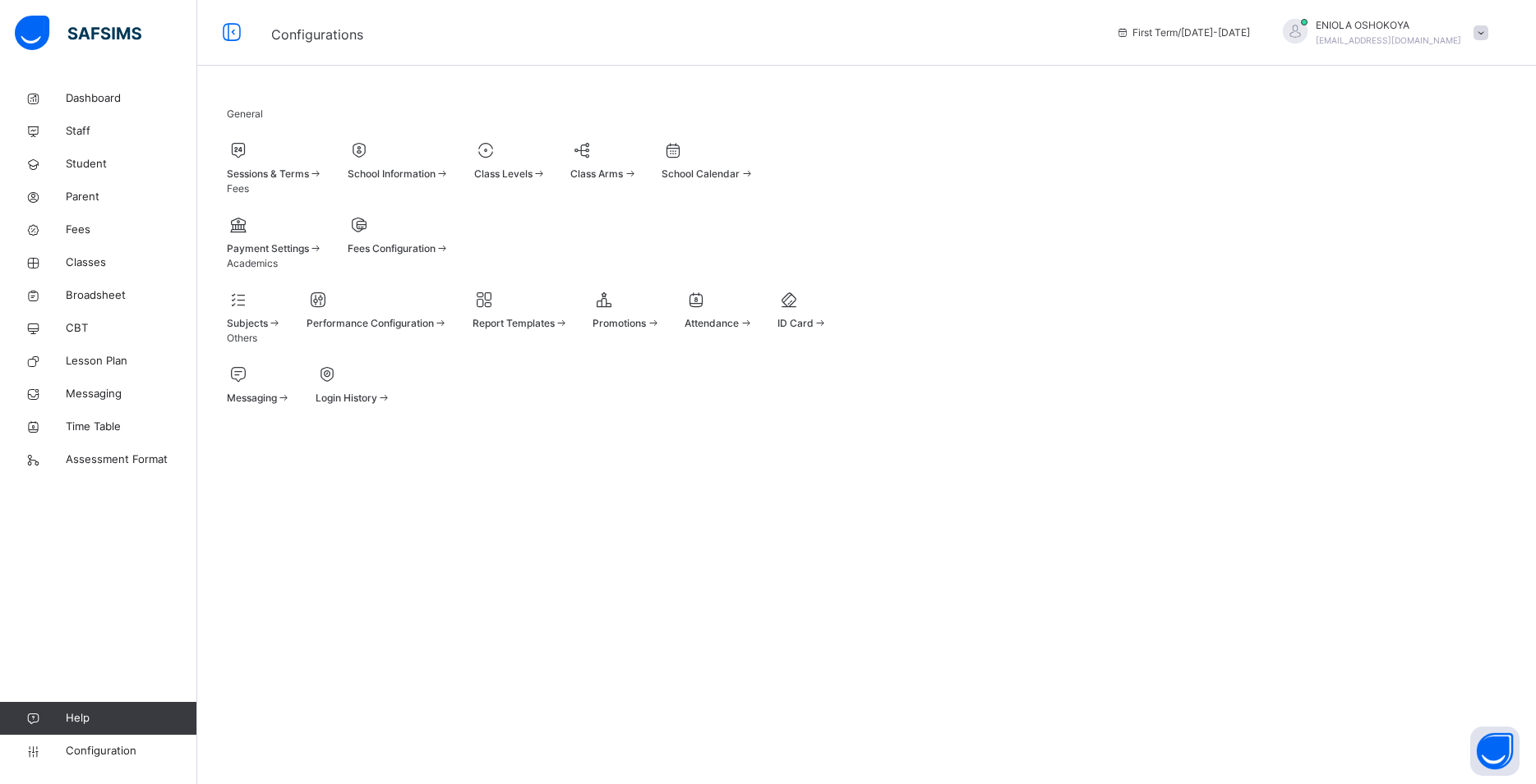
click at [547, 181] on div "Class Levels" at bounding box center [510, 174] width 72 height 15
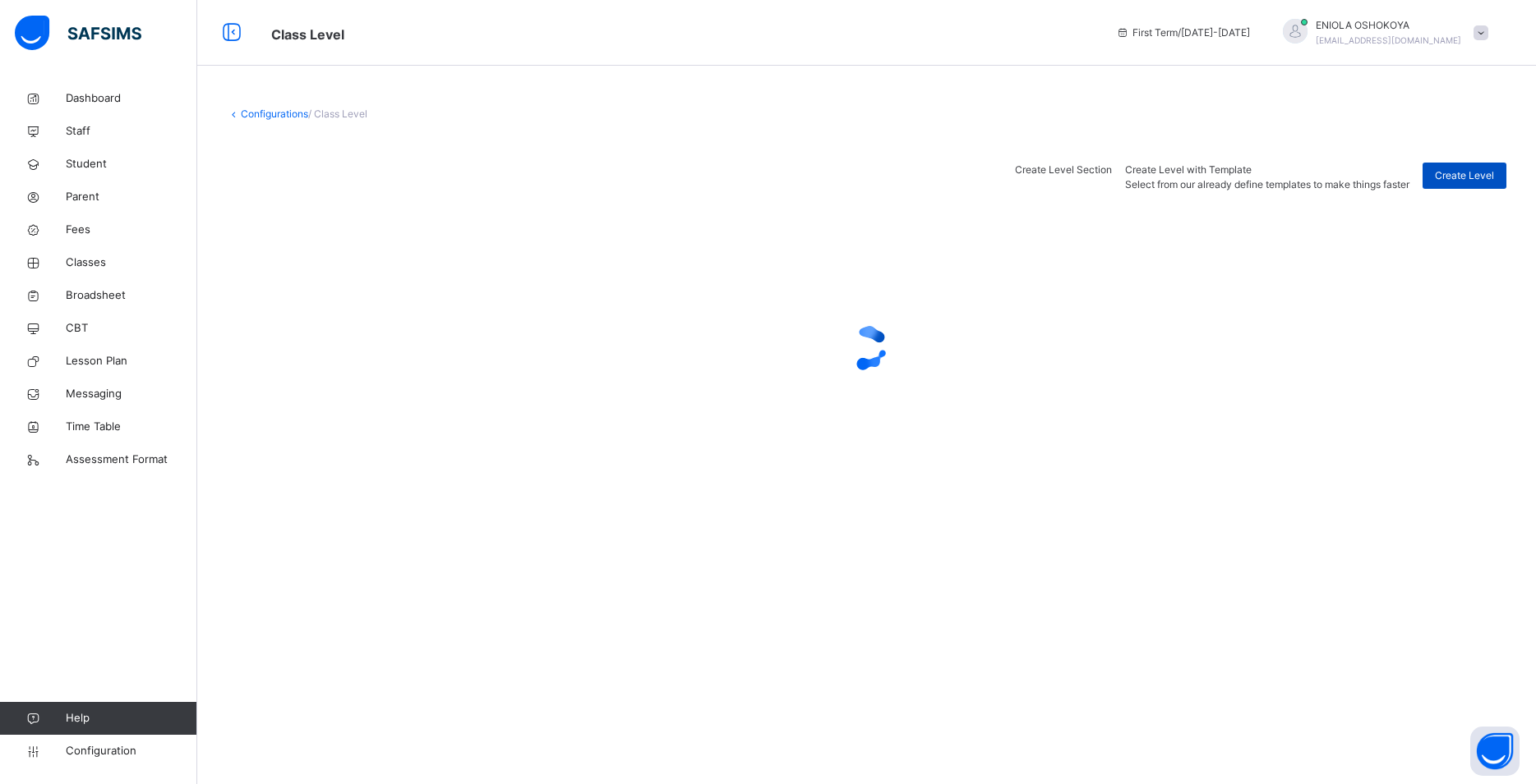
click at [1471, 173] on span "Create Level" at bounding box center [1464, 176] width 59 height 15
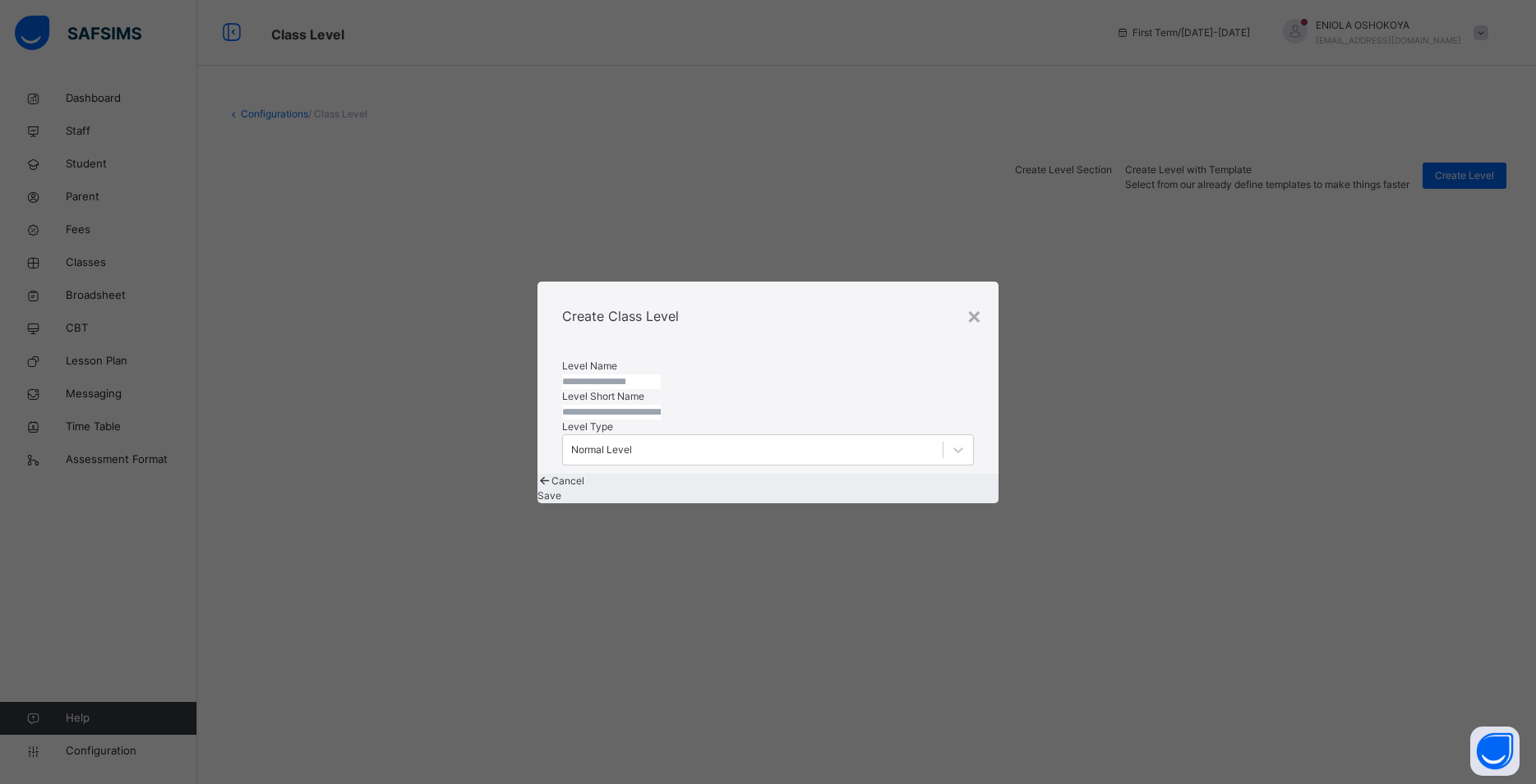
click at [661, 375] on input "text" at bounding box center [610, 382] width 98 height 15
type input "*"
type input "******"
click at [661, 420] on input "text" at bounding box center [610, 412] width 98 height 15
type input "****"
